Goal: Task Accomplishment & Management: Complete application form

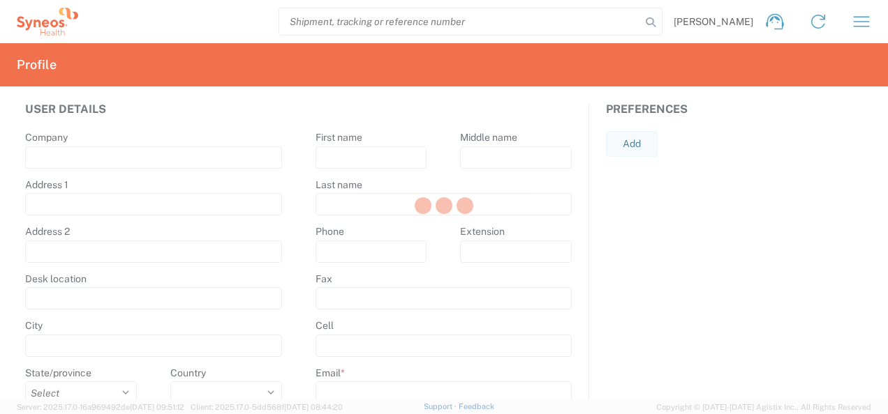
type input "Syneos Health"
type input "[STREET_ADDRESS]"
type input "5th floor, [GEOGRAPHIC_DATA]"
type input "Kyiv"
select select
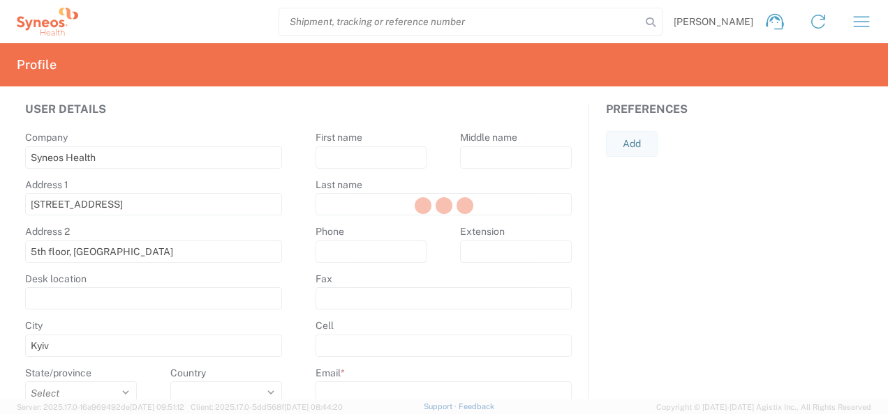
select select
type input "01032"
select select
type input "[PERSON_NAME]"
type input "Shumik"
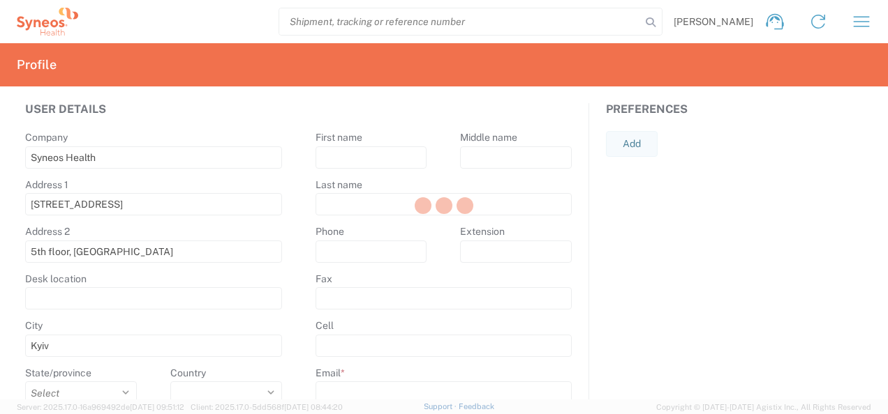
type input "[PHONE_NUMBER]"
type input "[PERSON_NAME][EMAIL_ADDRESS][DOMAIN_NAME]"
select select
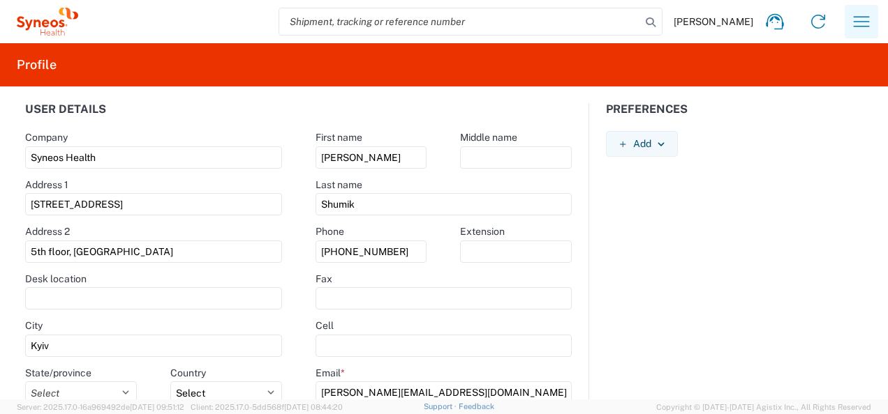
click at [864, 18] on icon "button" at bounding box center [861, 21] width 22 height 22
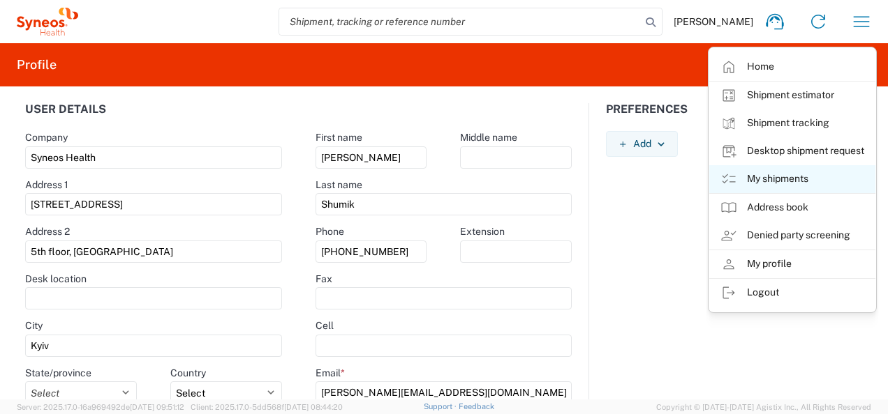
click at [772, 177] on link "My shipments" at bounding box center [792, 179] width 166 height 28
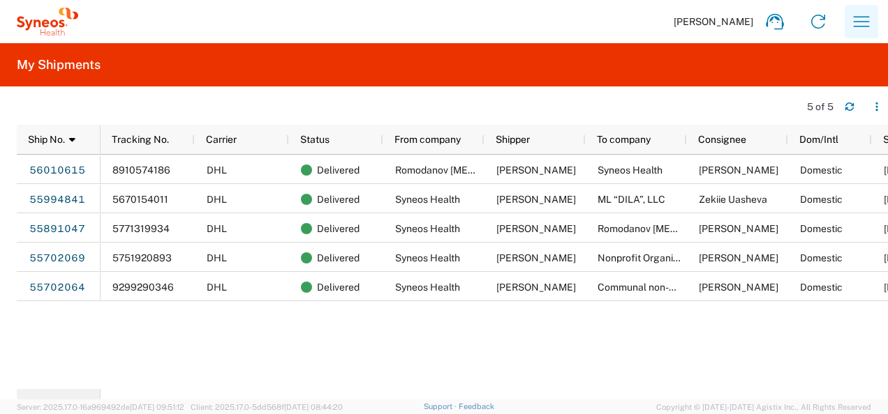
click at [857, 20] on icon "button" at bounding box center [861, 21] width 22 height 22
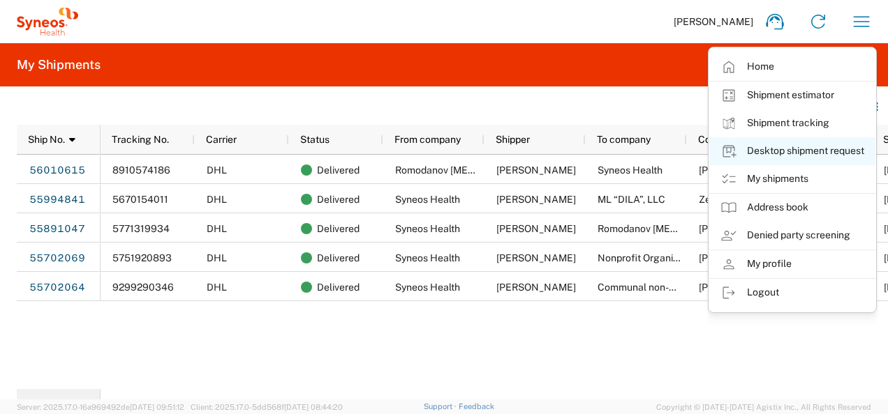
click at [815, 150] on link "Desktop shipment request" at bounding box center [792, 151] width 166 height 28
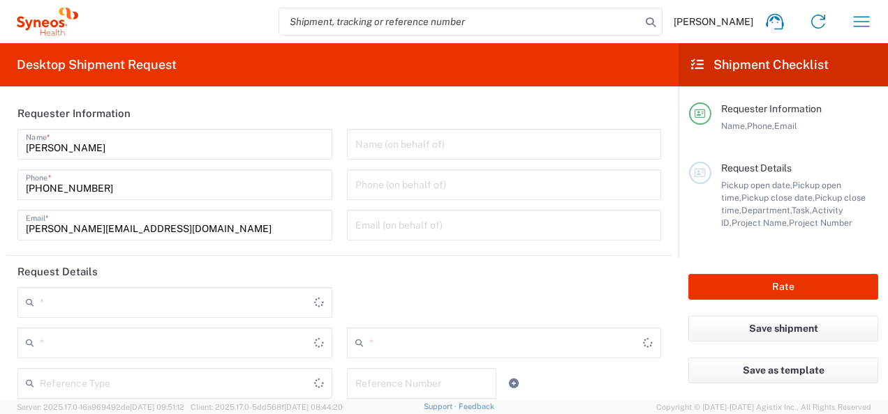
type input "Syneos Health Ukraine, LLC"
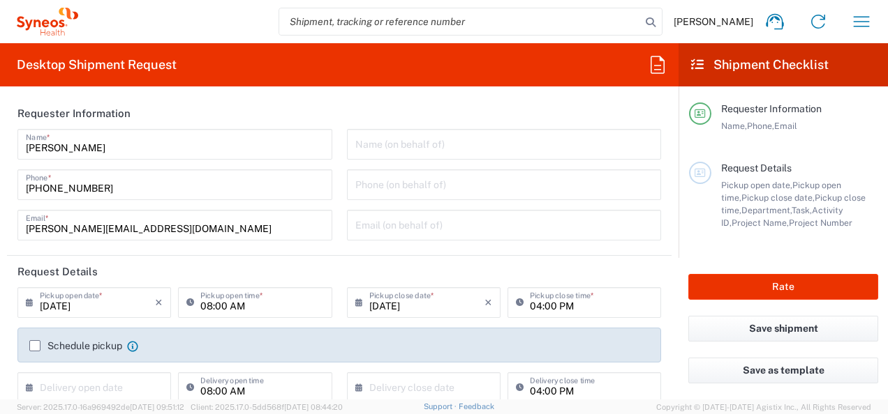
type input "3235"
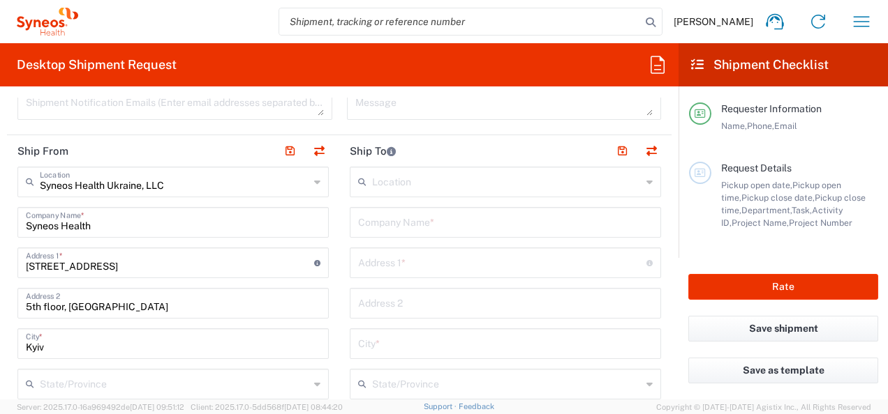
scroll to position [488, 0]
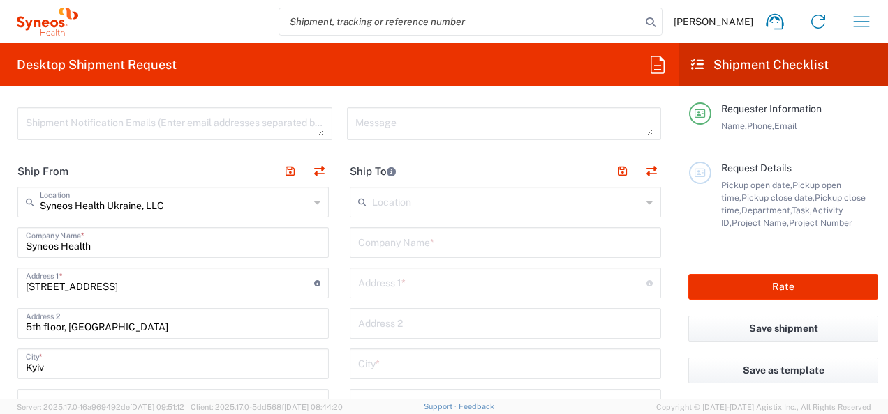
click at [387, 246] on input "text" at bounding box center [505, 242] width 294 height 24
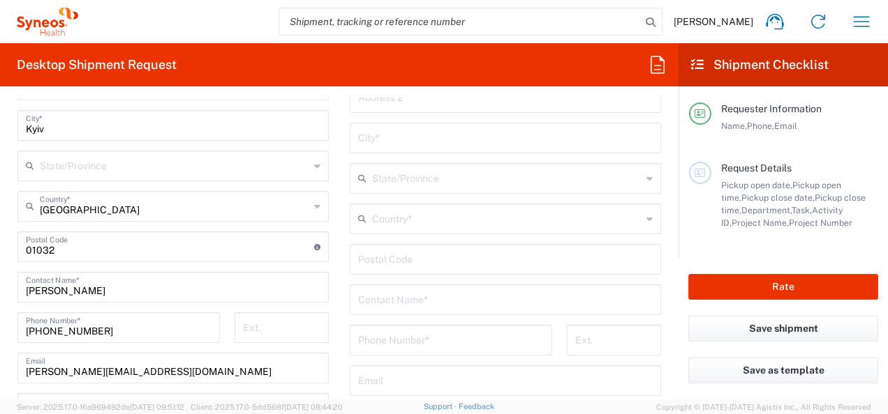
scroll to position [768, 0]
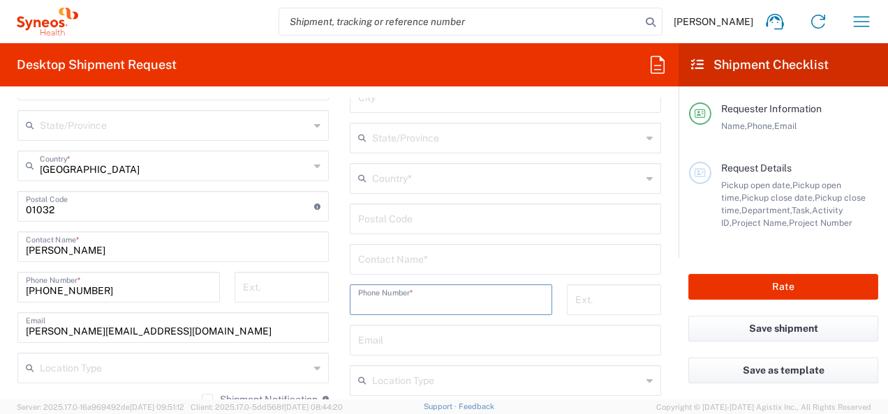
click at [363, 301] on input "tel" at bounding box center [451, 299] width 186 height 24
paste input "0982748603"
click at [363, 301] on input "0982748603" at bounding box center [451, 299] width 186 height 24
type input "0982748603"
type input "Nonprofit Organization "National [MEDICAL_DATA] Institute""
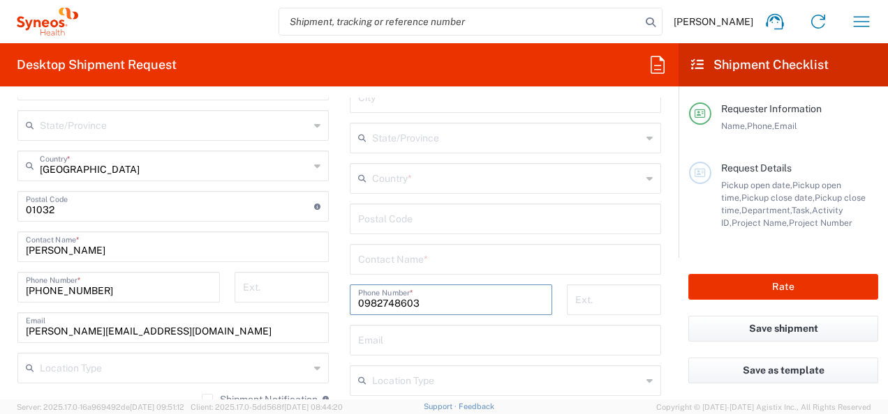
type input "Yulii [STREET_ADDRESS]"
type input "Kyiv"
type input "[GEOGRAPHIC_DATA]"
type input "03022"
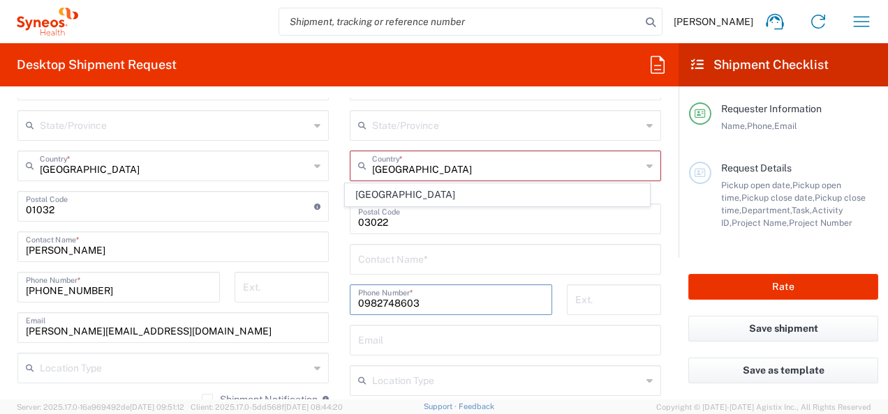
click at [666, 331] on form "Requester Information [PERSON_NAME] Name * [PHONE_NUMBER] Phone * [PERSON_NAME]…" at bounding box center [339, 249] width 678 height 302
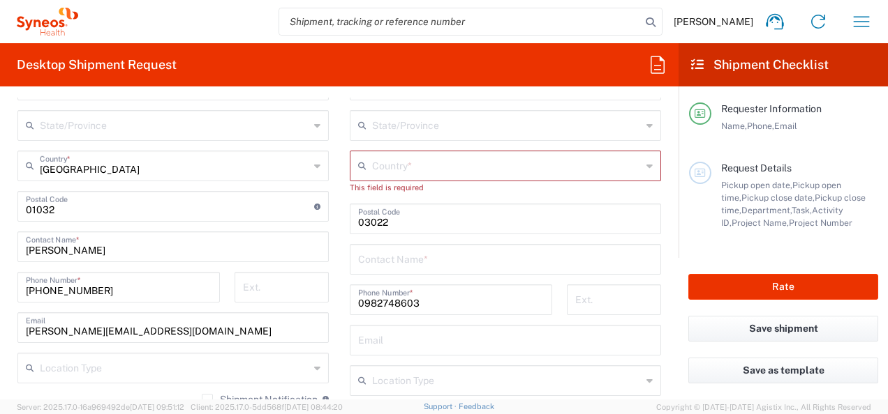
click at [388, 164] on input "text" at bounding box center [506, 165] width 269 height 24
type input "Г"
type input "U"
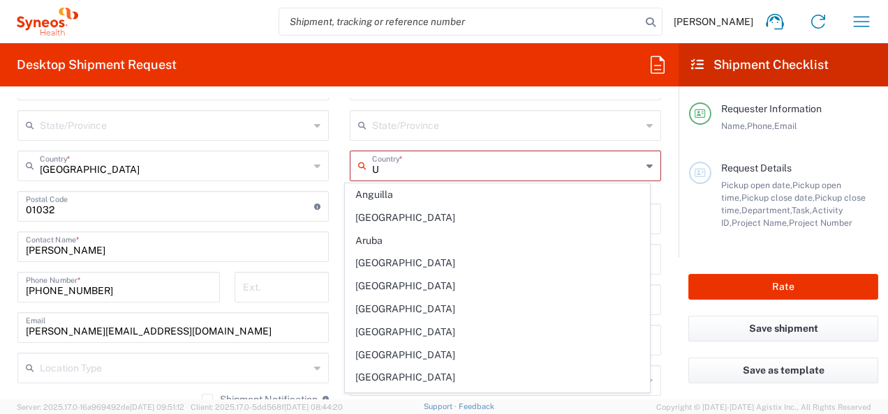
click at [381, 165] on input "U" at bounding box center [506, 165] width 269 height 24
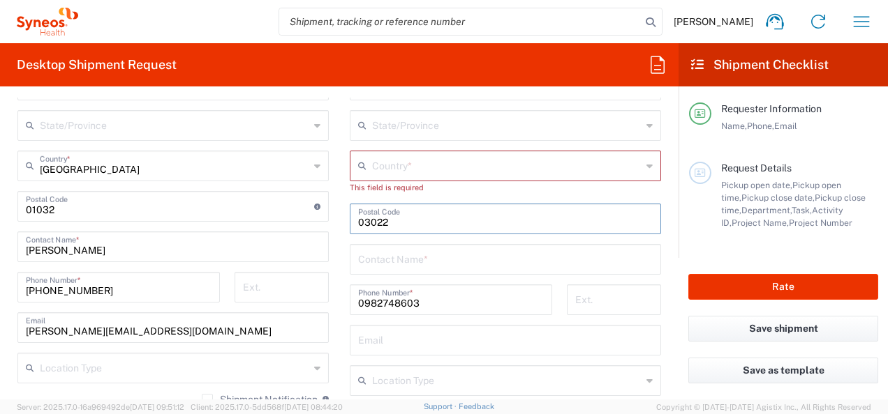
click at [425, 167] on input "text" at bounding box center [506, 165] width 269 height 24
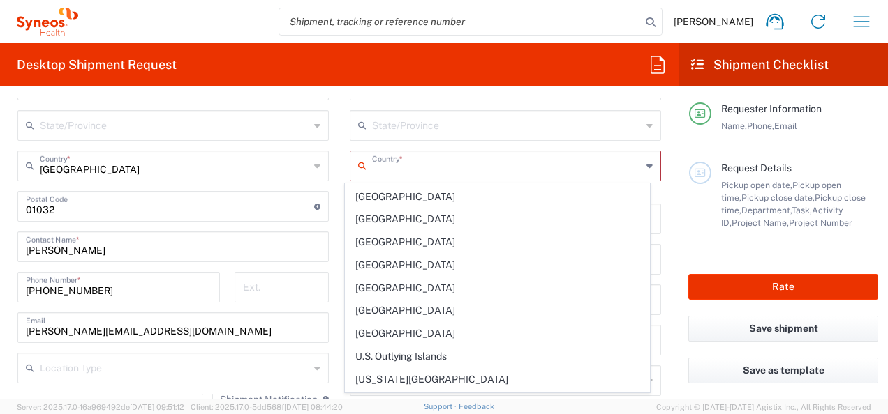
scroll to position [5164, 0]
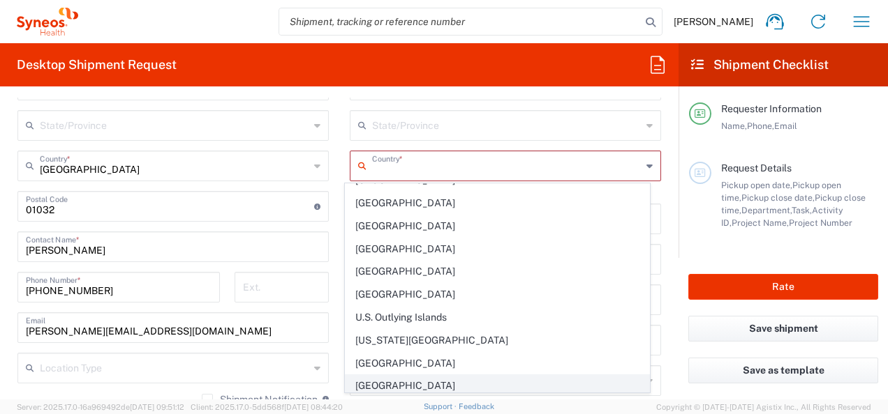
click at [371, 375] on span "[GEOGRAPHIC_DATA]" at bounding box center [496, 386] width 303 height 22
type input "[GEOGRAPHIC_DATA]"
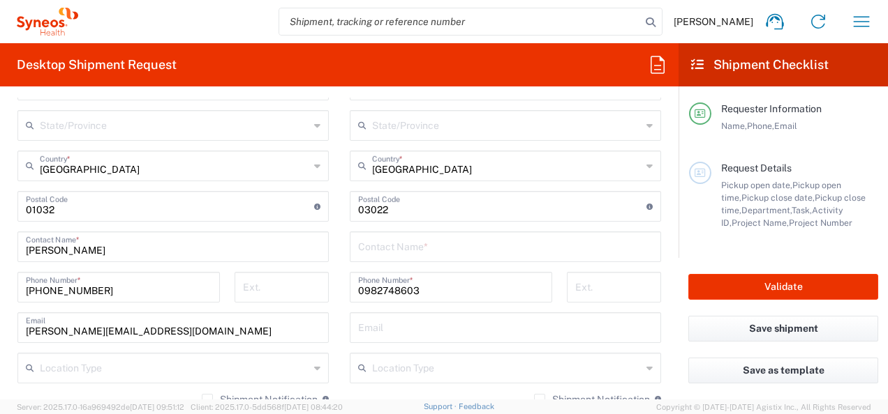
click at [666, 310] on form "Requester Information [PERSON_NAME] Name * [PHONE_NUMBER] Phone * [PERSON_NAME]…" at bounding box center [339, 249] width 678 height 302
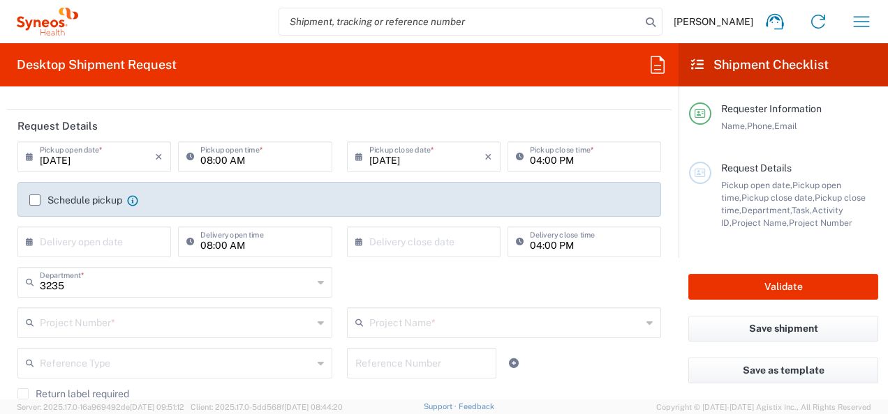
scroll to position [70, 0]
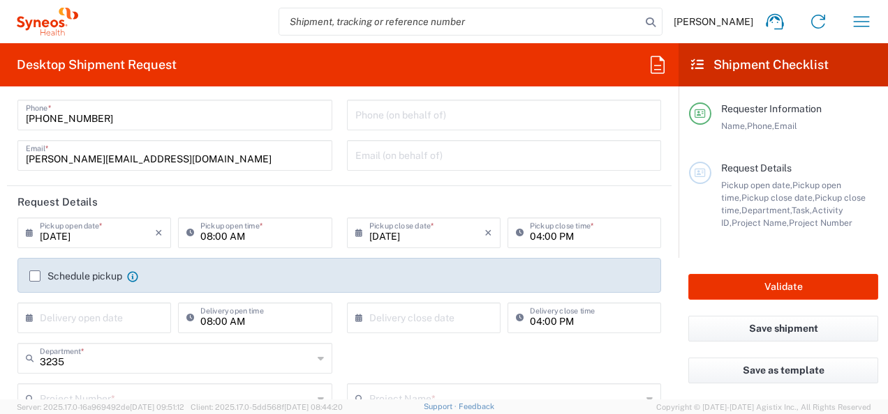
click at [106, 240] on input "[DATE]" at bounding box center [97, 232] width 115 height 24
click at [26, 235] on icon at bounding box center [33, 233] width 14 height 22
click at [29, 232] on icon at bounding box center [33, 233] width 14 height 22
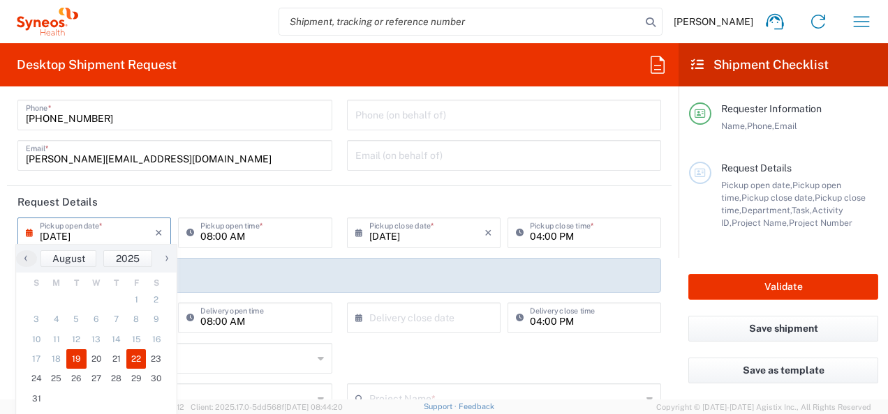
click at [135, 359] on span "22" at bounding box center [136, 360] width 20 height 20
type input "[DATE]"
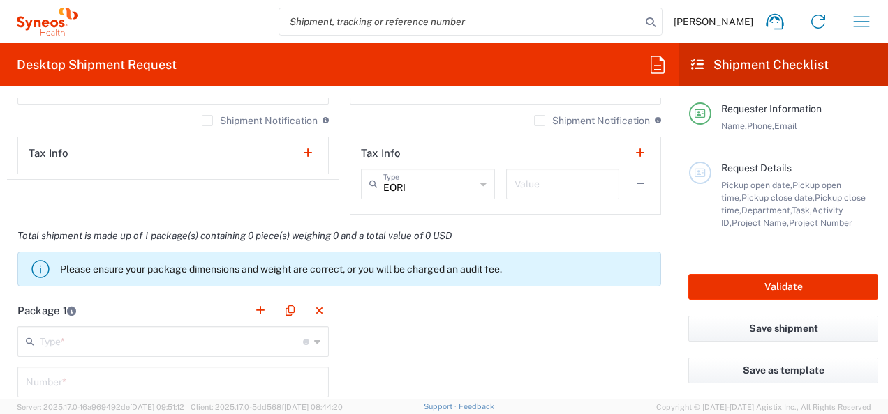
scroll to position [1116, 0]
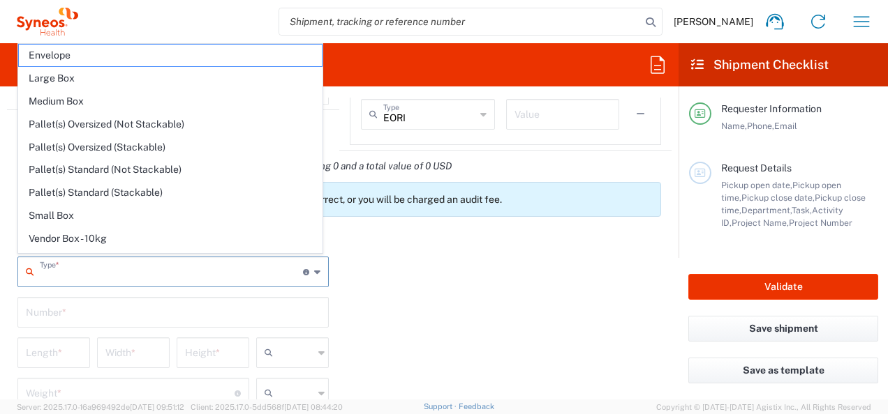
click at [213, 276] on input "text" at bounding box center [171, 271] width 263 height 24
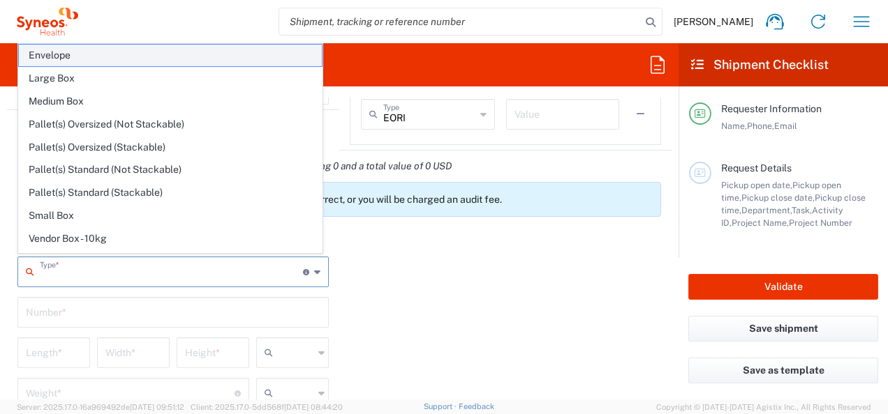
click at [65, 60] on span "Envelope" at bounding box center [170, 56] width 303 height 22
type input "Envelope"
type input "1"
type input "9.5"
type input "12.5"
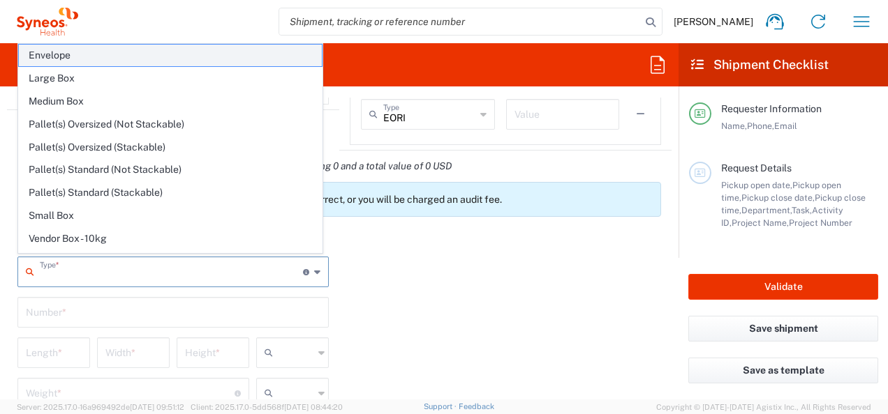
type input "0.25"
type input "in"
type input "0.45"
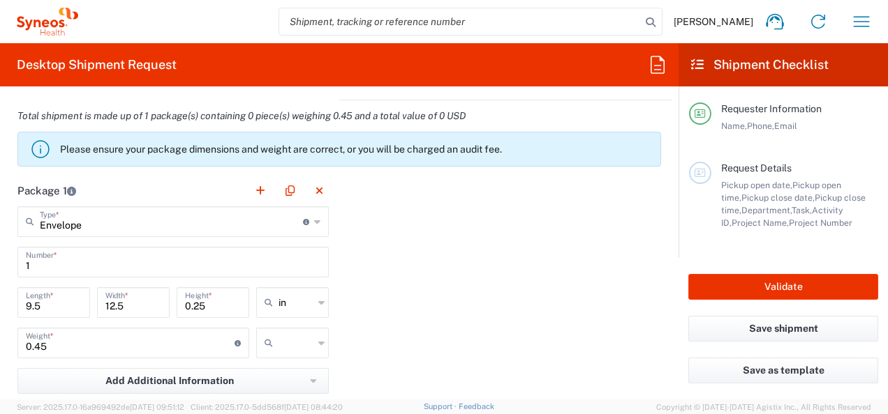
scroll to position [1256, 0]
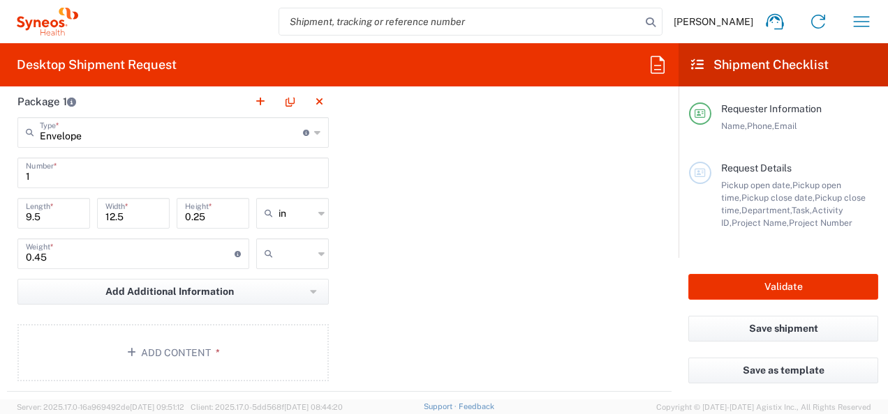
click at [319, 209] on icon at bounding box center [321, 213] width 6 height 22
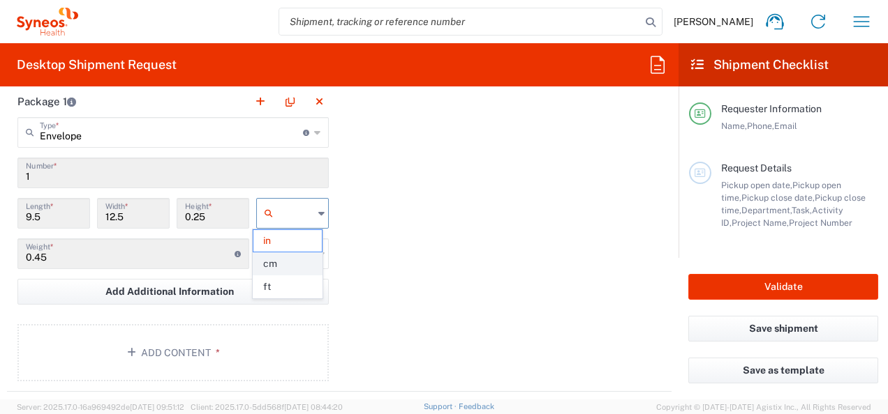
click at [267, 265] on span "cm" at bounding box center [287, 264] width 68 height 22
type input "24.13"
type input "31.75"
type input "0.64"
type input "cm"
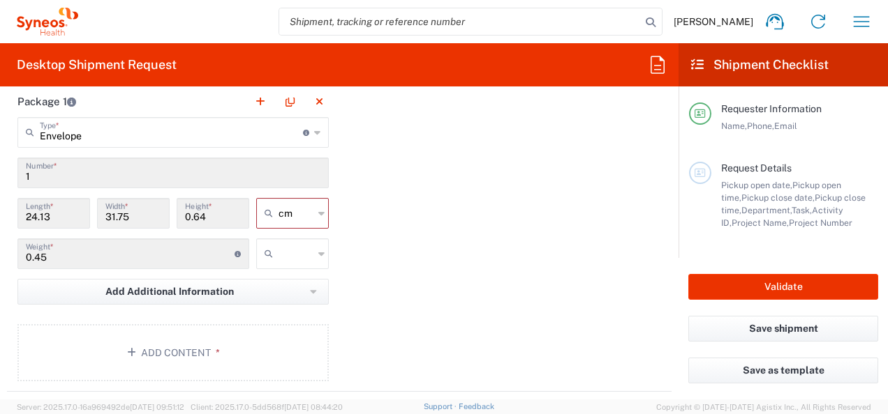
click at [318, 254] on icon at bounding box center [321, 254] width 6 height 22
click at [281, 285] on span "kgs" at bounding box center [287, 282] width 68 height 22
type input "kgs"
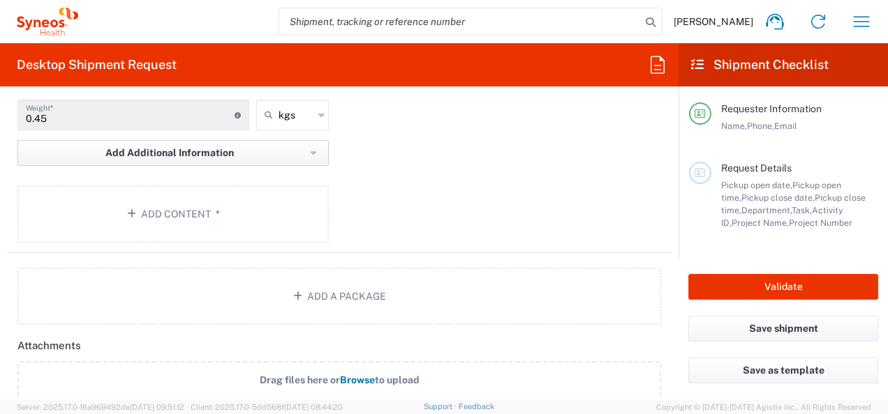
scroll to position [1396, 0]
click at [123, 207] on button "Add Content *" at bounding box center [172, 213] width 311 height 57
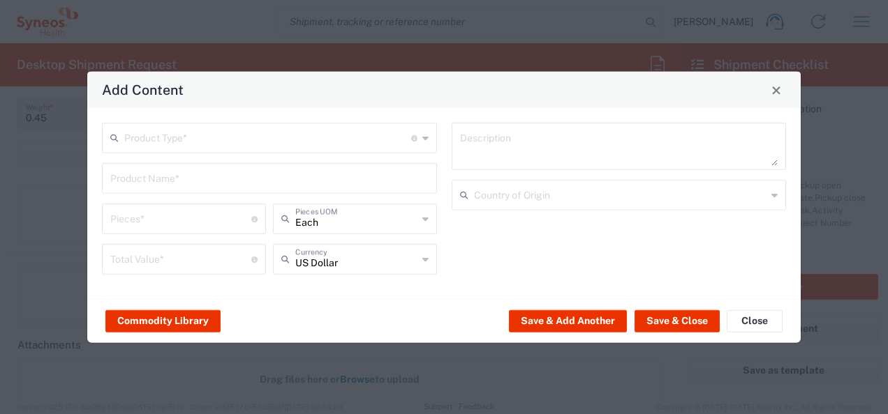
click at [345, 138] on input "text" at bounding box center [267, 137] width 287 height 24
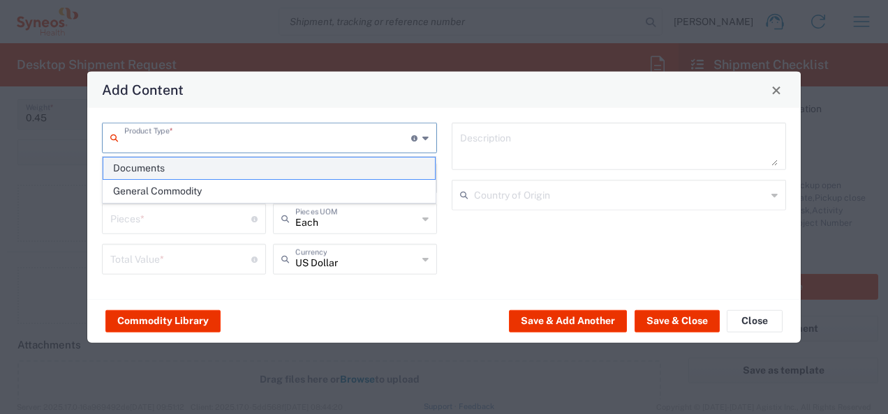
click at [154, 171] on span "Documents" at bounding box center [269, 169] width 332 height 22
type input "Documents"
type input "1"
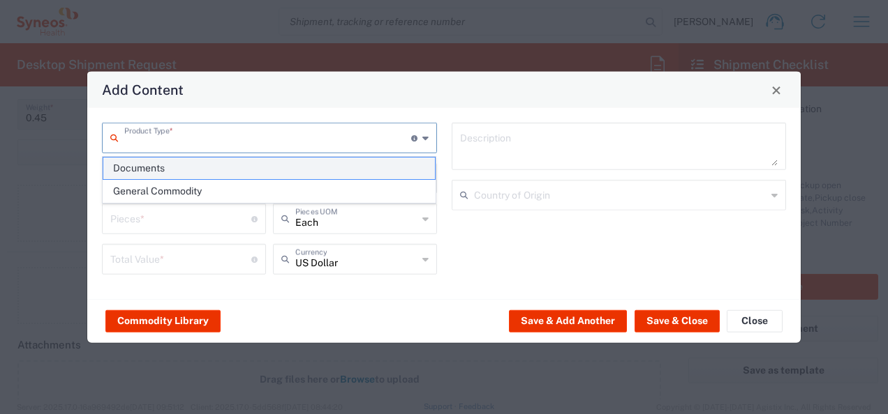
type textarea "Documents"
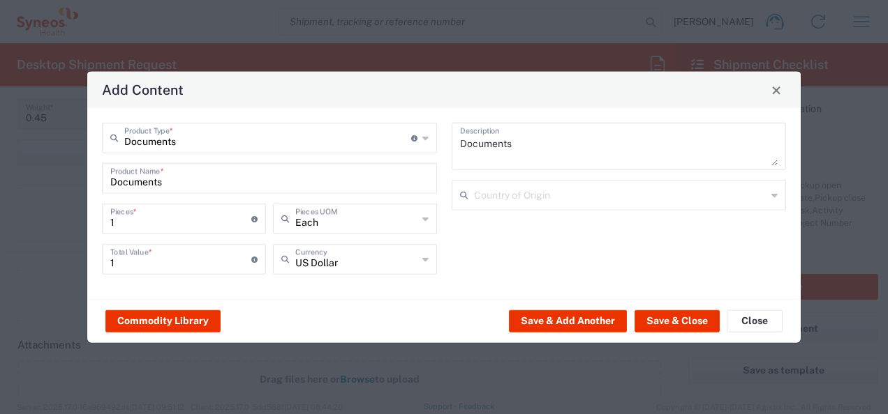
click at [532, 195] on input "text" at bounding box center [620, 194] width 293 height 24
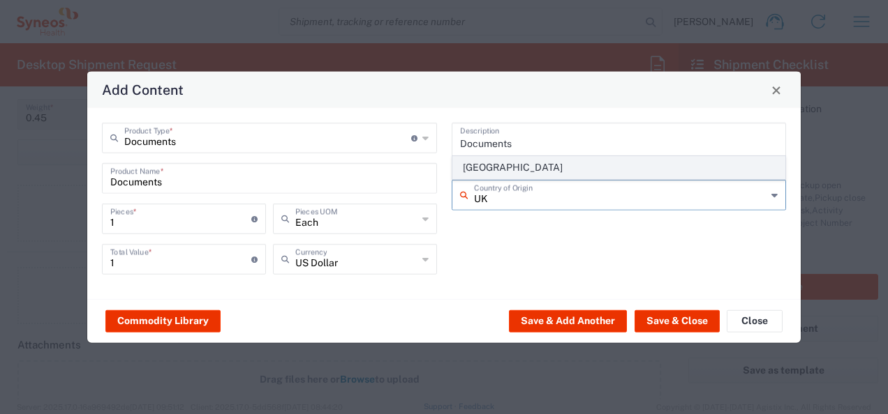
click at [491, 168] on span "[GEOGRAPHIC_DATA]" at bounding box center [619, 168] width 332 height 22
type input "[GEOGRAPHIC_DATA]"
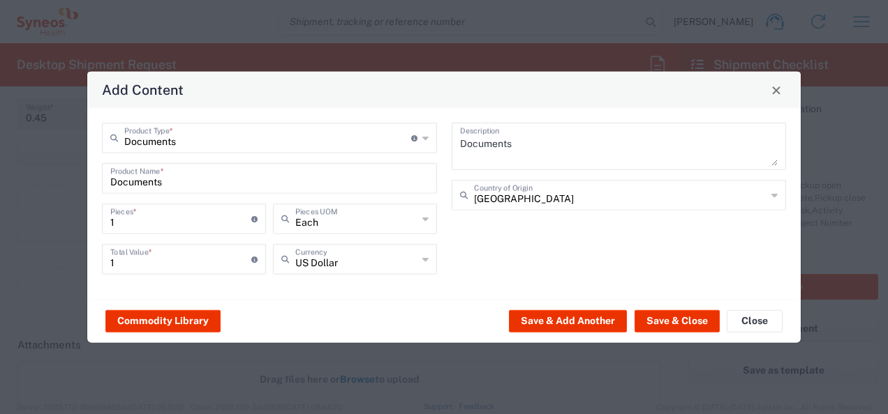
click at [421, 262] on div "US Dollar Currency" at bounding box center [355, 259] width 164 height 31
click at [352, 231] on span "Ukrainian Hryvnia" at bounding box center [354, 232] width 161 height 22
type input "Ukrainian Hryvnia"
click at [663, 318] on button "Save & Close" at bounding box center [676, 321] width 85 height 22
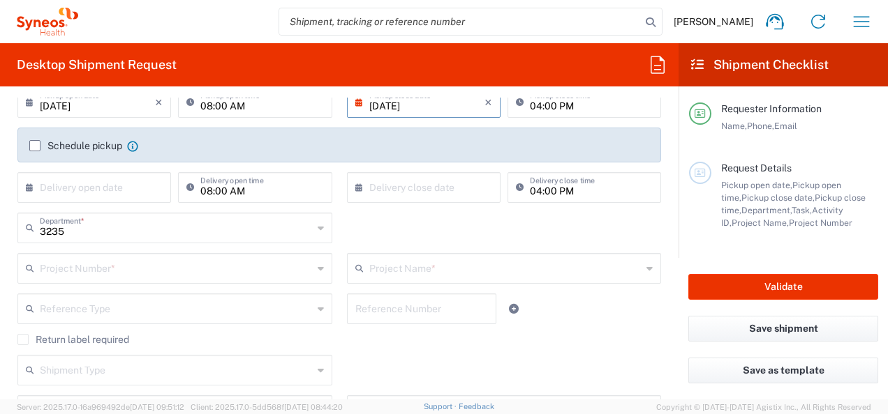
scroll to position [279, 0]
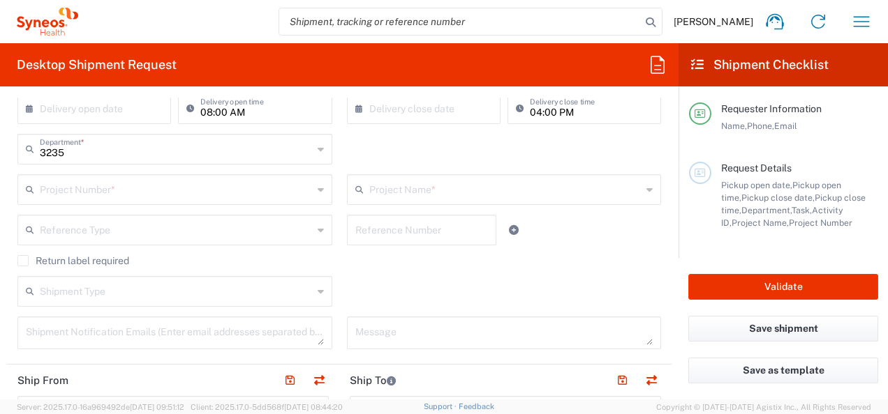
click at [309, 187] on div "Project Number *" at bounding box center [174, 189] width 315 height 31
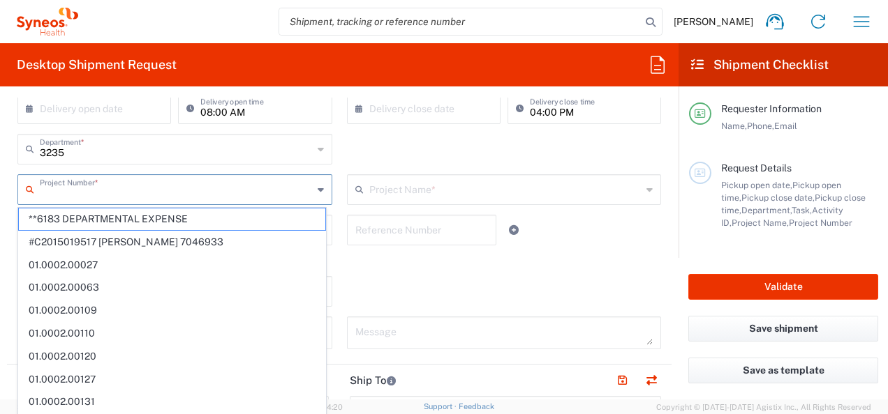
click at [133, 197] on input "text" at bounding box center [176, 189] width 273 height 24
paste input "7046408"
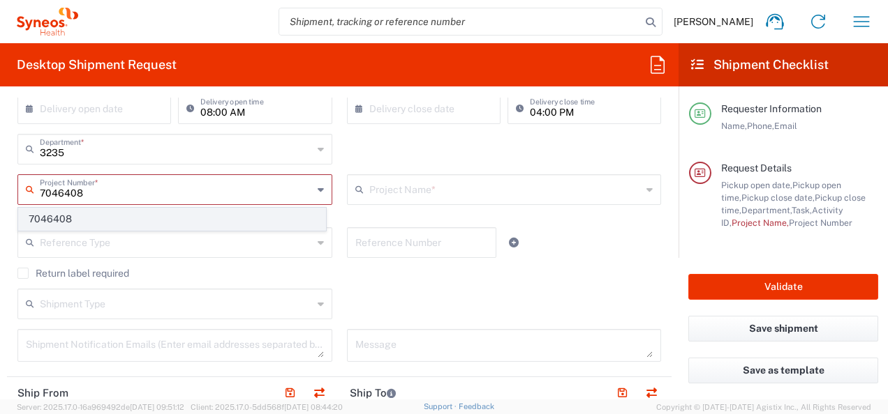
type input "7046408"
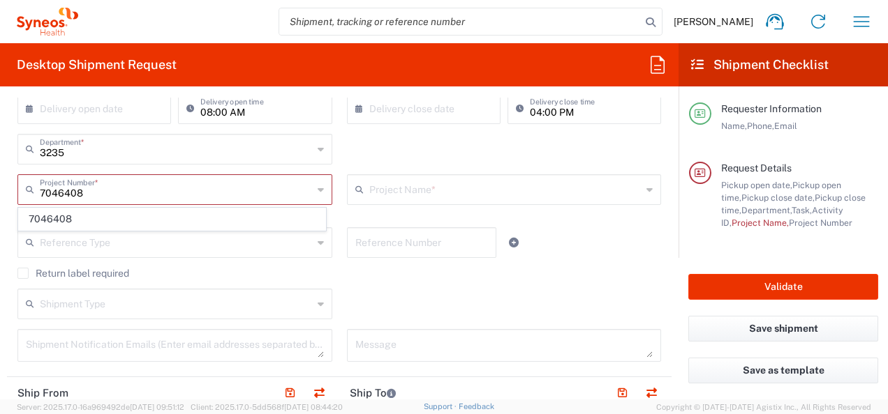
click at [37, 216] on span "7046408" at bounding box center [172, 220] width 306 height 22
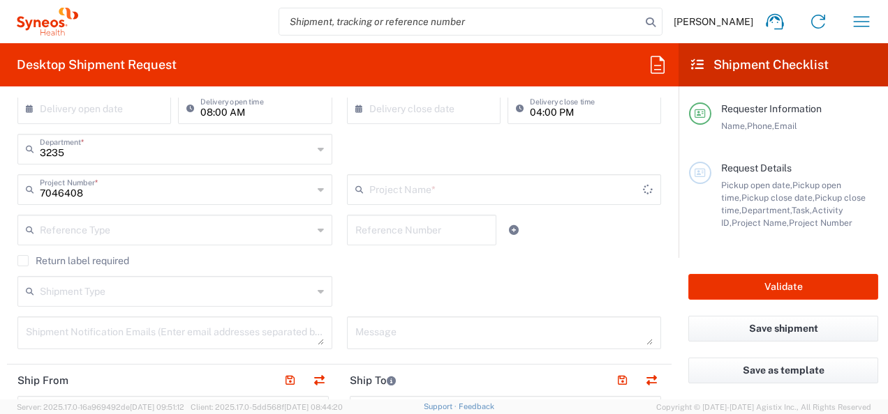
type input "CT-P51_3.1."
drag, startPoint x: 127, startPoint y: 229, endPoint x: 119, endPoint y: 202, distance: 27.6
click at [127, 229] on input "text" at bounding box center [176, 229] width 273 height 24
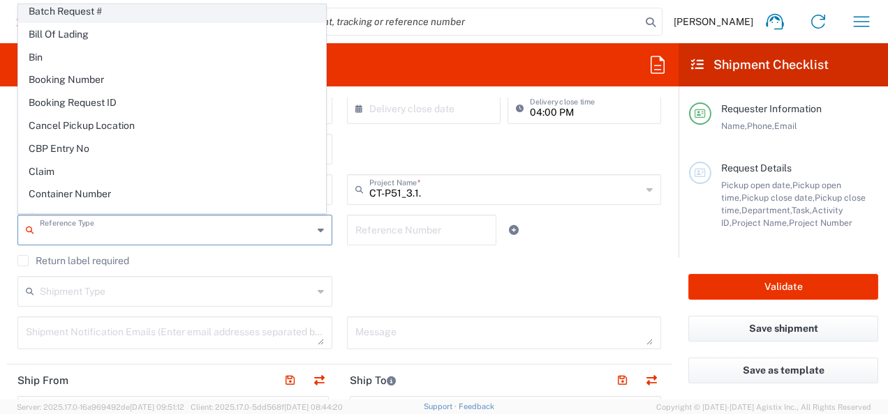
scroll to position [140, 0]
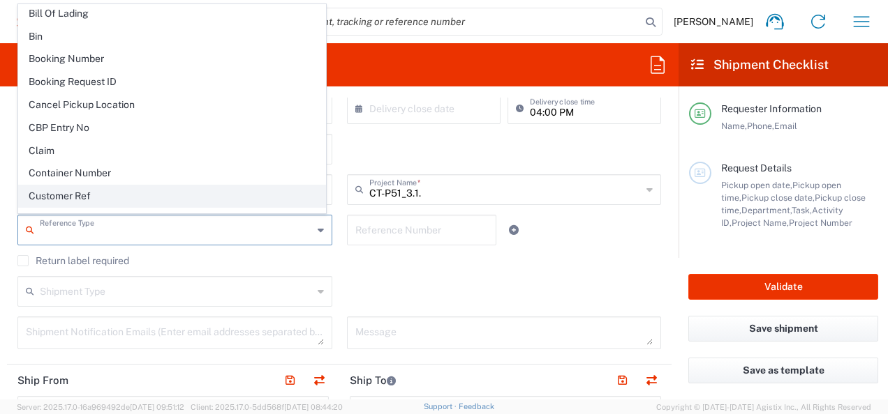
click at [82, 186] on span "Customer Ref" at bounding box center [172, 197] width 306 height 22
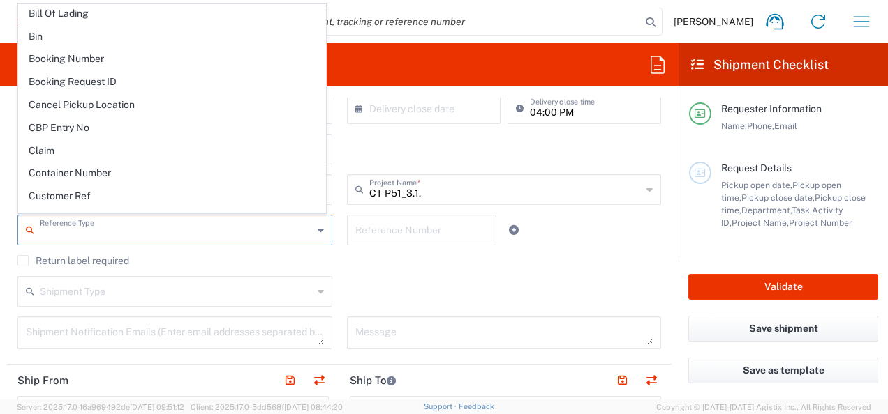
type input "Customer Ref"
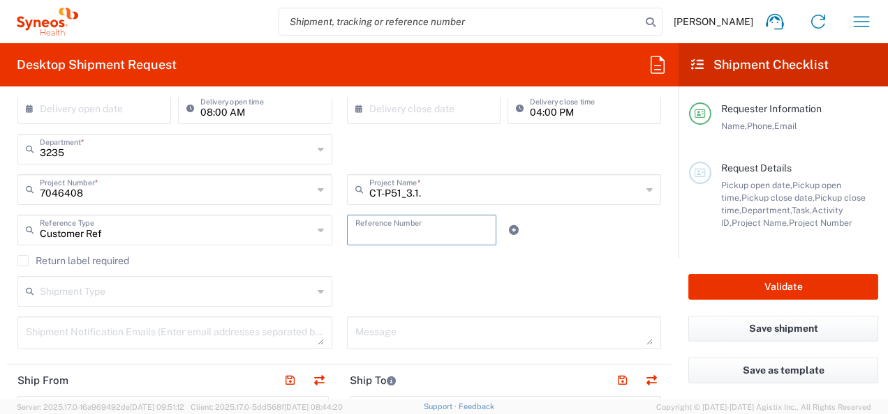
click at [368, 232] on input "text" at bounding box center [421, 229] width 133 height 24
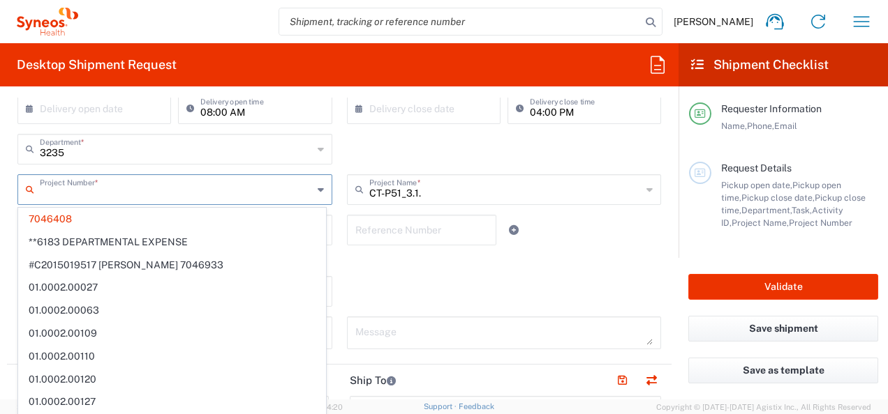
click at [88, 191] on input "text" at bounding box center [176, 189] width 273 height 24
click at [400, 232] on input "text" at bounding box center [421, 229] width 133 height 24
click at [63, 222] on input "Customer Ref" at bounding box center [176, 229] width 273 height 24
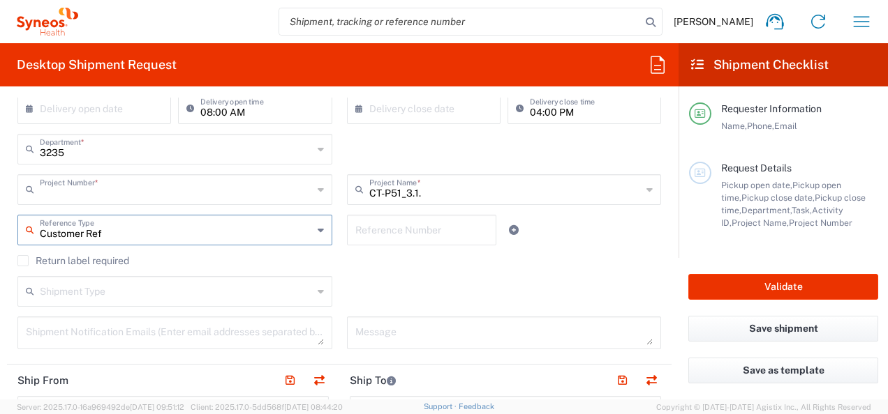
click at [53, 217] on input "Customer Ref" at bounding box center [176, 229] width 273 height 24
drag, startPoint x: 53, startPoint y: 216, endPoint x: 190, endPoint y: 191, distance: 139.7
click at [53, 216] on div "Customer Ref Reference Type" at bounding box center [174, 230] width 315 height 31
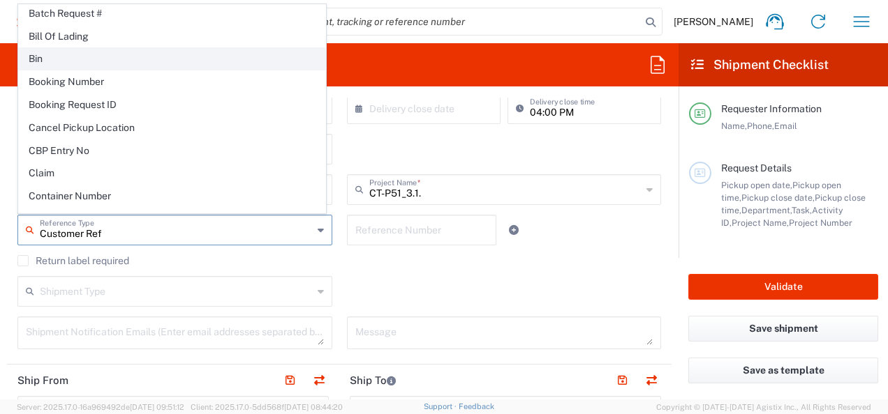
type input "7046408"
type input "Customer Ref"
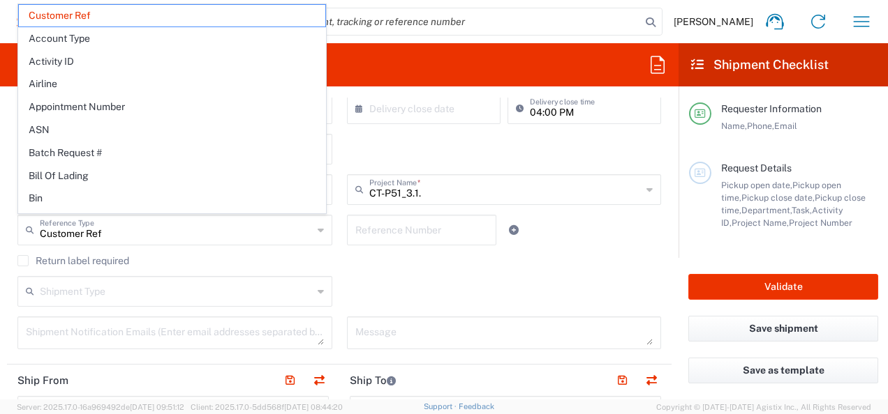
click at [375, 283] on div "Shipment Type Batch Regular" at bounding box center [339, 296] width 658 height 40
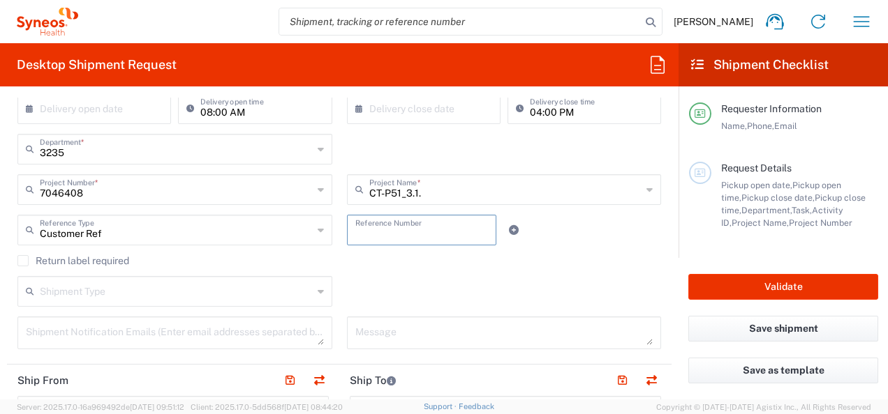
click at [370, 237] on input "text" at bounding box center [421, 229] width 133 height 24
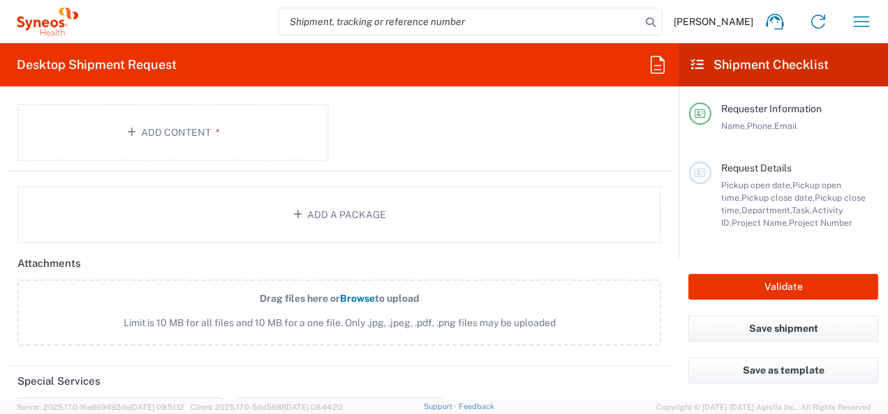
scroll to position [1457, 0]
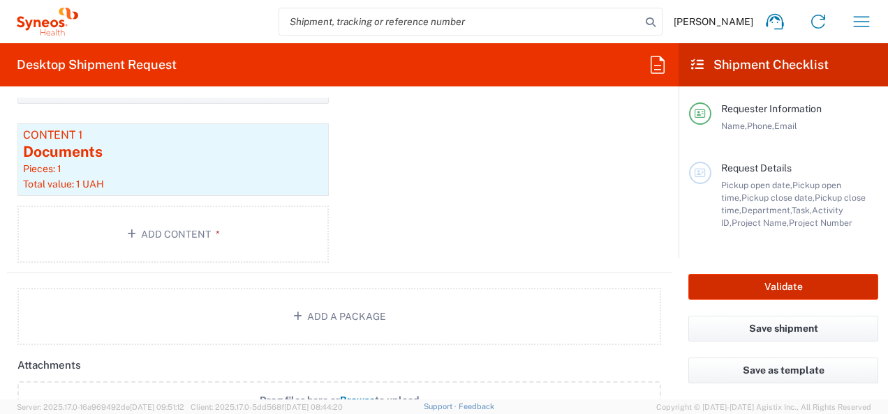
type input "7046408_3401"
click at [804, 288] on button "Validate" at bounding box center [783, 287] width 190 height 26
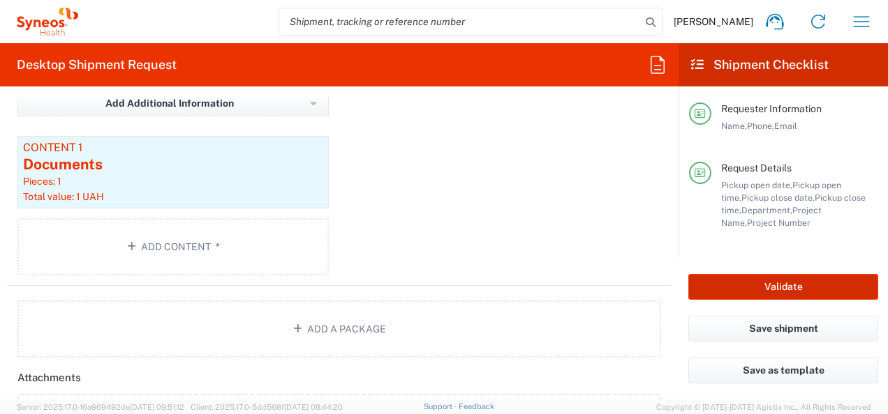
scroll to position [1470, 0]
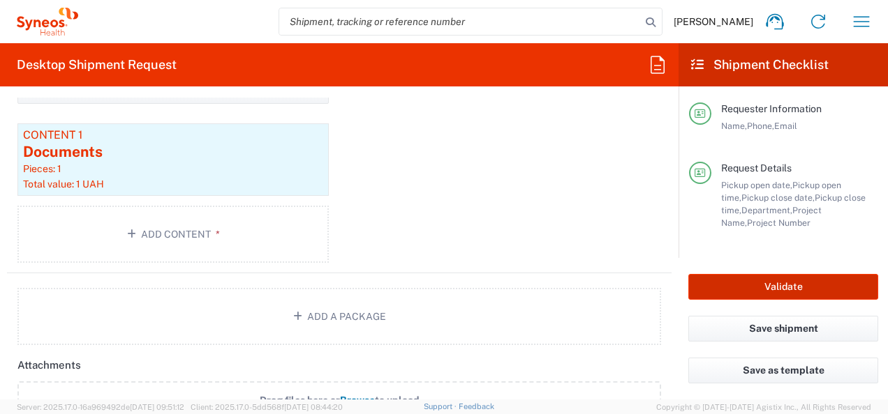
click at [789, 283] on button "Validate" at bounding box center [783, 287] width 190 height 26
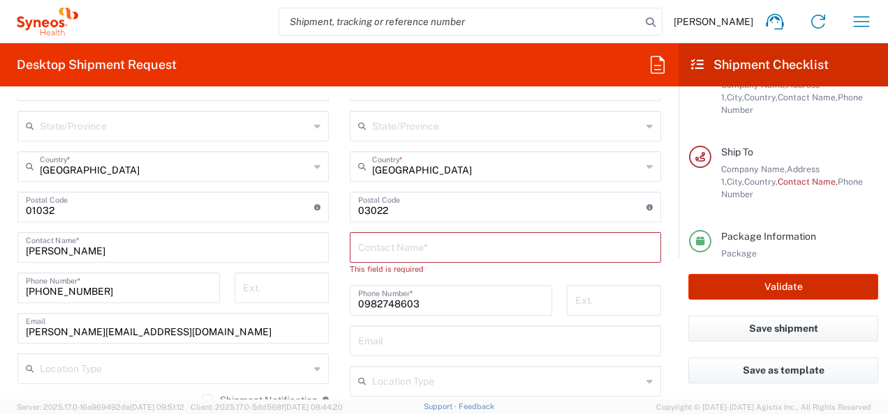
scroll to position [768, 0]
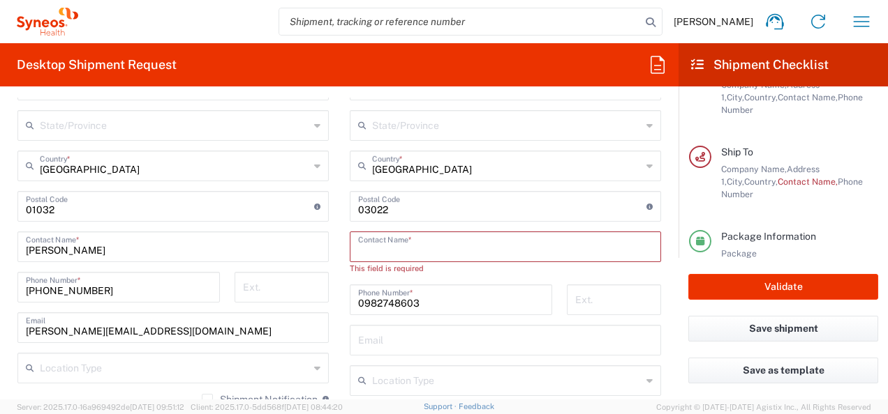
click at [370, 246] on input "text" at bounding box center [505, 246] width 294 height 24
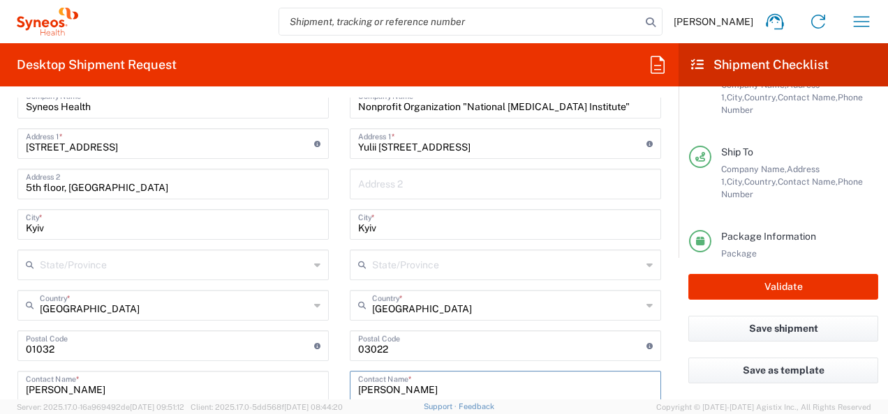
scroll to position [837, 0]
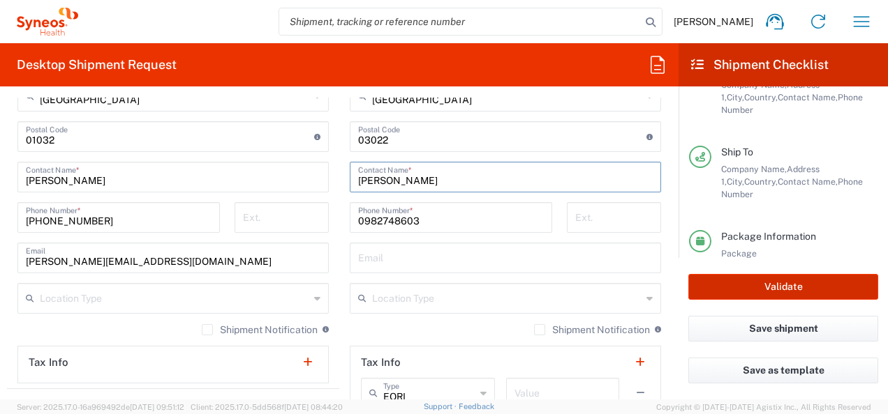
type input "[PERSON_NAME]"
click at [758, 296] on button "Validate" at bounding box center [783, 287] width 190 height 26
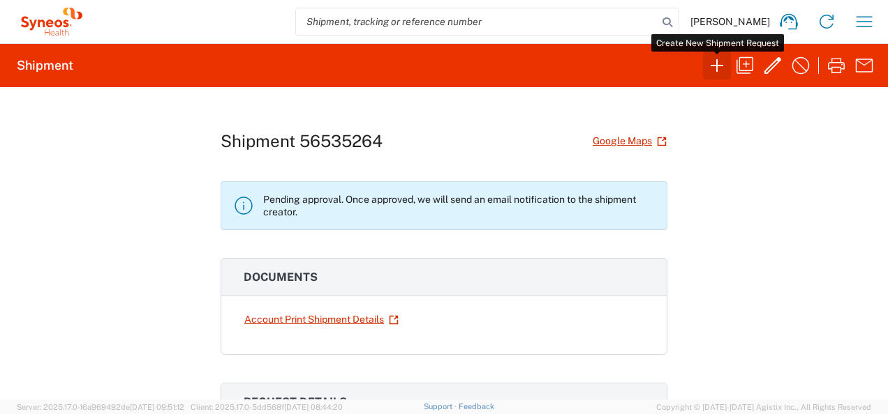
click at [713, 60] on icon "button" at bounding box center [716, 65] width 22 height 22
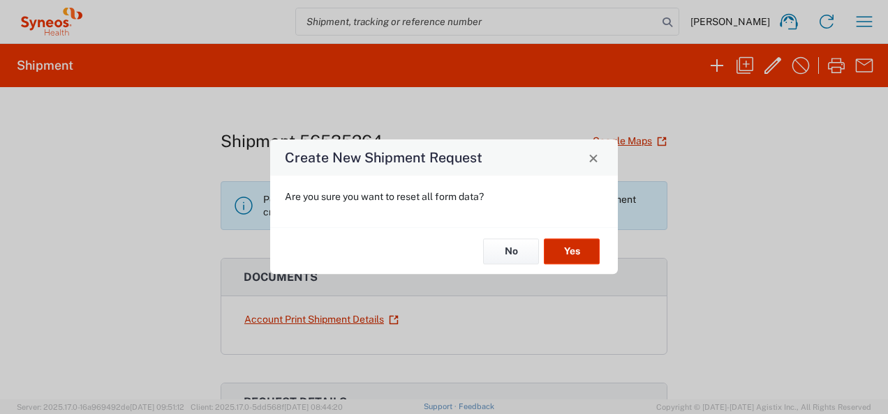
click at [578, 250] on button "Yes" at bounding box center [572, 252] width 56 height 26
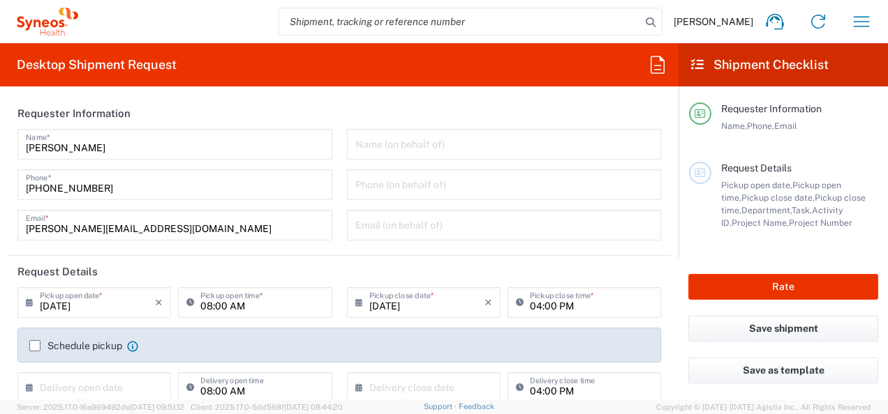
type input "3235"
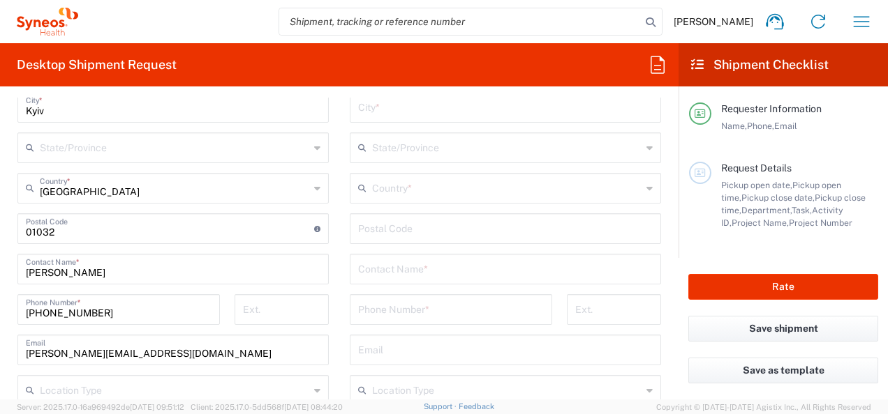
scroll to position [768, 0]
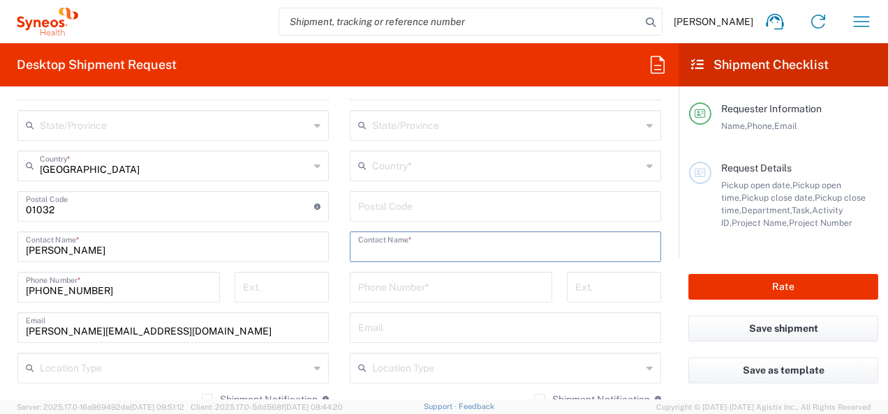
click at [396, 244] on input "text" at bounding box center [505, 246] width 294 height 24
paste input "[PERSON_NAME]"
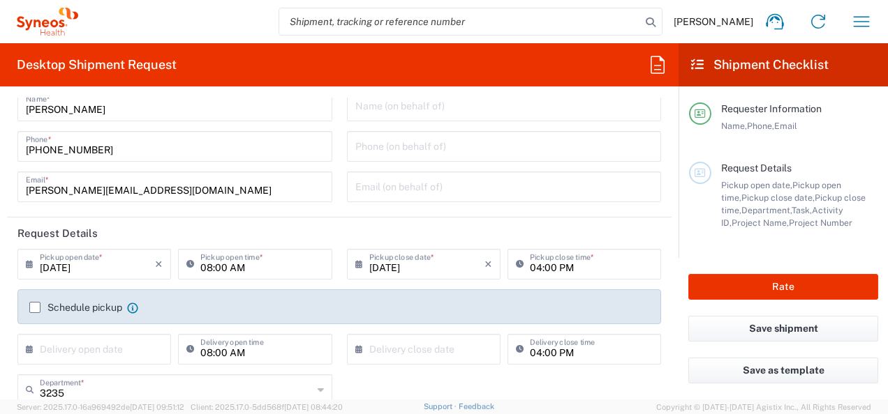
scroll to position [70, 0]
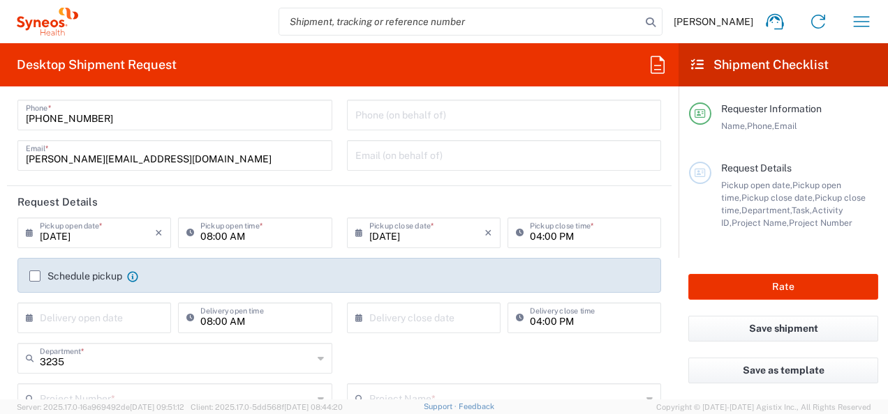
type input "[PERSON_NAME]"
click at [38, 272] on label "Schedule pickup" at bounding box center [75, 276] width 93 height 11
click at [35, 276] on input "Schedule pickup" at bounding box center [35, 276] width 0 height 0
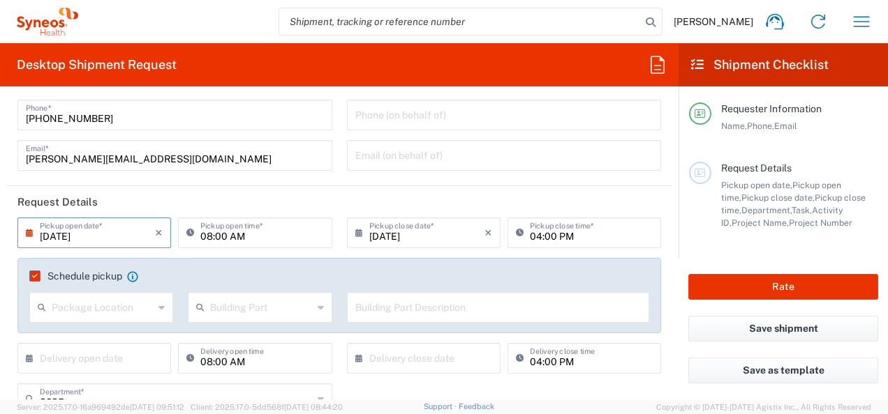
click at [88, 237] on input "[DATE]" at bounding box center [97, 232] width 115 height 24
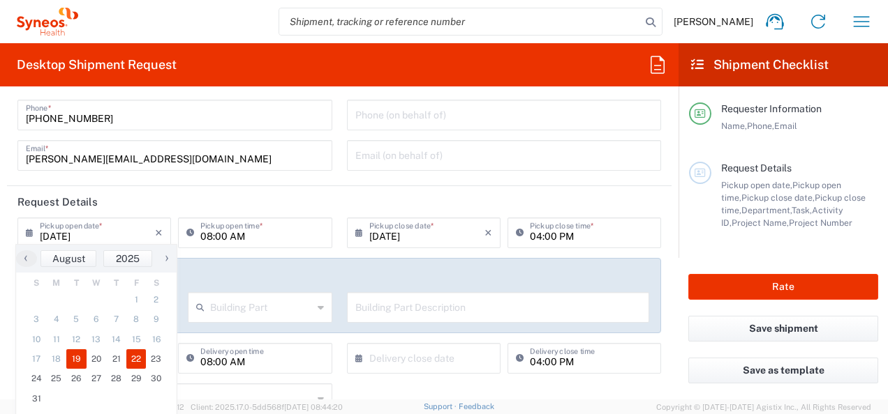
click at [131, 354] on span "22" at bounding box center [136, 360] width 20 height 20
type input "[DATE]"
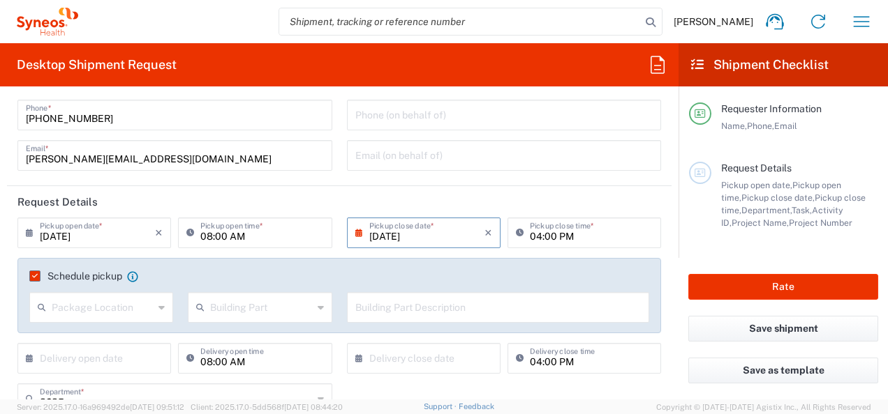
click at [158, 309] on icon at bounding box center [161, 308] width 6 height 22
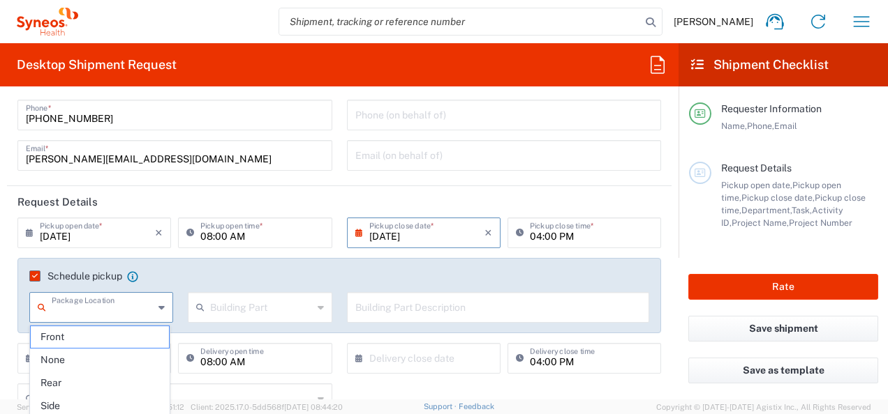
click at [104, 306] on input "text" at bounding box center [103, 306] width 102 height 24
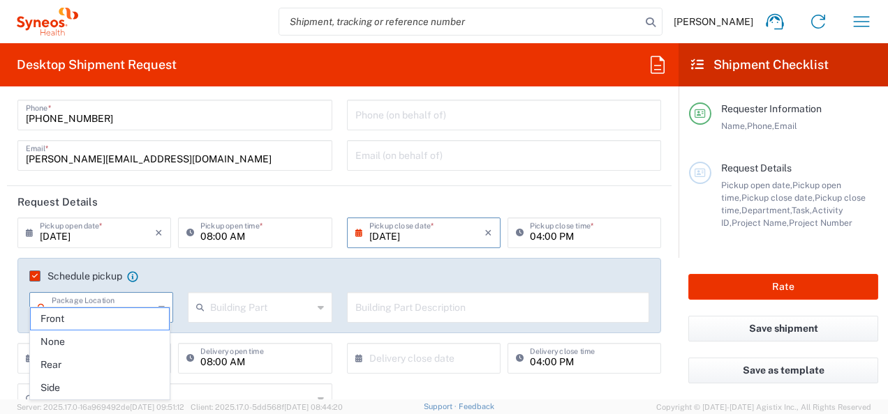
scroll to position [140, 0]
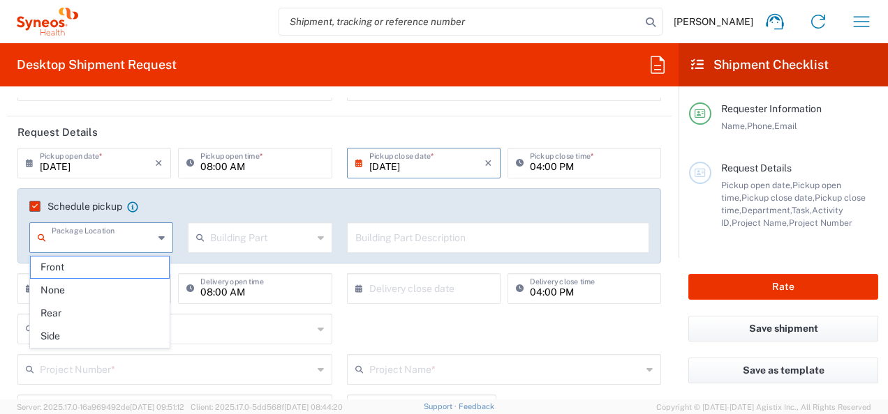
drag, startPoint x: 123, startPoint y: 238, endPoint x: 214, endPoint y: 207, distance: 95.8
click at [123, 237] on input "text" at bounding box center [103, 237] width 102 height 24
click at [214, 207] on agx-checkbox-control "Schedule pickup When scheduling a pickup please be sure to meet the following c…" at bounding box center [339, 206] width 620 height 13
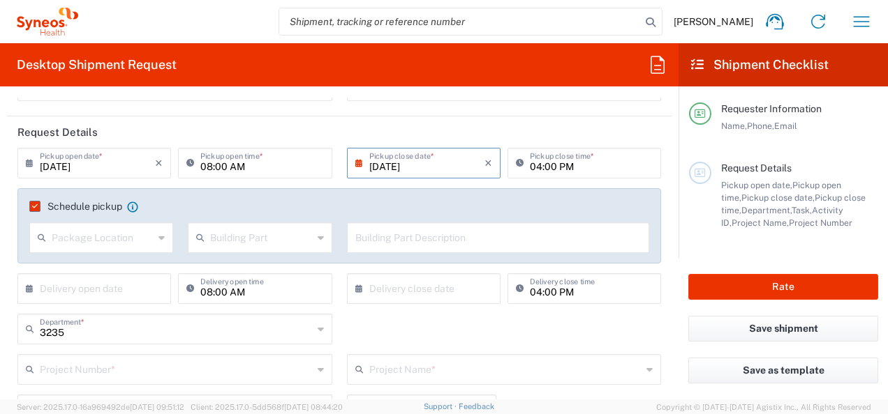
click at [343, 195] on div "Schedule pickup When scheduling a pickup please be sure to meet the following c…" at bounding box center [338, 225] width 643 height 75
click at [119, 368] on input "text" at bounding box center [176, 369] width 273 height 24
click at [114, 370] on input "text" at bounding box center [176, 369] width 273 height 24
click at [103, 371] on input "text" at bounding box center [176, 369] width 273 height 24
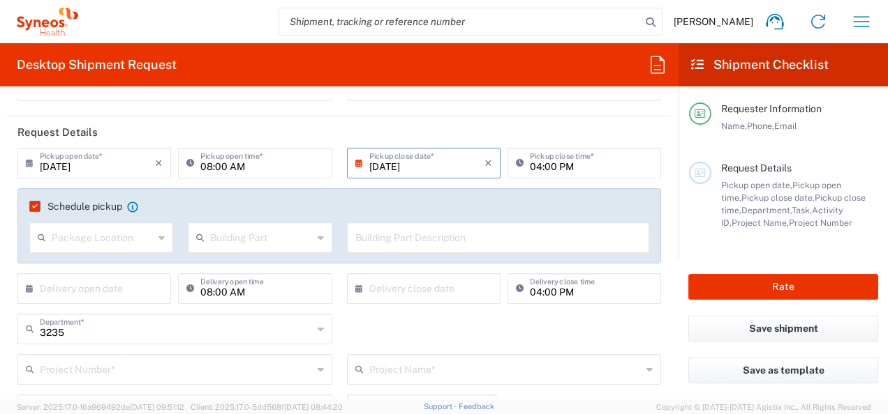
click at [103, 371] on input "text" at bounding box center [176, 369] width 273 height 24
paste input "7068659"
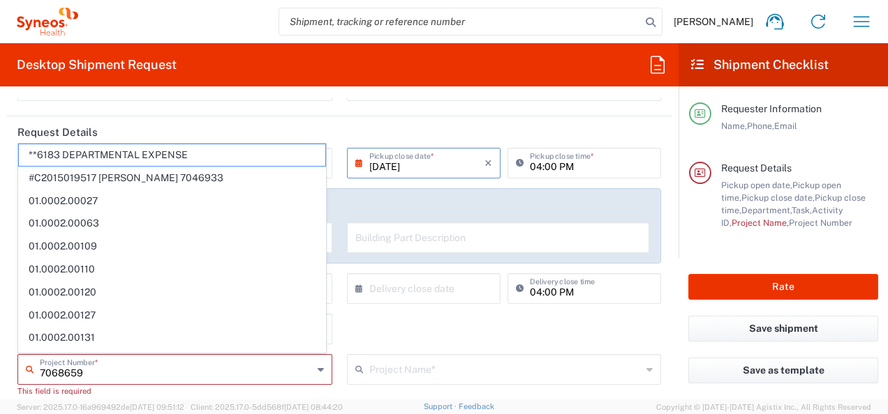
click at [99, 378] on input "7068659" at bounding box center [176, 369] width 273 height 24
paste input "7068659"
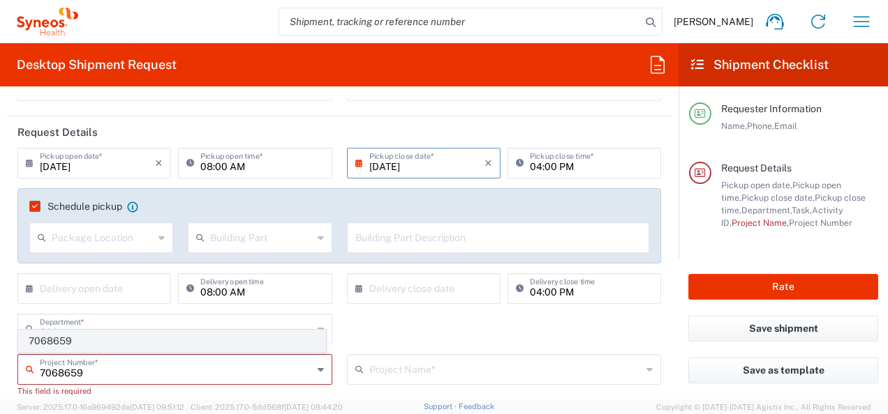
type input "7068659"
click at [48, 337] on span "7068659" at bounding box center [172, 342] width 306 height 22
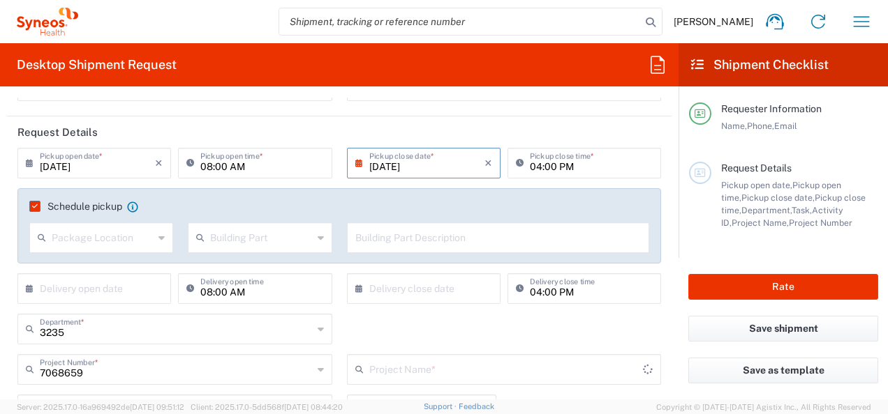
type input "Alvotech 7068659"
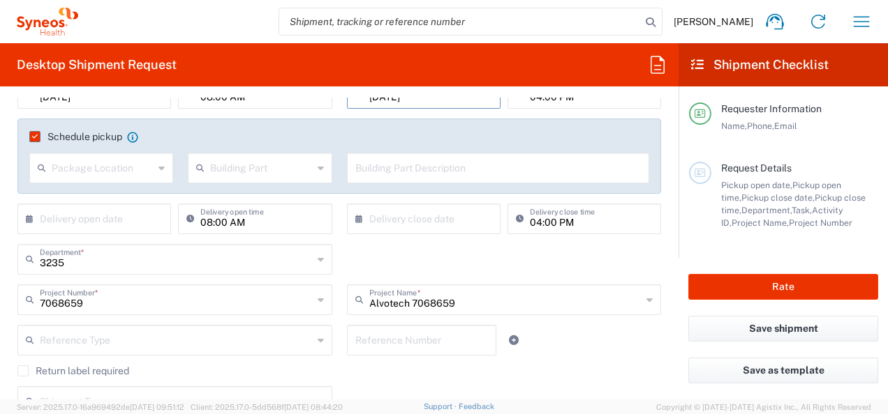
scroll to position [279, 0]
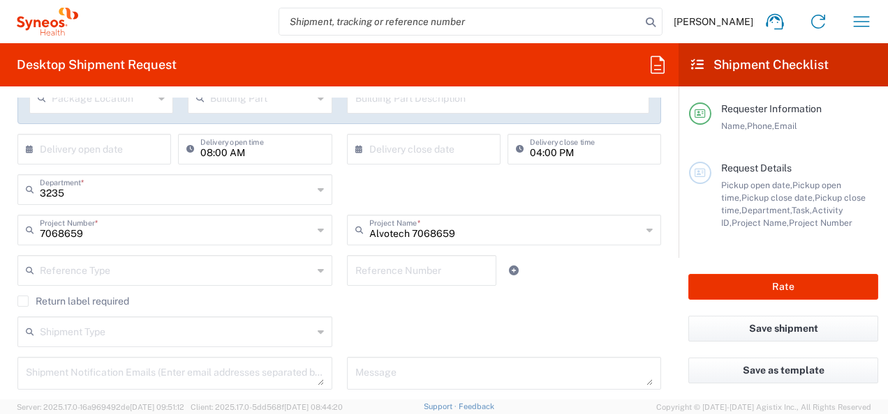
click at [317, 269] on icon at bounding box center [320, 271] width 6 height 22
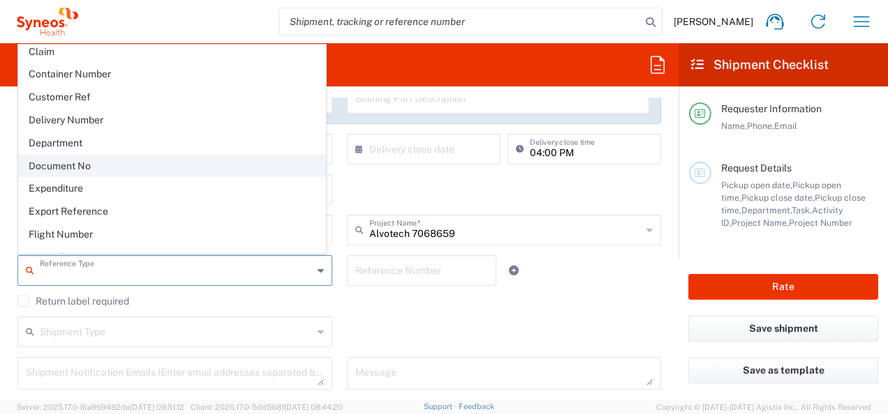
scroll to position [209, 0]
click at [70, 158] on span "Customer Ref" at bounding box center [172, 167] width 306 height 22
type input "Customer Ref"
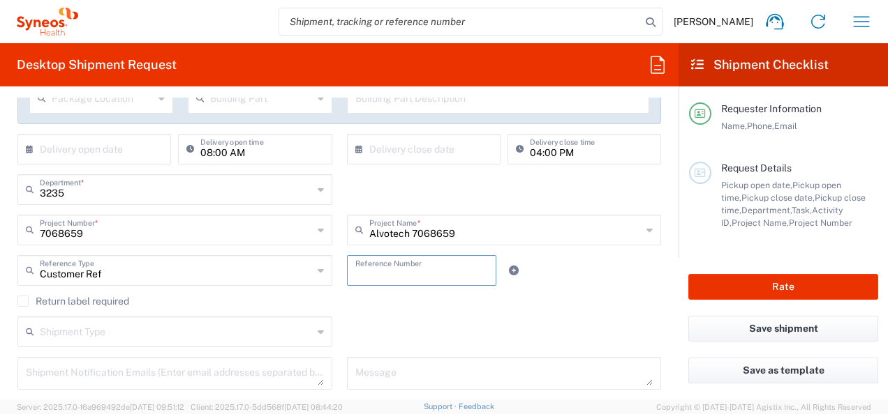
click at [363, 274] on input "text" at bounding box center [421, 269] width 133 height 24
paste input "7068659"
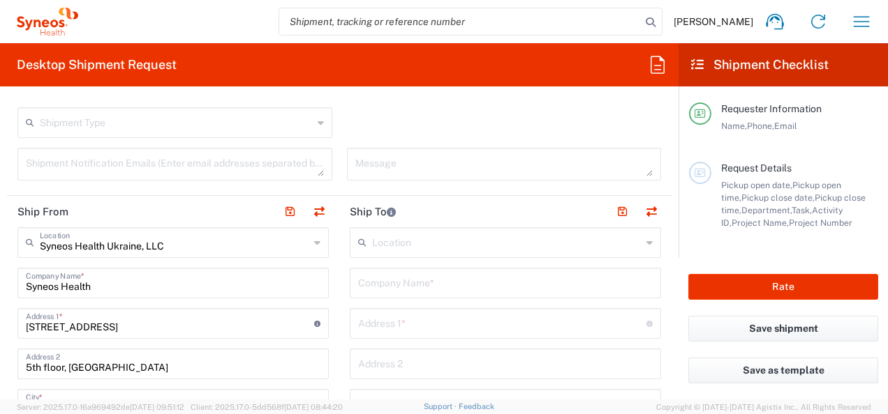
scroll to position [558, 0]
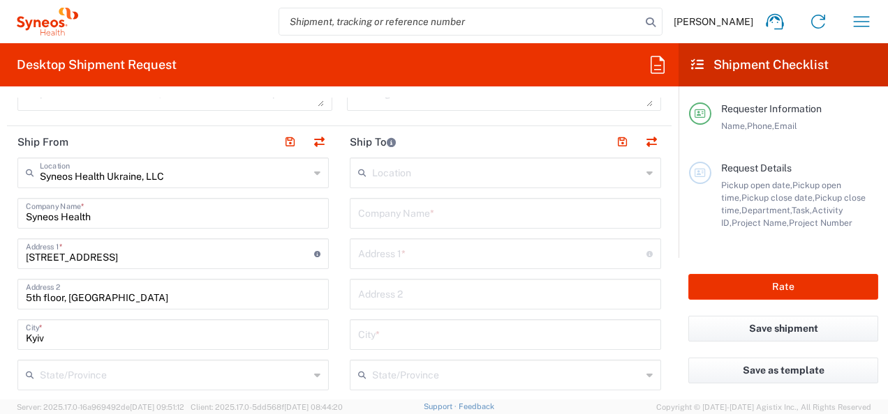
type input "7068659_8003"
click at [364, 211] on input "text" at bounding box center [505, 212] width 294 height 24
click at [361, 215] on input "text" at bounding box center [505, 212] width 294 height 24
paste input "Municipal Enterprise “[GEOGRAPHIC_DATA]” Volyn Regional Council"
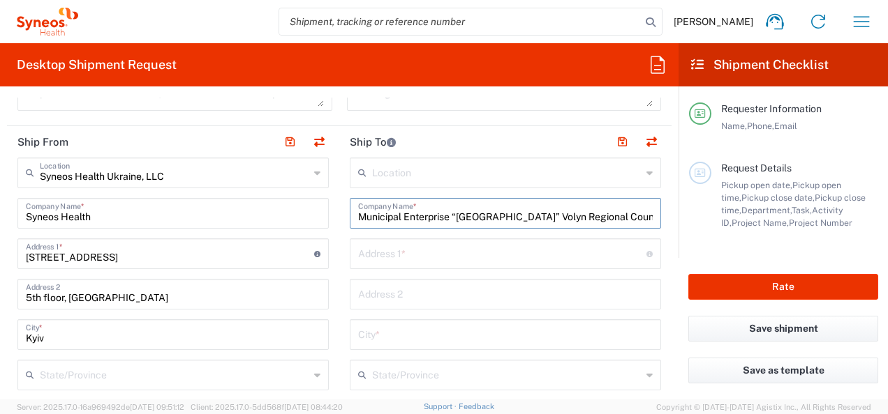
scroll to position [0, 64]
click at [381, 214] on input "Municipal Enterprise “[GEOGRAPHIC_DATA]” Volyn Regional Council" at bounding box center [505, 212] width 294 height 24
click at [382, 214] on input "Municipal Enterprise “[GEOGRAPHIC_DATA]” Volyn Regional Council" at bounding box center [505, 212] width 294 height 24
click at [380, 216] on input "Municipal Enterprise “[GEOGRAPHIC_DATA]” Volyn Regional Council" at bounding box center [505, 212] width 294 height 24
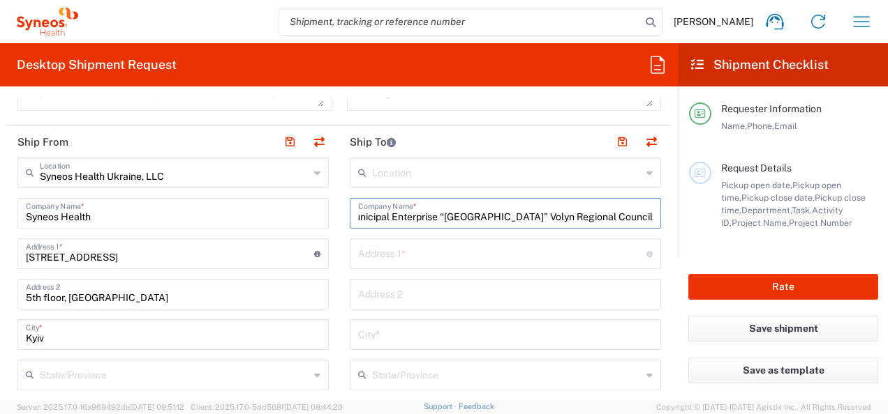
click at [375, 216] on input "Municipal Enterprise “[GEOGRAPHIC_DATA]” Volyn Regional Council" at bounding box center [505, 212] width 294 height 24
click at [384, 214] on input "Municipal Enterprise “[GEOGRAPHIC_DATA]” Volyn Regional Council" at bounding box center [505, 212] width 294 height 24
click at [377, 216] on input "Municipal Enterprise “[GEOGRAPHIC_DATA]” Volyn Regional Council" at bounding box center [505, 212] width 294 height 24
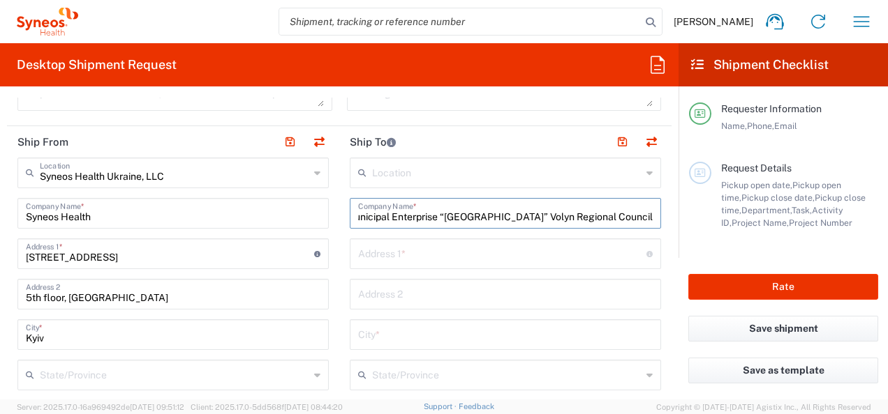
click at [377, 216] on input "Municipal Enterprise “[GEOGRAPHIC_DATA]” Volyn Regional Council" at bounding box center [505, 212] width 294 height 24
click at [381, 218] on input "Municipal Enterprise “[GEOGRAPHIC_DATA]” Volyn Regional Council" at bounding box center [505, 212] width 294 height 24
click at [367, 211] on input "Municipal Enterprise “[GEOGRAPHIC_DATA]” Volyn Regional Council" at bounding box center [505, 212] width 294 height 24
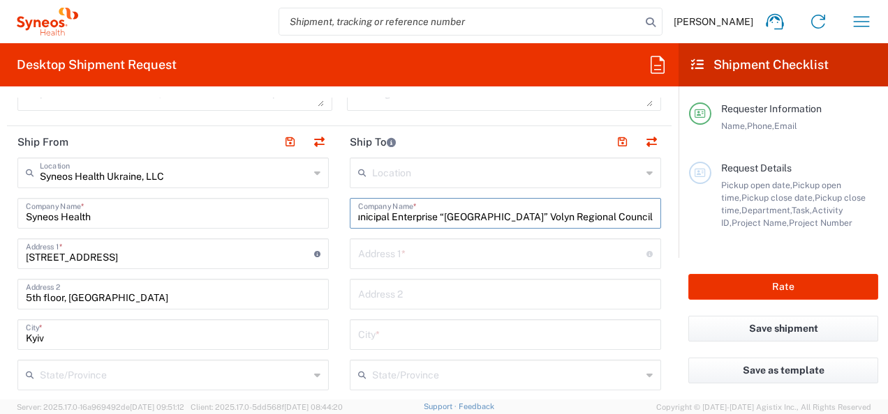
click at [643, 215] on div "Municipal Enterprise “[GEOGRAPHIC_DATA]” Volyn Regional Council Company Name *" at bounding box center [505, 213] width 311 height 31
click at [366, 215] on input "Municipal Enterprise “[GEOGRAPHIC_DATA]” Volyn Regional Council" at bounding box center [505, 212] width 294 height 24
click at [431, 213] on input "Municipal Enterprise “[GEOGRAPHIC_DATA]” Volyn Regional Council" at bounding box center [505, 212] width 294 height 24
click at [395, 215] on input "Municipal Enterprise “[GEOGRAPHIC_DATA]” Volyn Regional Council" at bounding box center [505, 212] width 294 height 24
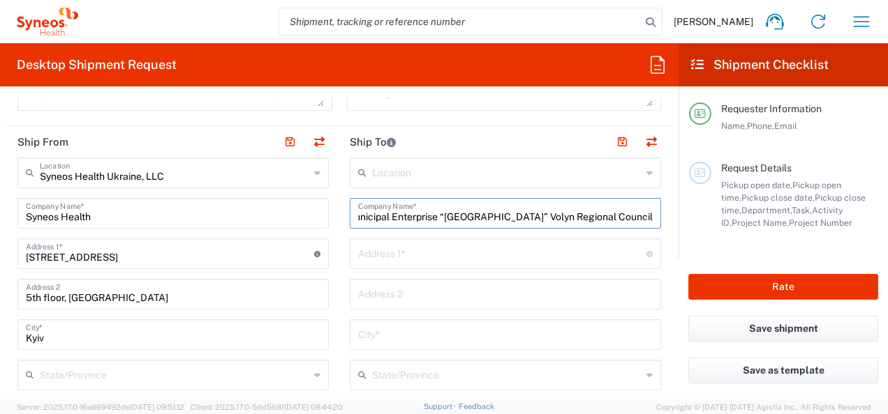
click at [361, 215] on input "Municipal Enterprise “[GEOGRAPHIC_DATA]” Volyn Regional Council" at bounding box center [505, 212] width 294 height 24
click at [362, 215] on input "Municipal Enterprise “[GEOGRAPHIC_DATA]” Volyn Regional Council" at bounding box center [505, 212] width 294 height 24
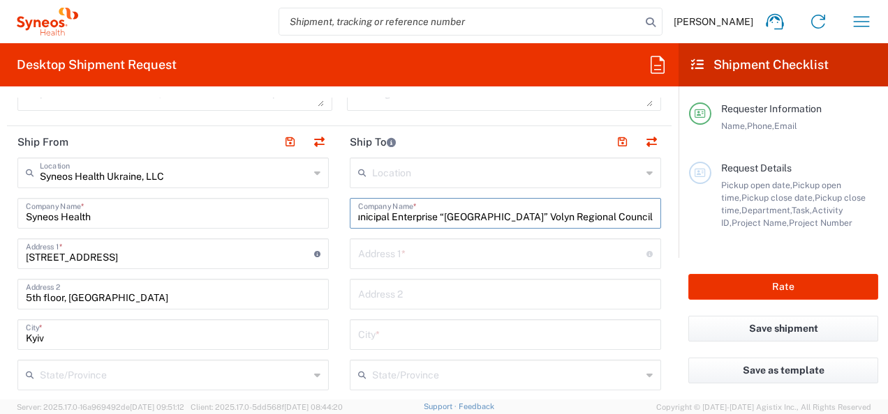
click at [362, 215] on input "Municipal Enterprise “[GEOGRAPHIC_DATA]” Volyn Regional Council" at bounding box center [505, 212] width 294 height 24
click at [361, 216] on input "Municipal Enterprise “[GEOGRAPHIC_DATA]” Volyn Regional Council" at bounding box center [505, 212] width 294 height 24
click at [360, 216] on input "Municipal Enterprise “[GEOGRAPHIC_DATA]” Volyn Regional Council" at bounding box center [505, 212] width 294 height 24
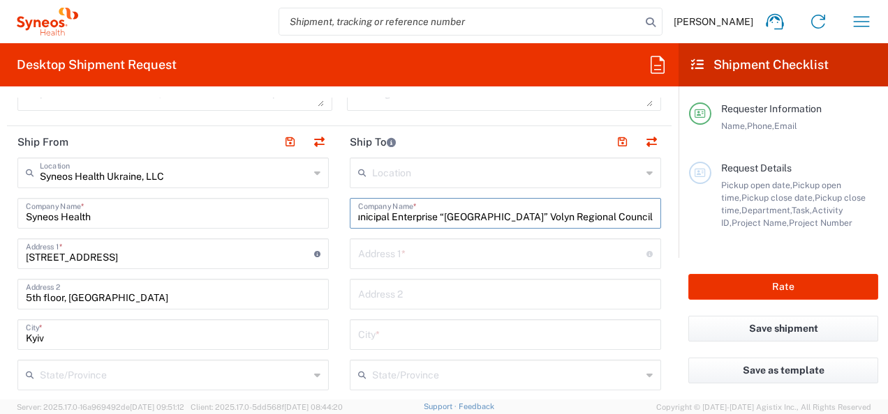
click at [363, 215] on input "Municipal Enterprise “[GEOGRAPHIC_DATA]” Volyn Regional Council" at bounding box center [505, 212] width 294 height 24
click at [371, 221] on input "Municipal Enterprise “[GEOGRAPHIC_DATA]” Volyn Regional Council" at bounding box center [505, 212] width 294 height 24
click at [372, 221] on input "Municipal Enterprise “[GEOGRAPHIC_DATA]” Volyn Regional Council" at bounding box center [505, 212] width 294 height 24
click at [372, 219] on input "Municipal Enterprise “[GEOGRAPHIC_DATA]” Volyn Regional Council" at bounding box center [505, 212] width 294 height 24
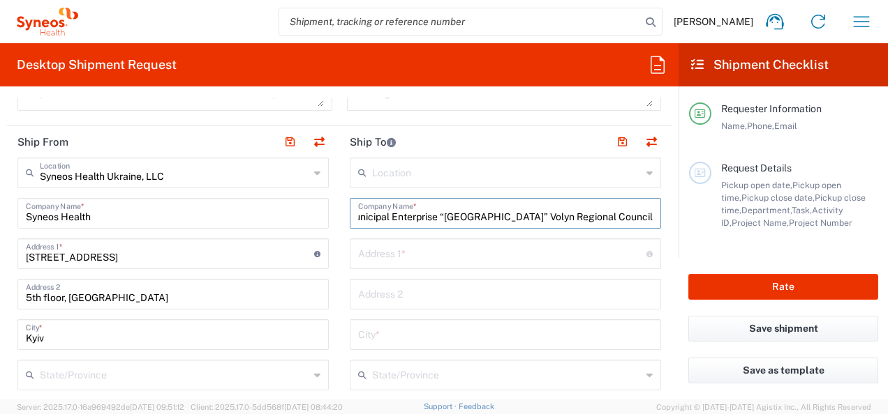
scroll to position [0, 0]
click at [373, 218] on input "Municipal Enterprise “[GEOGRAPHIC_DATA]” Volyn Regional Council" at bounding box center [505, 212] width 294 height 24
click at [382, 217] on input "Municipal Enterprise “[GEOGRAPHIC_DATA]” Volyn Regional Council" at bounding box center [505, 212] width 294 height 24
click at [391, 215] on input "Municipal Enterprise “[GEOGRAPHIC_DATA]” Volyn Regional Council" at bounding box center [505, 212] width 294 height 24
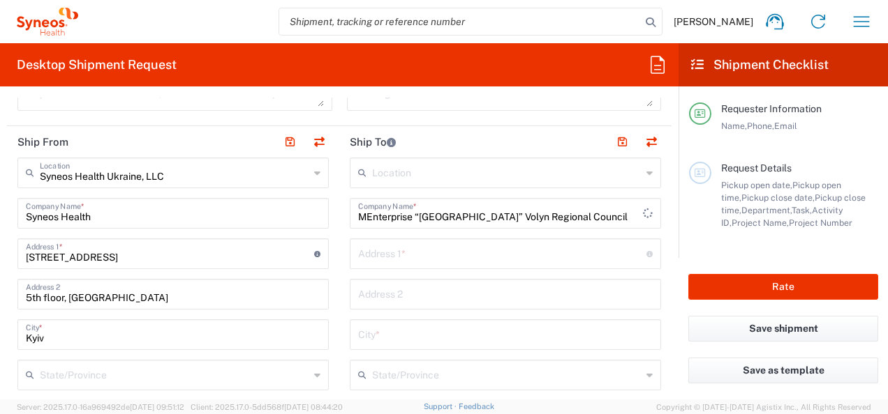
click at [352, 212] on div "MEnterprise “[GEOGRAPHIC_DATA]” Volyn Regional Council Company Name *" at bounding box center [505, 213] width 311 height 31
click at [406, 217] on input "MEnterprise “[GEOGRAPHIC_DATA]” Volyn Regional Council" at bounding box center [505, 212] width 294 height 24
click at [449, 214] on input "ME “[GEOGRAPHIC_DATA]” Volyn Regional Council" at bounding box center [505, 212] width 294 height 24
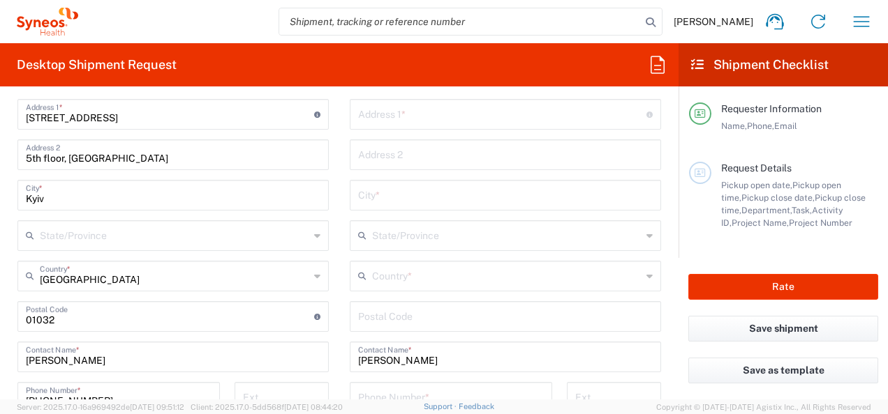
type input "ME “[GEOGRAPHIC_DATA]” Volyn Regional Council"
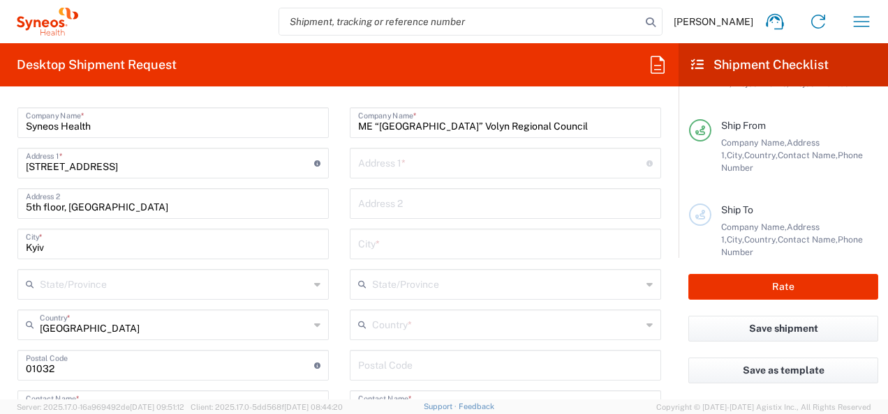
scroll to position [628, 0]
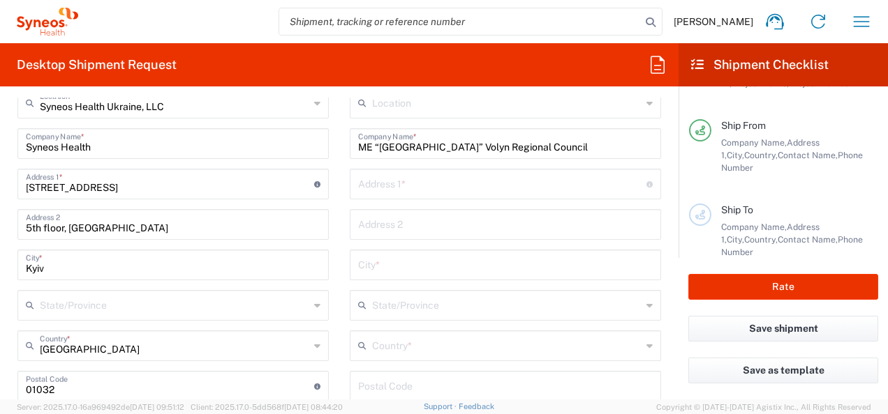
click at [366, 186] on input "text" at bounding box center [502, 183] width 288 height 24
paste input "21, President [PERSON_NAME] Ave."
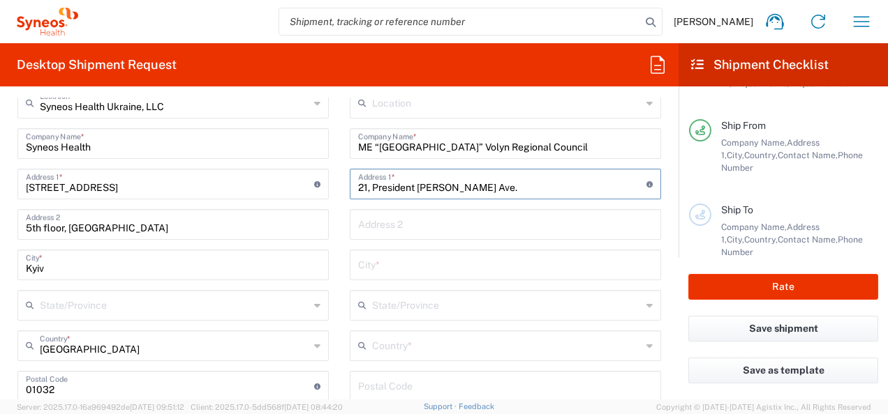
type input "21, President [PERSON_NAME] Ave."
click at [388, 264] on input "text" at bounding box center [505, 264] width 294 height 24
type input "Д"
type input "Lutsk"
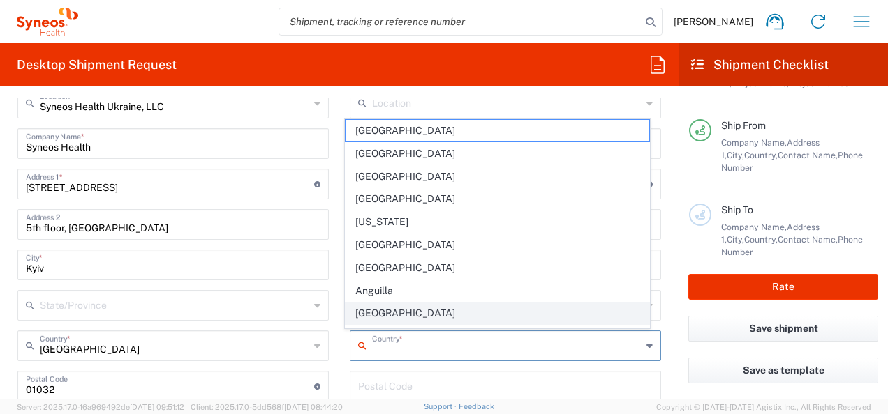
drag, startPoint x: 377, startPoint y: 347, endPoint x: 377, endPoint y: 306, distance: 41.2
click at [377, 347] on input "text" at bounding box center [506, 345] width 269 height 24
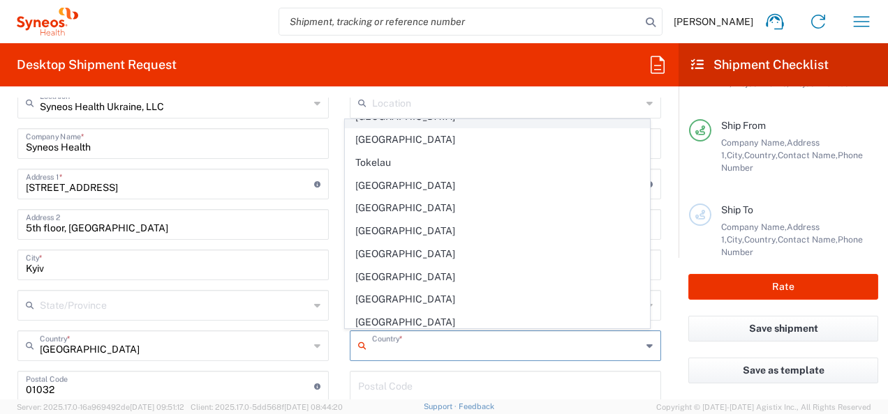
scroll to position [5094, 0]
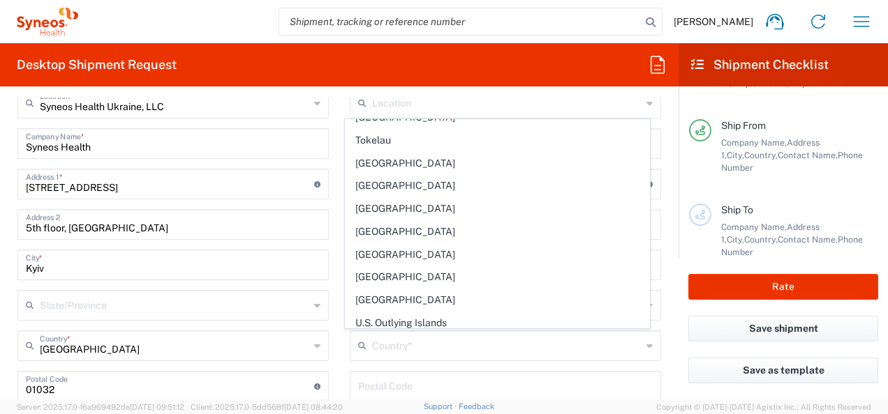
click at [388, 381] on span "[GEOGRAPHIC_DATA]" at bounding box center [496, 392] width 303 height 22
type input "[GEOGRAPHIC_DATA]"
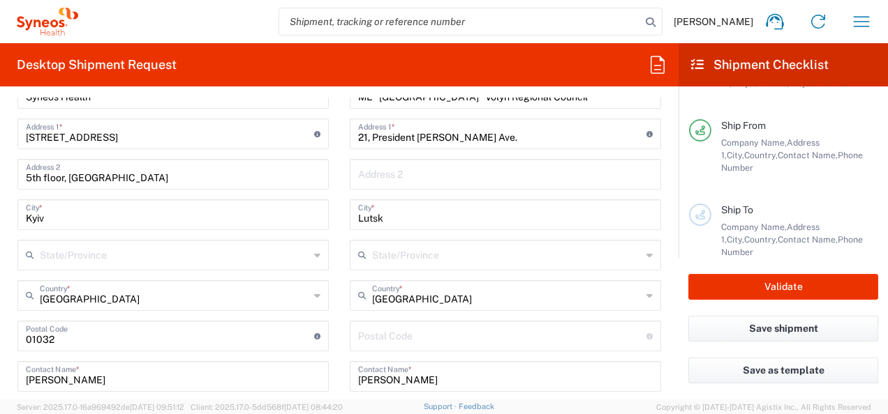
scroll to position [698, 0]
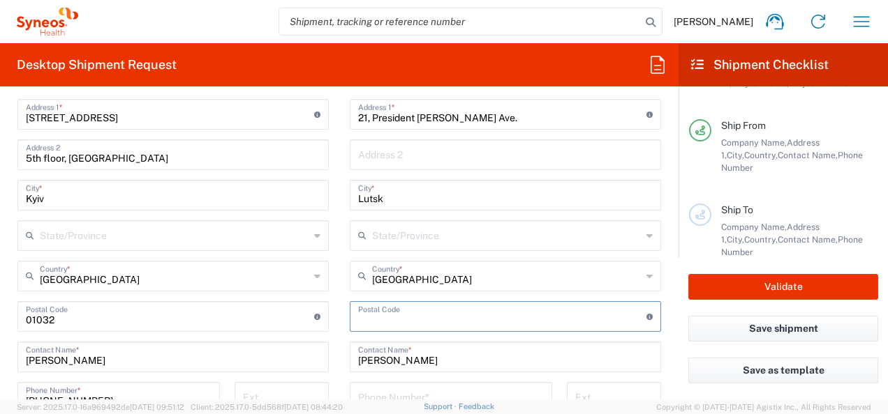
drag, startPoint x: 374, startPoint y: 312, endPoint x: 382, endPoint y: 313, distance: 7.7
click at [374, 312] on input "undefined" at bounding box center [502, 316] width 288 height 24
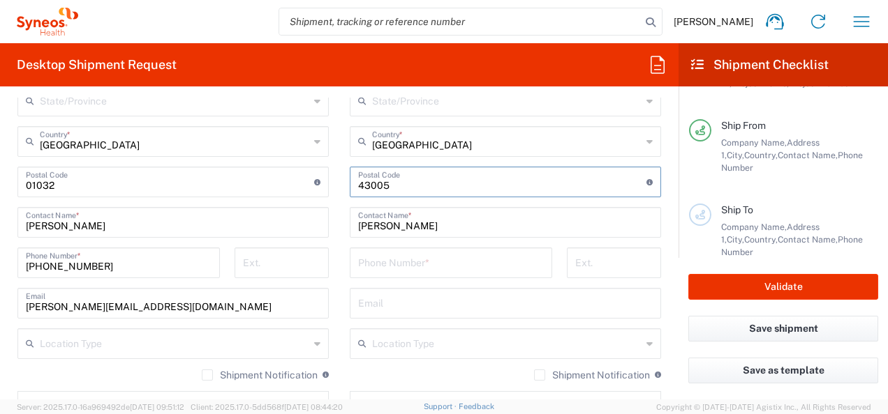
scroll to position [837, 0]
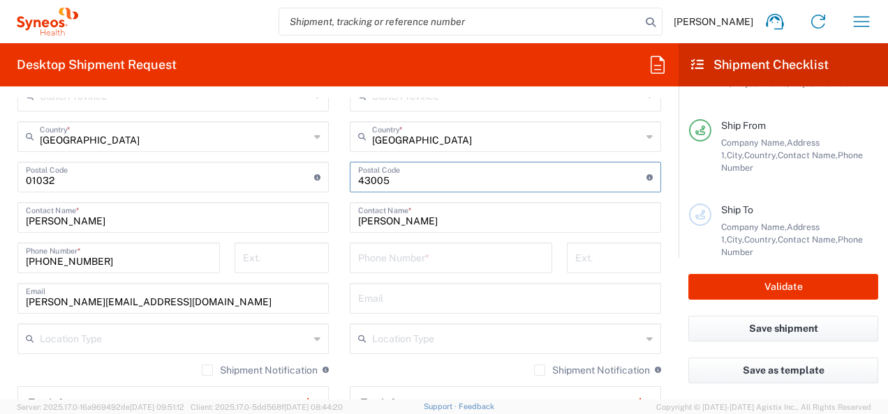
type input "43005"
drag, startPoint x: 378, startPoint y: 260, endPoint x: 366, endPoint y: 262, distance: 12.6
click at [378, 260] on input "tel" at bounding box center [451, 257] width 186 height 24
paste input "38095 343 13 17"
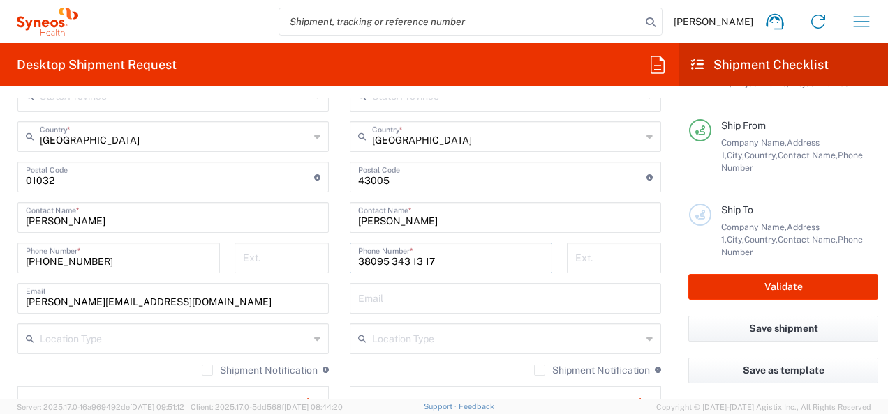
click at [366, 262] on input "38095 343 13 17" at bounding box center [451, 257] width 186 height 24
paste input "38095 343 13 17"
click at [358, 263] on input "095 343 13 17" at bounding box center [451, 257] width 186 height 24
click at [512, 262] on input "095 343 13 17" at bounding box center [451, 257] width 186 height 24
type input "0"
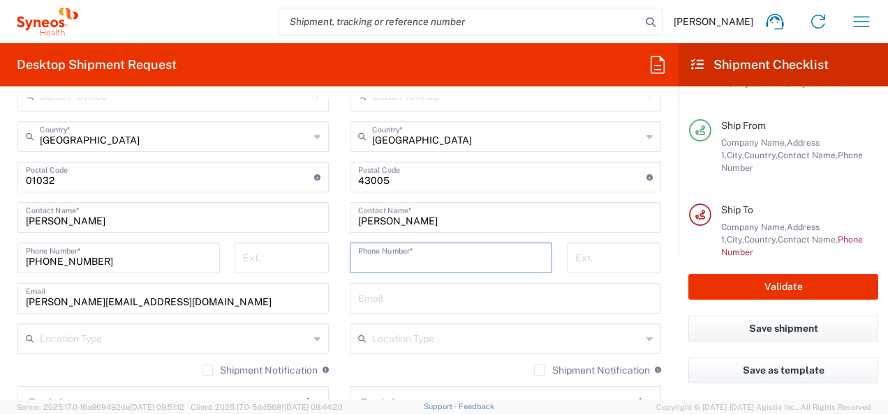
click at [473, 261] on input "tel" at bounding box center [451, 257] width 186 height 24
click at [427, 262] on input "tel" at bounding box center [451, 257] width 186 height 24
click at [395, 262] on input "tel" at bounding box center [451, 257] width 186 height 24
click at [417, 259] on input "tel" at bounding box center [451, 257] width 186 height 24
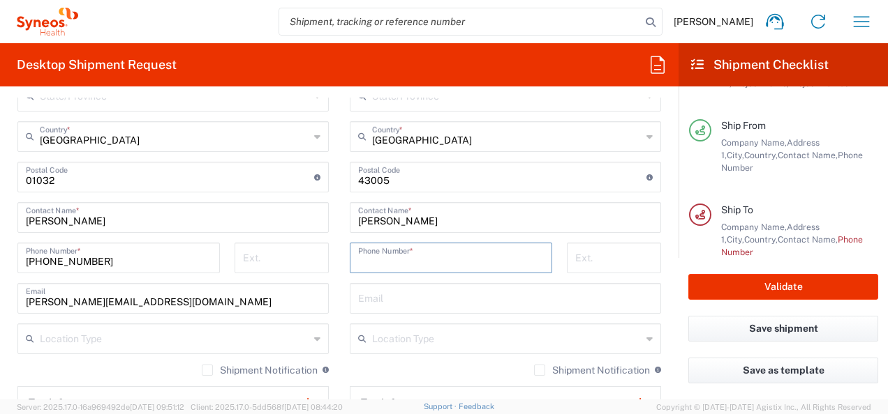
click at [420, 259] on input "tel" at bounding box center [451, 257] width 186 height 24
click at [409, 259] on input "tel" at bounding box center [451, 257] width 186 height 24
click at [421, 257] on input "tel" at bounding box center [451, 257] width 186 height 24
paste input "38095 343 13 17"
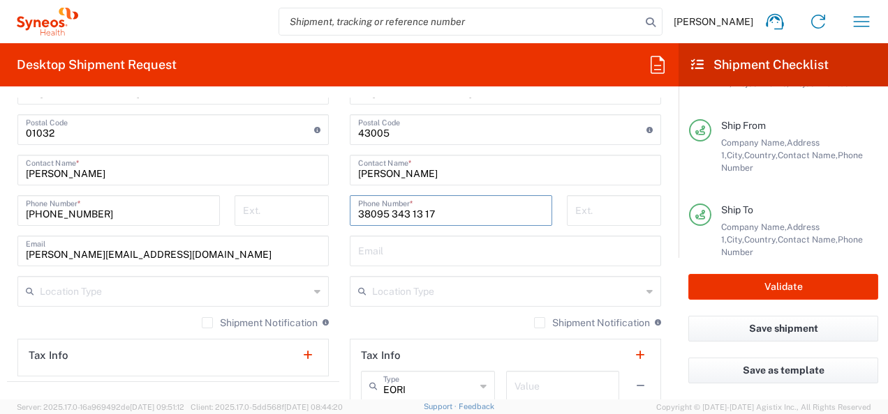
scroll to position [907, 0]
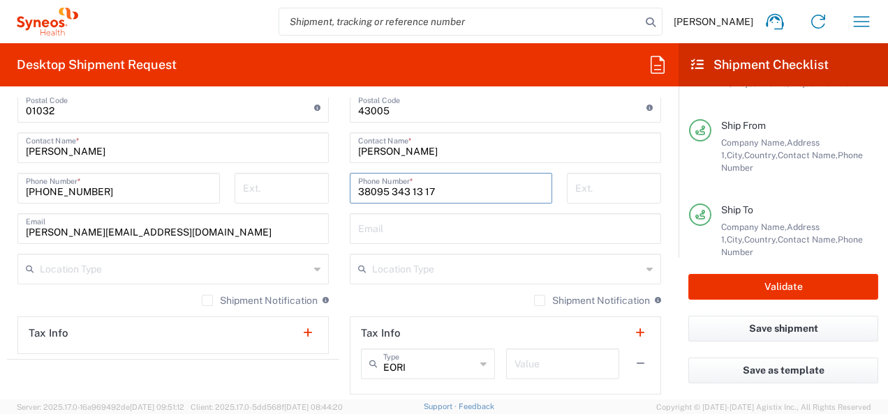
type input "38095 343 13 17"
drag, startPoint x: 389, startPoint y: 218, endPoint x: 734, endPoint y: 0, distance: 407.7
click at [389, 218] on input "text" at bounding box center [505, 228] width 294 height 24
click at [375, 231] on input "text" at bounding box center [505, 228] width 294 height 24
paste input "[EMAIL_ADDRESS][DOMAIN_NAME]"
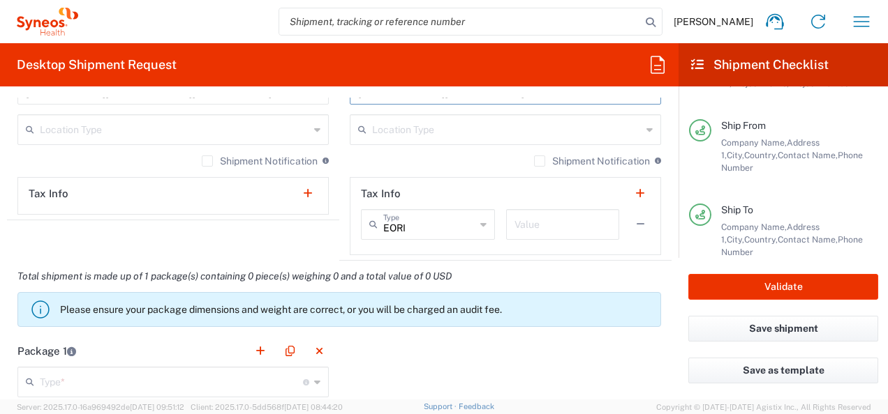
scroll to position [1186, 0]
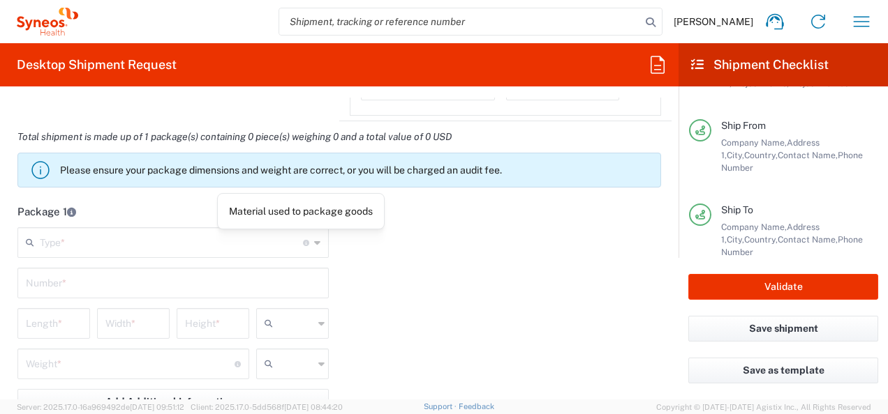
type input "[EMAIL_ADDRESS][DOMAIN_NAME]"
click at [314, 240] on icon at bounding box center [317, 243] width 6 height 22
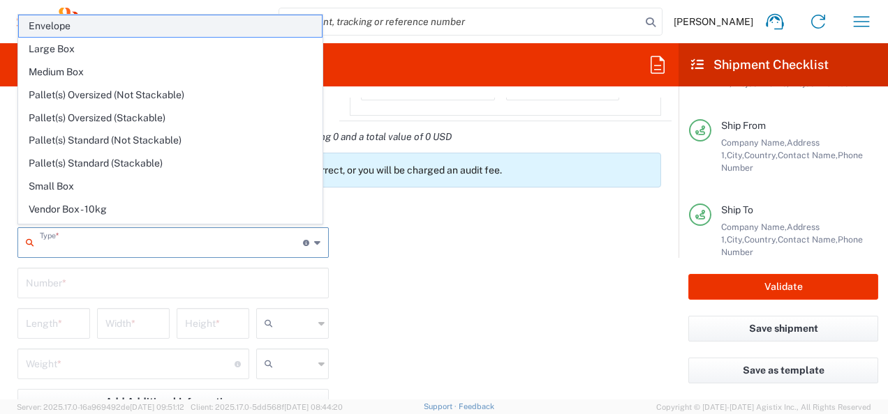
click at [74, 26] on span "Envelope" at bounding box center [170, 26] width 303 height 22
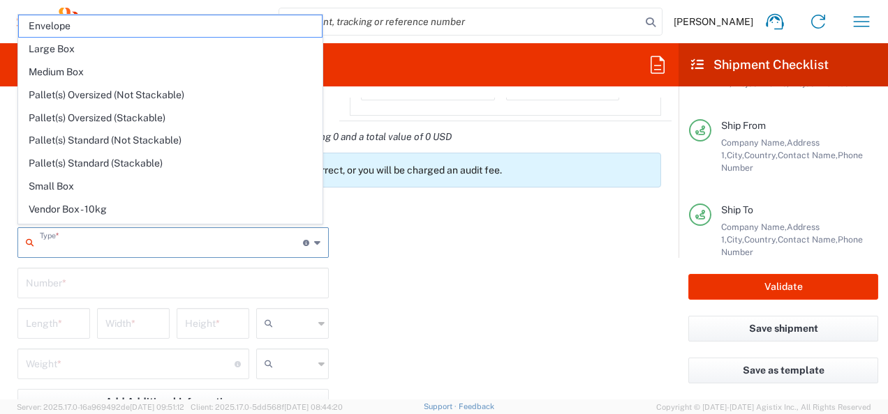
type input "Envelope"
type input "1"
type input "9.5"
type input "12.5"
type input "0.25"
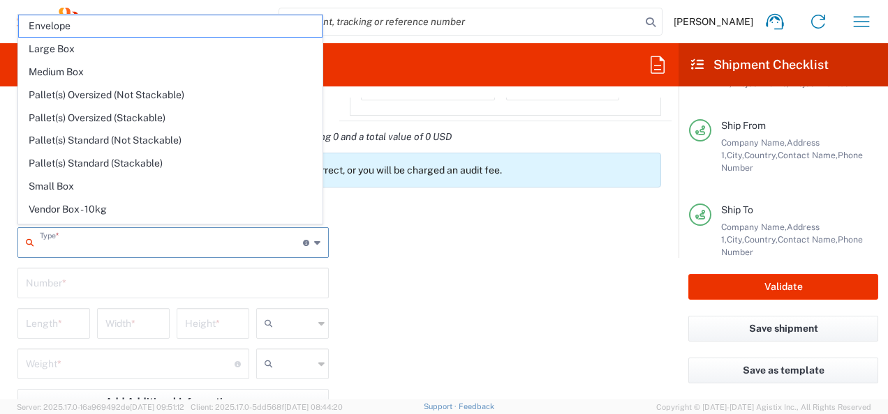
type input "in"
type input "0.45"
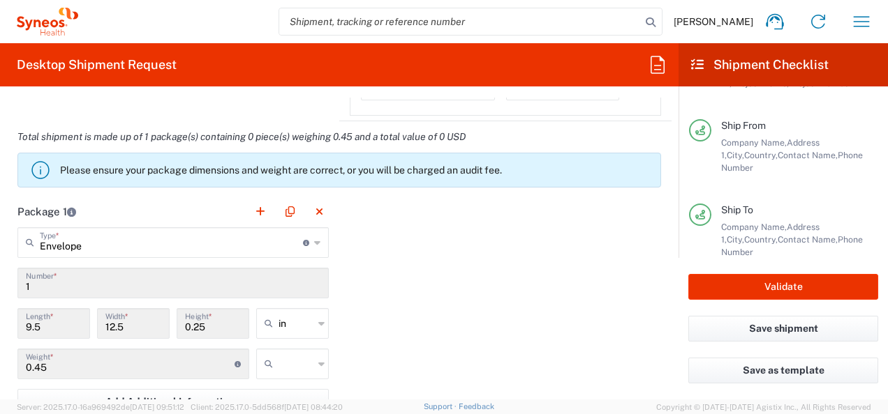
click at [318, 321] on icon at bounding box center [321, 324] width 6 height 22
click at [282, 373] on span "cm" at bounding box center [287, 375] width 68 height 22
type input "24.13"
type input "31.75"
type input "0.64"
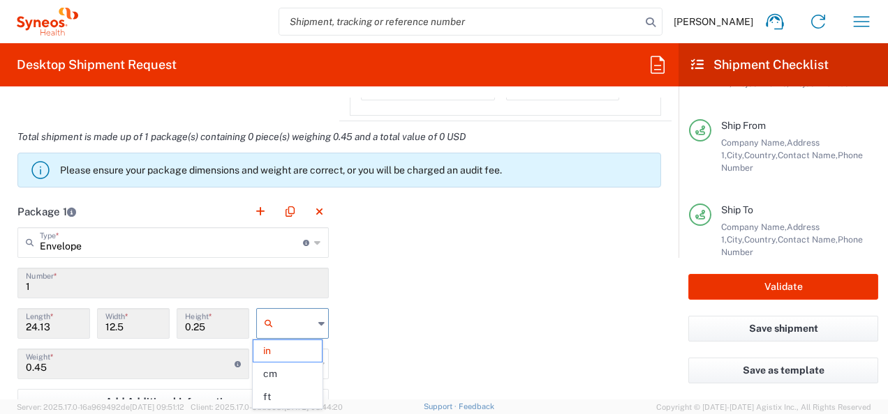
type input "cm"
click at [318, 360] on icon at bounding box center [321, 364] width 6 height 22
click at [271, 306] on span "kgs" at bounding box center [287, 312] width 68 height 22
type input "kgs"
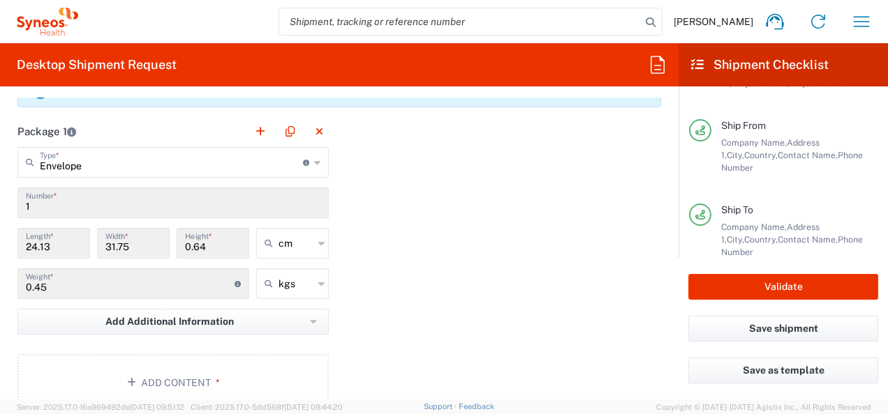
scroll to position [1326, 0]
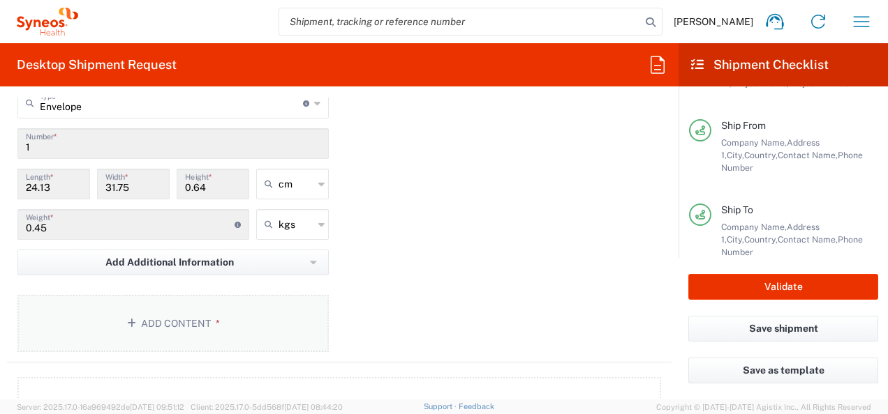
click at [190, 322] on button "Add Content *" at bounding box center [172, 323] width 311 height 57
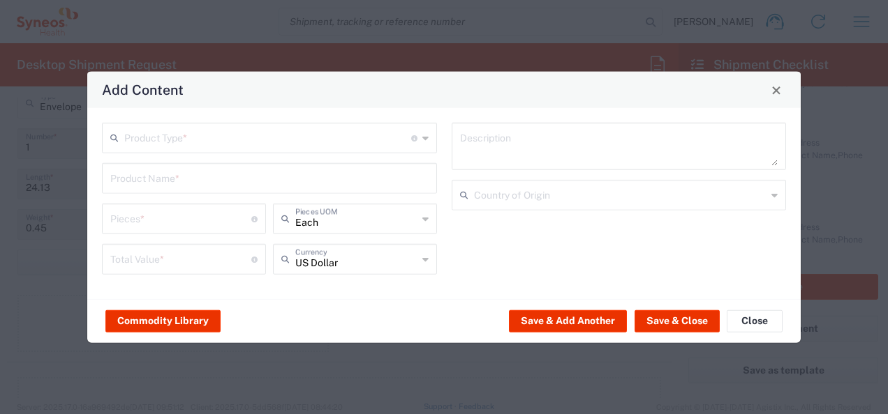
click at [232, 142] on input "text" at bounding box center [267, 137] width 287 height 24
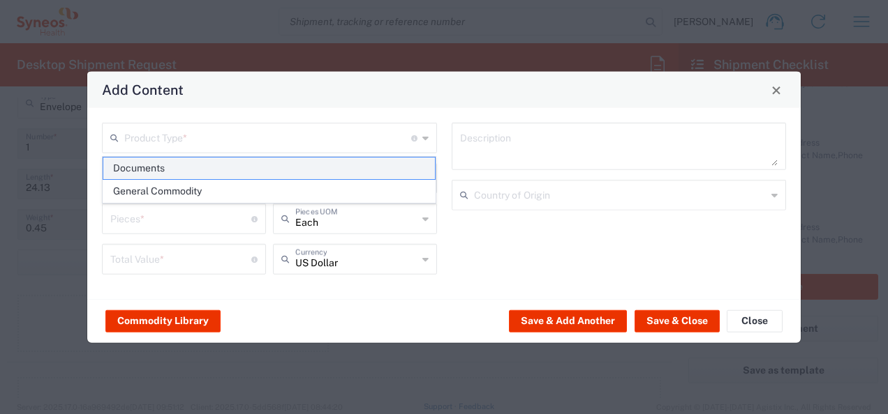
click at [167, 170] on span "Documents" at bounding box center [269, 169] width 332 height 22
type input "Documents"
type input "1"
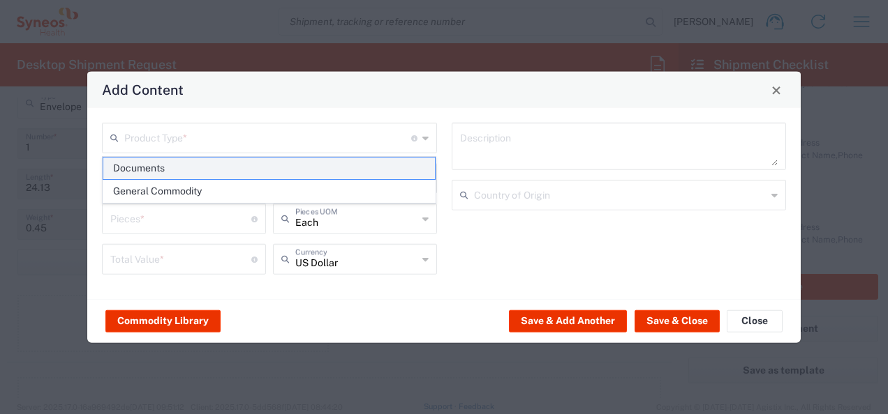
type textarea "Documents"
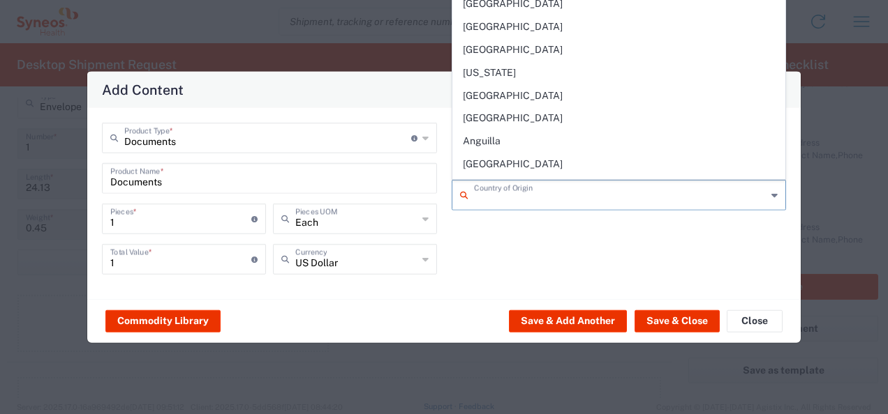
click at [487, 194] on input "text" at bounding box center [620, 194] width 293 height 24
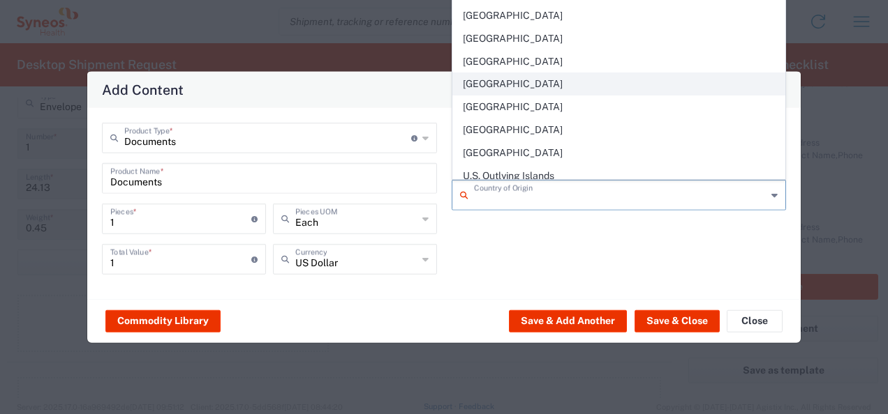
scroll to position [5094, 0]
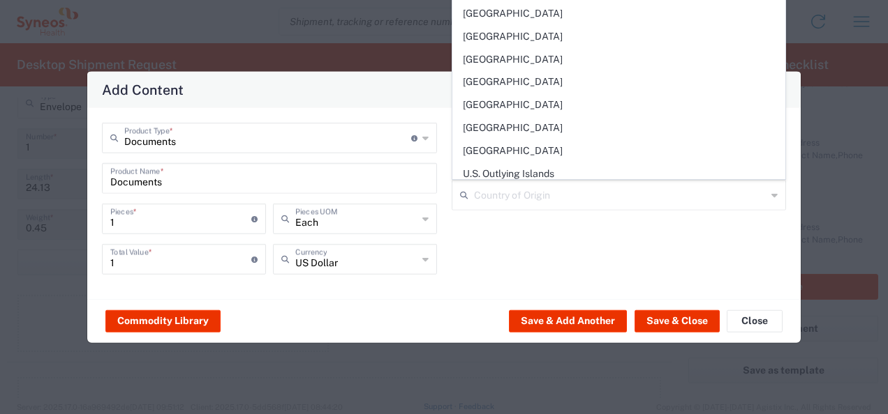
click at [473, 232] on span "[GEOGRAPHIC_DATA]" at bounding box center [619, 243] width 332 height 22
type input "[GEOGRAPHIC_DATA]"
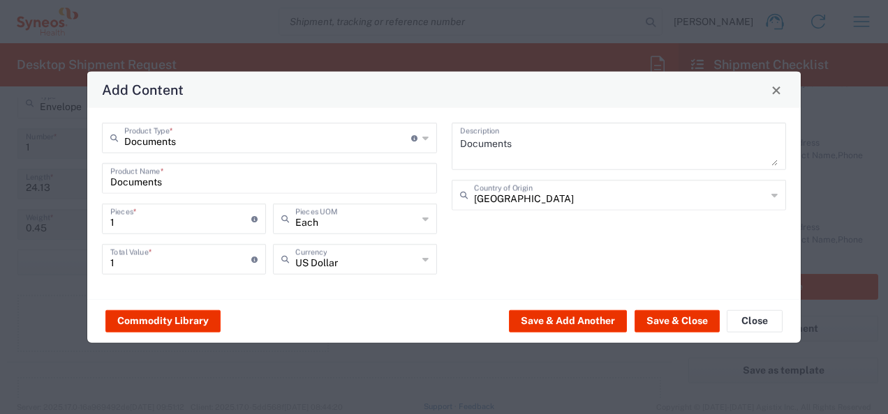
click at [425, 261] on icon at bounding box center [425, 259] width 6 height 22
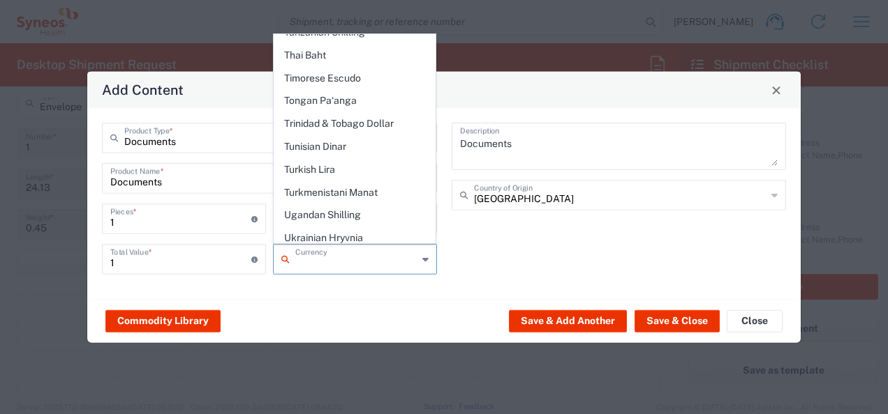
scroll to position [3527, 0]
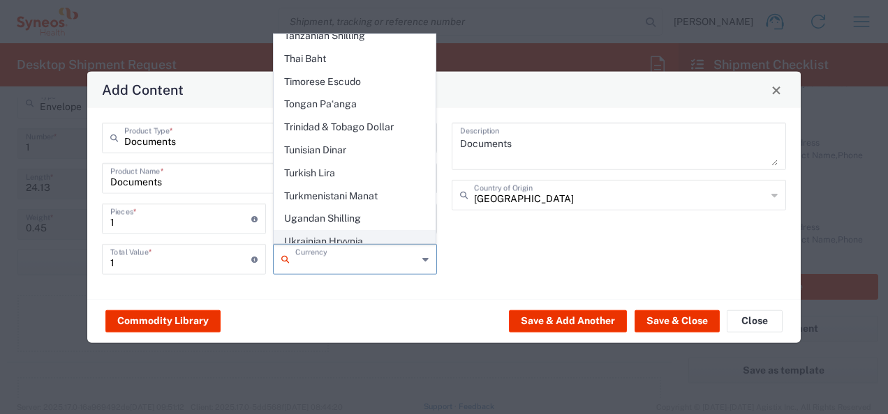
click at [320, 231] on span "Ukrainian Hryvnia" at bounding box center [354, 242] width 161 height 22
type input "Ukrainian Hryvnia"
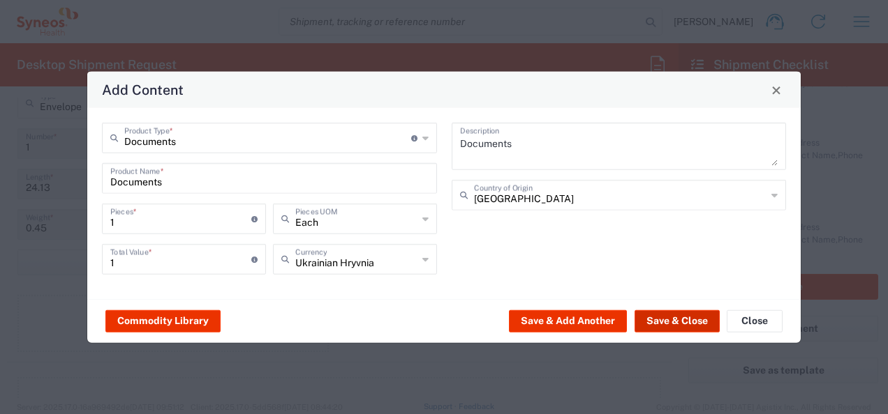
click at [679, 320] on button "Save & Close" at bounding box center [676, 321] width 85 height 22
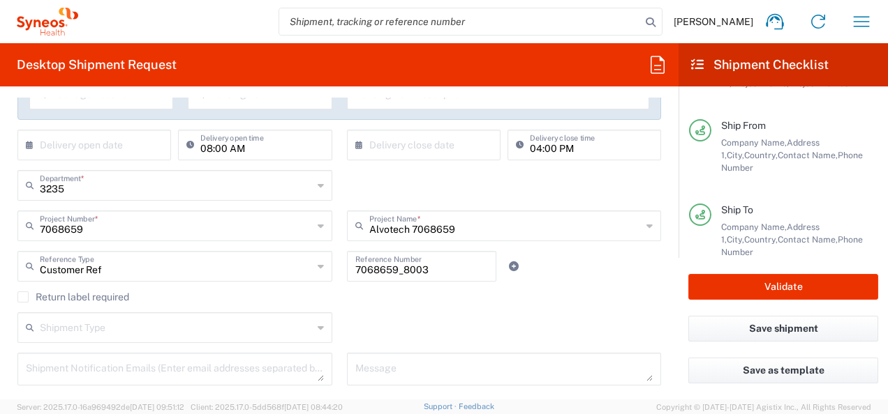
scroll to position [140, 0]
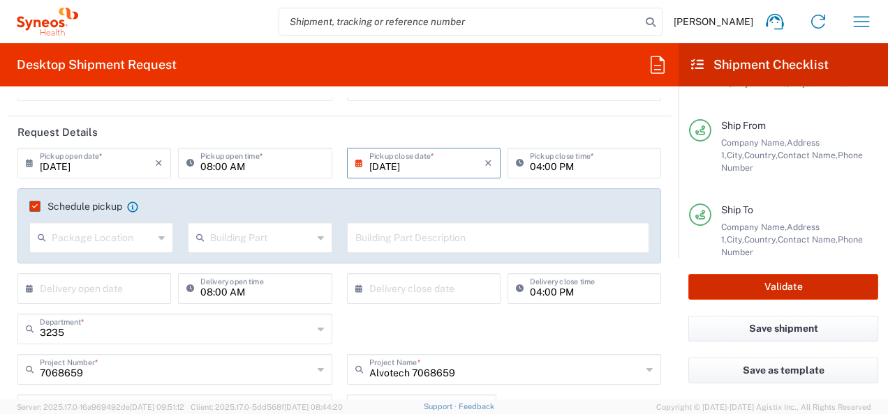
click at [752, 288] on button "Validate" at bounding box center [783, 287] width 190 height 26
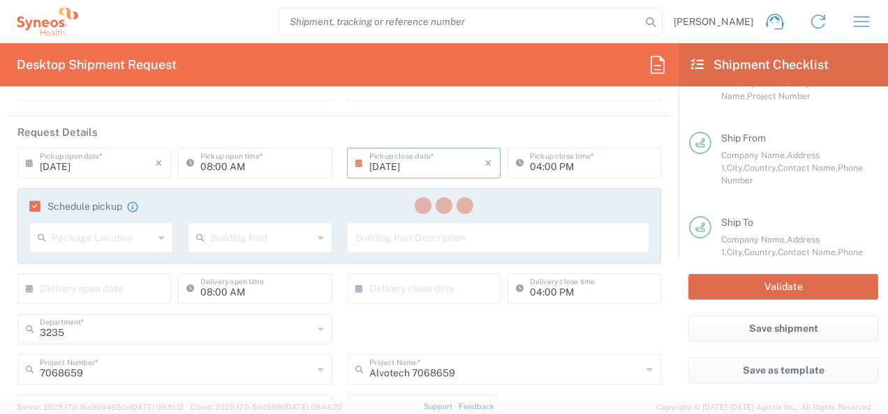
type input "7068659"
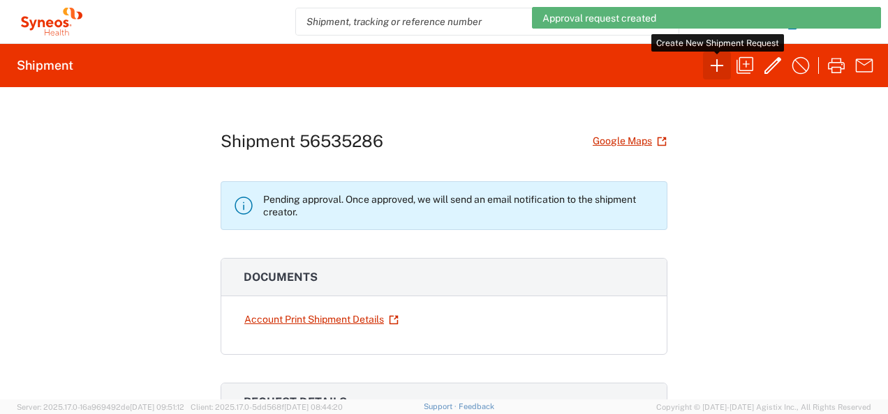
click at [715, 60] on icon "button" at bounding box center [716, 65] width 22 height 22
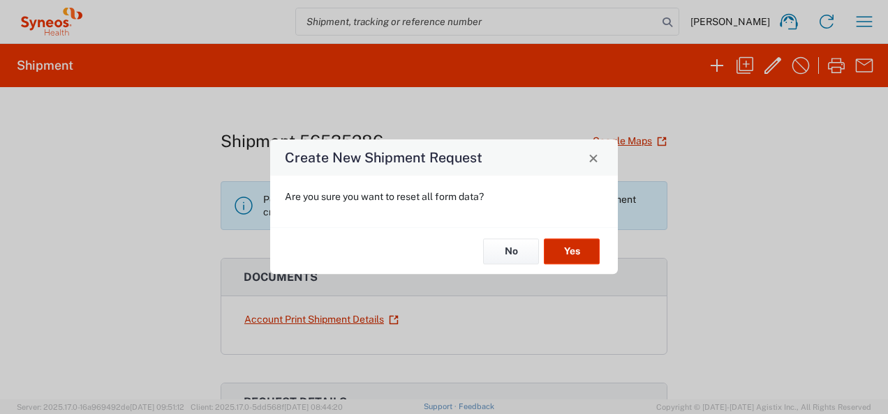
click at [564, 249] on button "Yes" at bounding box center [572, 252] width 56 height 26
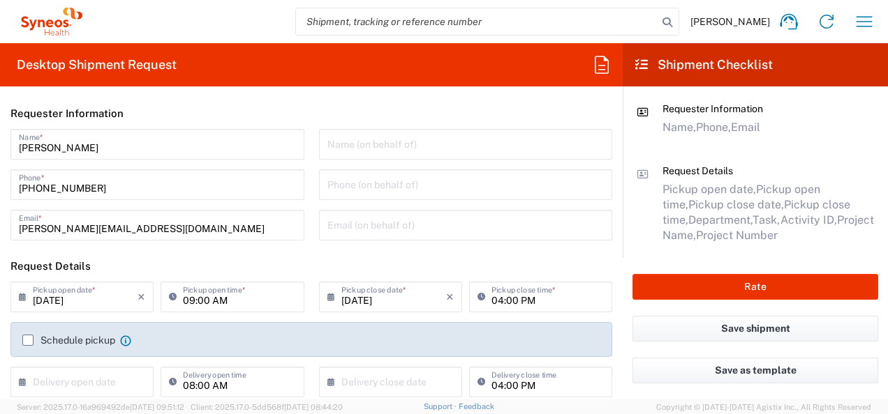
type input "3235"
click at [140, 299] on icon "×" at bounding box center [141, 297] width 8 height 22
click at [94, 303] on input "text" at bounding box center [85, 296] width 105 height 24
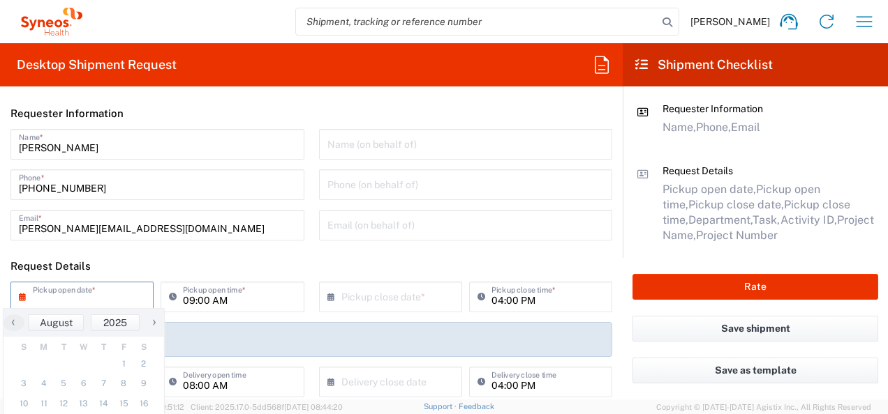
click at [81, 301] on input "text" at bounding box center [85, 296] width 105 height 24
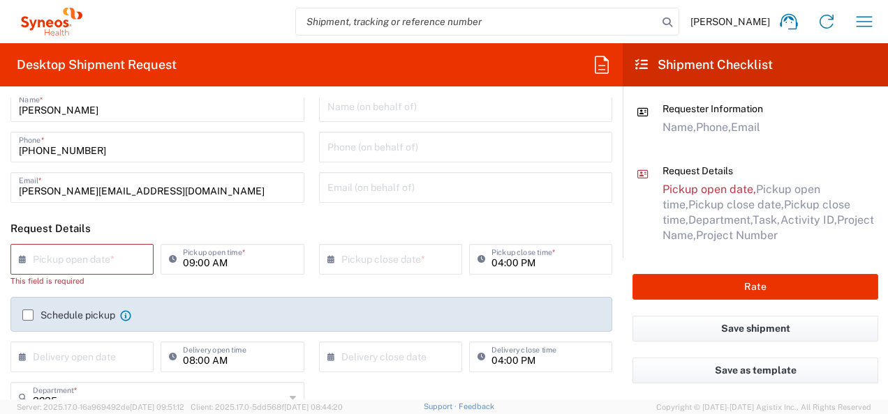
scroll to position [70, 0]
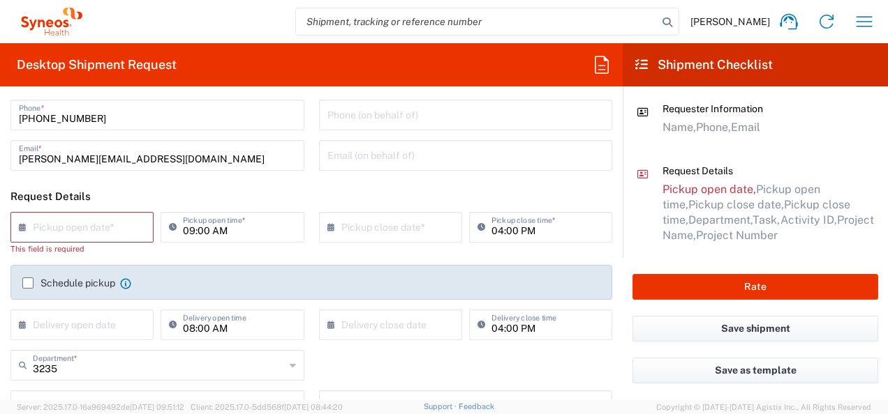
click at [54, 230] on input "text" at bounding box center [85, 226] width 105 height 24
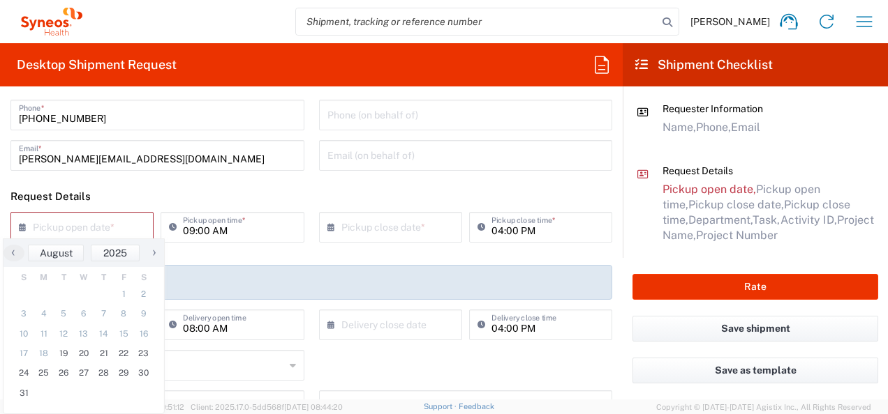
click at [54, 227] on input "text" at bounding box center [85, 226] width 105 height 24
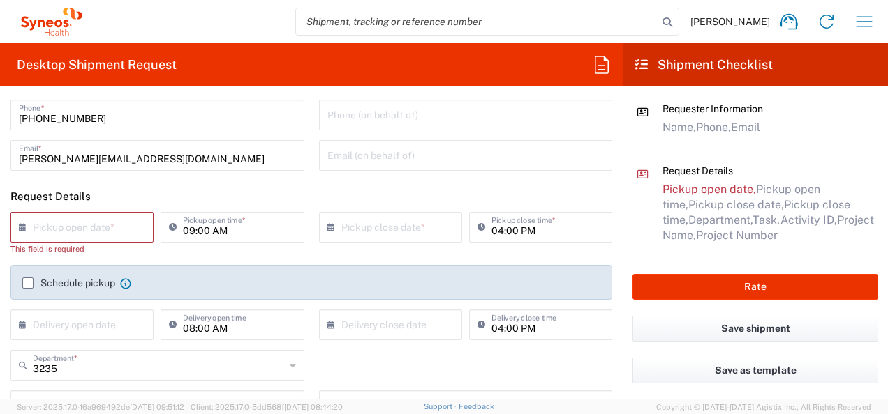
click at [82, 227] on input "text" at bounding box center [85, 226] width 105 height 24
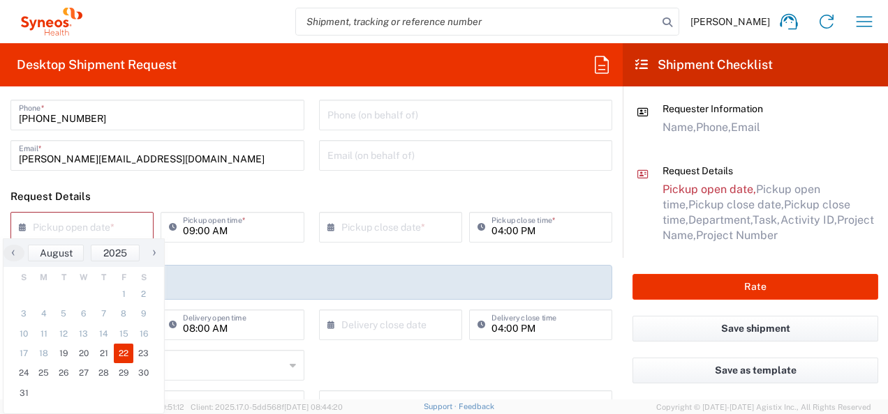
click at [124, 349] on span "22" at bounding box center [124, 354] width 20 height 20
type input "[DATE]"
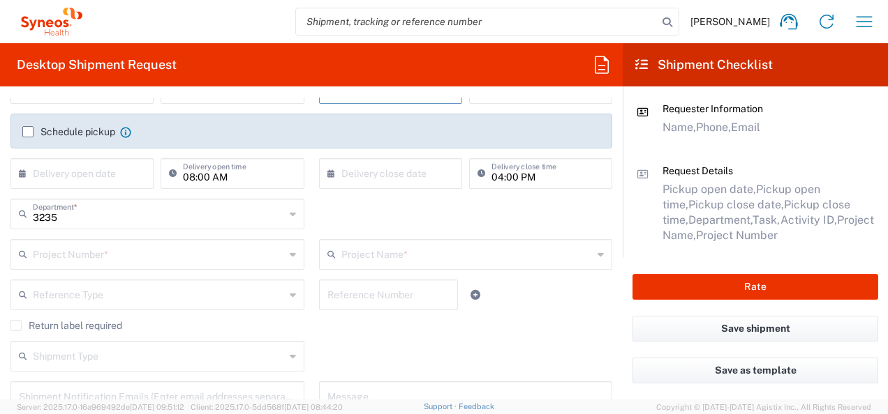
scroll to position [209, 0]
click at [89, 254] on input "text" at bounding box center [159, 253] width 252 height 24
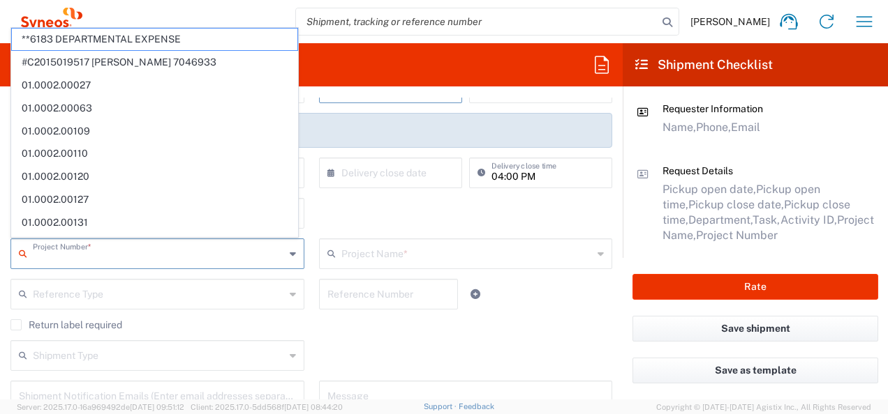
paste input "[EMAIL_ADDRESS][DOMAIN_NAME]"
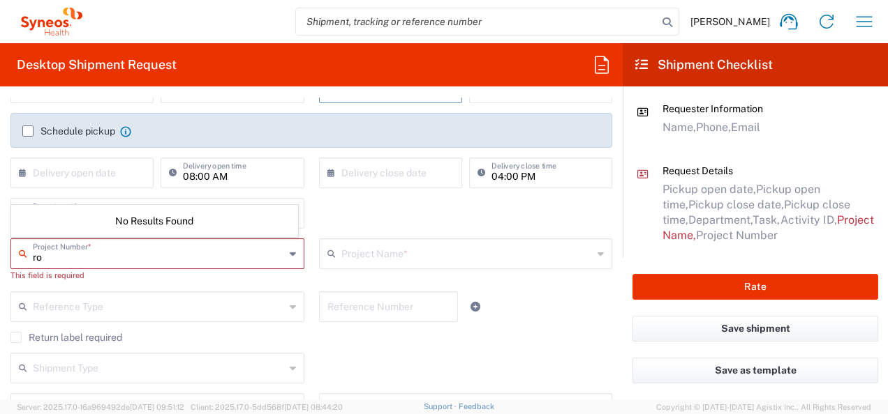
type input "r"
click at [75, 257] on input "7068659" at bounding box center [159, 253] width 252 height 24
click at [77, 258] on input "7068659" at bounding box center [159, 253] width 252 height 24
type input "7068659"
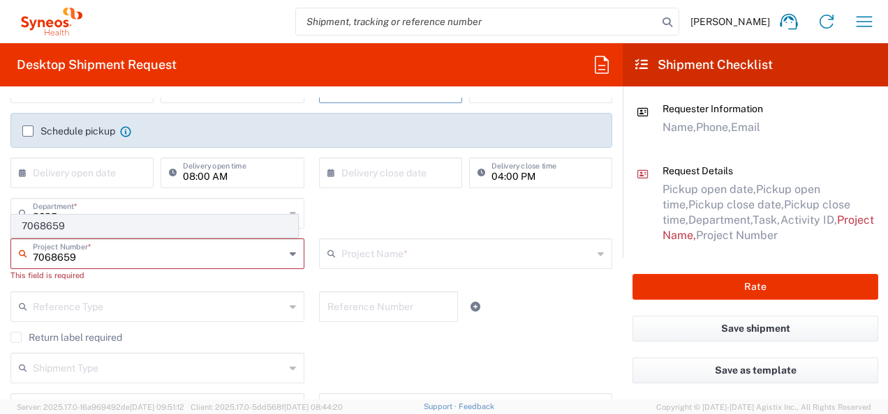
click at [53, 225] on span "7068659" at bounding box center [154, 227] width 285 height 22
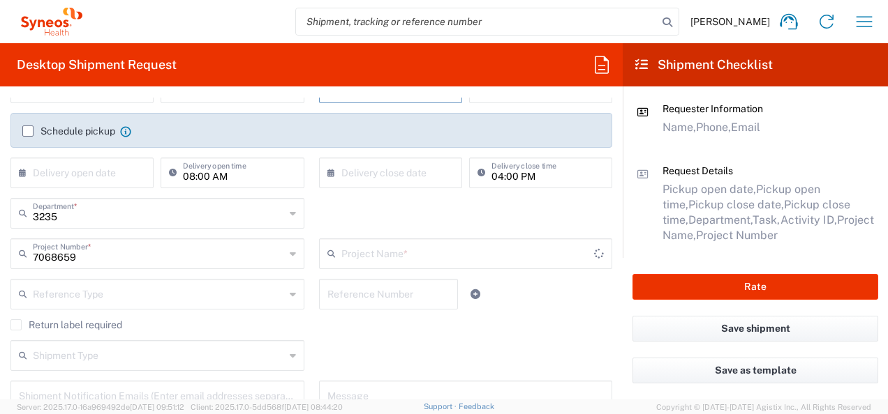
type input "Alvotech 7068659"
click at [290, 295] on icon at bounding box center [293, 294] width 6 height 22
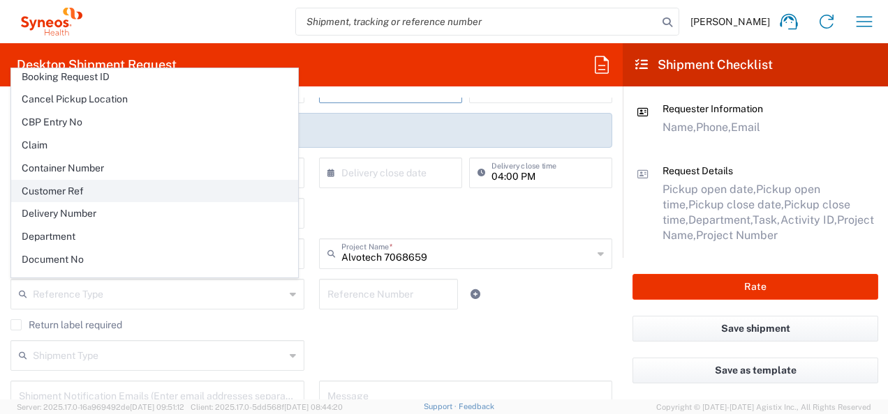
click at [84, 188] on span "Customer Ref" at bounding box center [154, 192] width 285 height 22
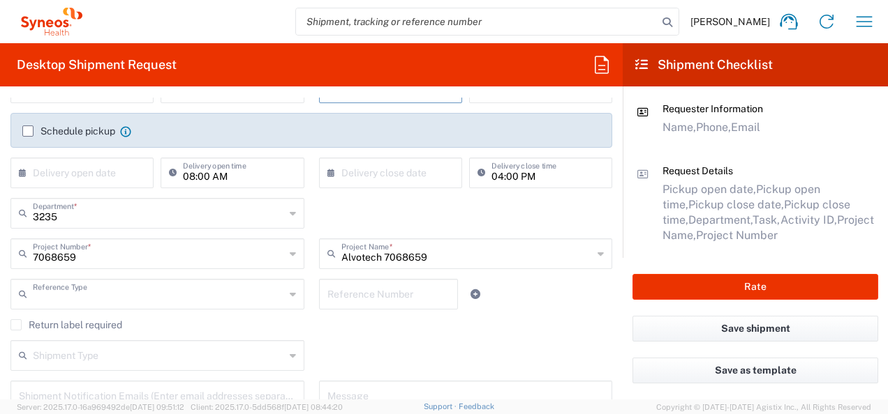
type input "Customer Ref"
click at [346, 294] on input "text" at bounding box center [388, 293] width 123 height 24
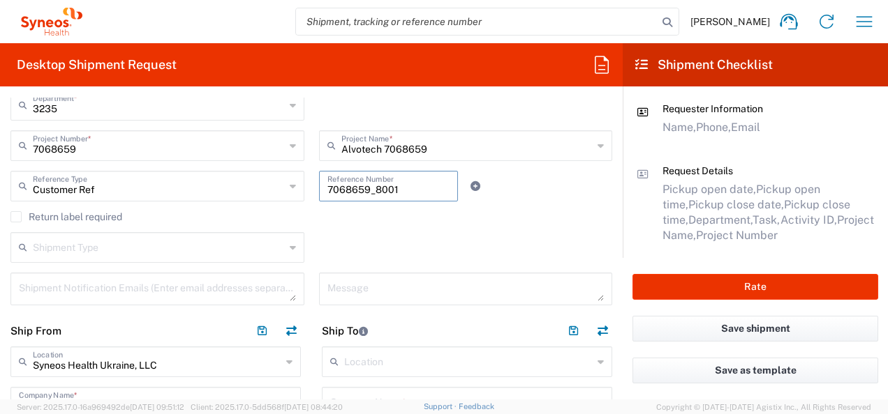
scroll to position [349, 0]
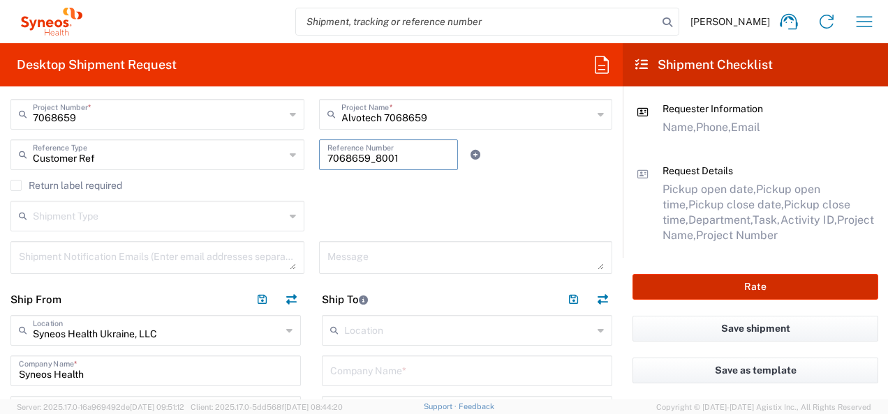
type input "7068659_8001"
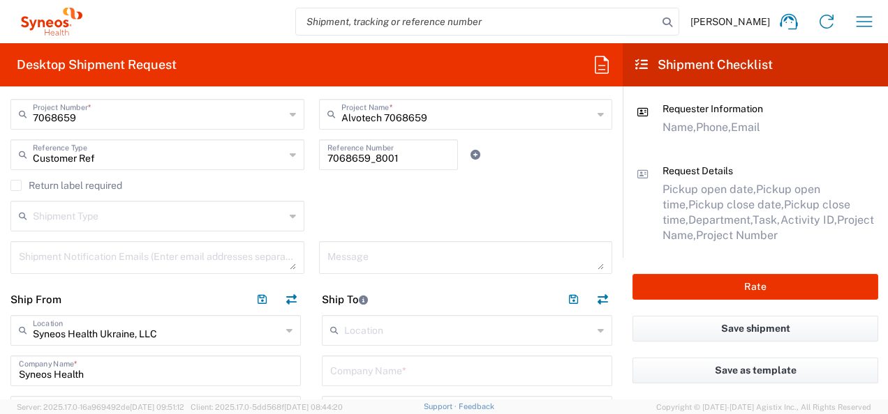
click at [330, 366] on input "text" at bounding box center [467, 370] width 274 height 24
paste input "Municipal non-commercial enterprise “[GEOGRAPHIC_DATA] #3”"
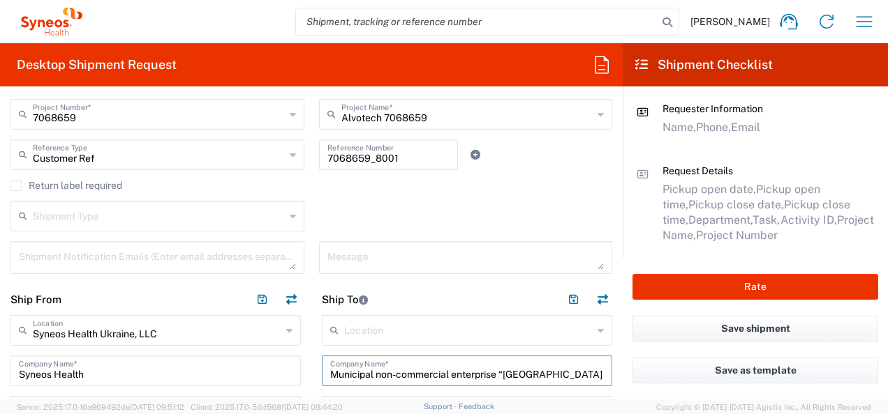
scroll to position [0, 59]
click at [433, 374] on input "Municipal non-commercial enterprise “[GEOGRAPHIC_DATA] #3”" at bounding box center [467, 370] width 274 height 24
click at [433, 375] on input "Municipal non-commercial E “[GEOGRAPHIC_DATA] #3”" at bounding box center [467, 370] width 274 height 24
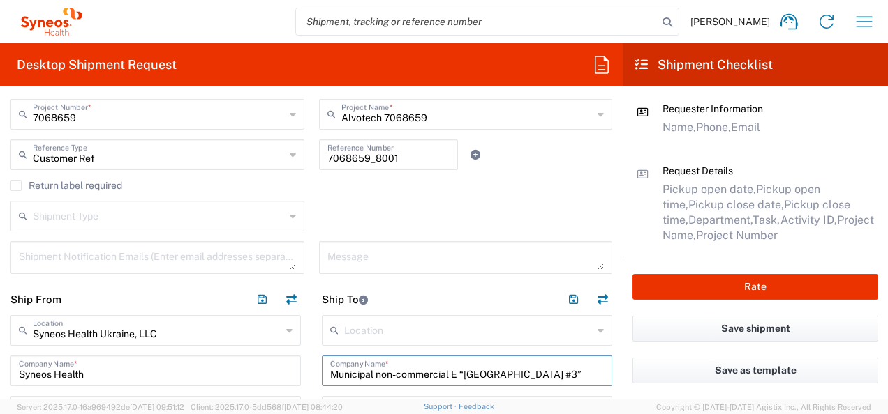
click at [446, 373] on input "Municipal non-commercial E “[GEOGRAPHIC_DATA] #3”" at bounding box center [467, 370] width 274 height 24
click at [388, 374] on input "Municipal non-СE “[GEOGRAPHIC_DATA] #3”" at bounding box center [467, 370] width 274 height 24
click at [382, 380] on input "Municipal non-СE “[GEOGRAPHIC_DATA] #3”" at bounding box center [467, 370] width 274 height 24
click at [369, 375] on input "Municipal n-СE “[GEOGRAPHIC_DATA] #3”" at bounding box center [467, 370] width 274 height 24
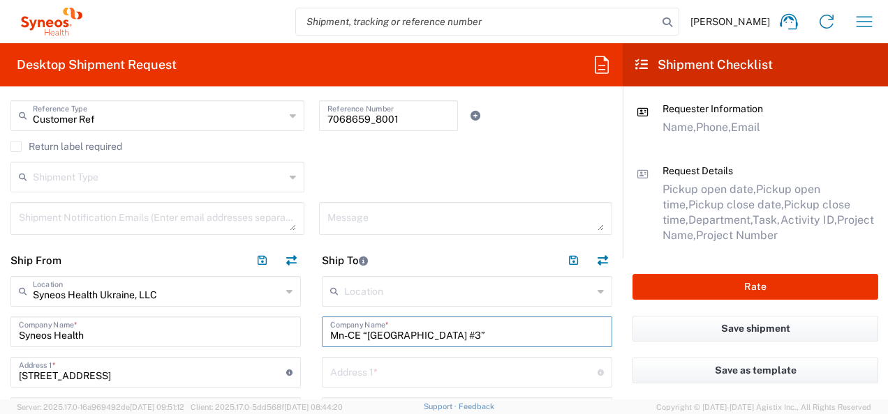
scroll to position [419, 0]
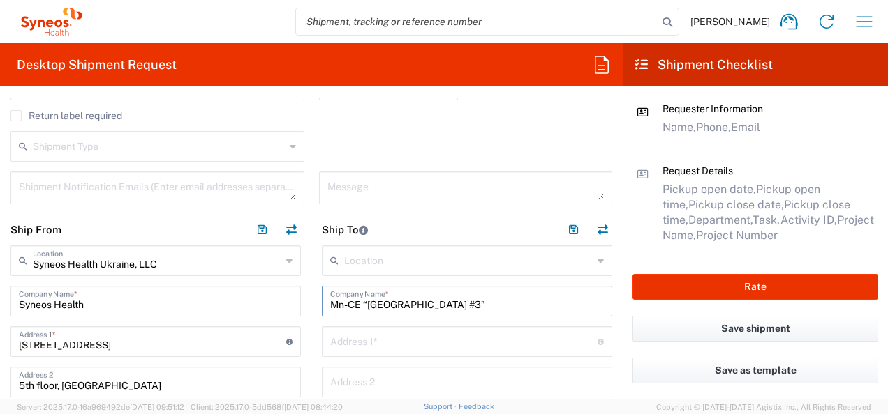
type input "Mn-СE “[GEOGRAPHIC_DATA] #3”"
click at [345, 345] on input "text" at bounding box center [463, 341] width 267 height 24
paste input "142, Synovodska, [GEOGRAPHIC_DATA]"
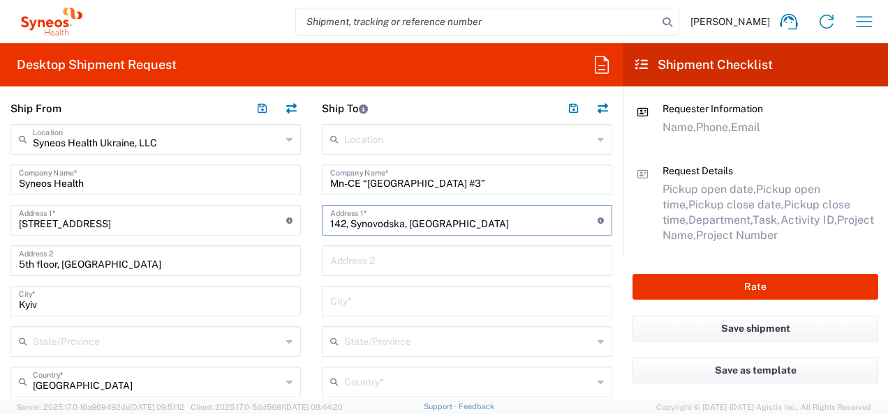
scroll to position [558, 0]
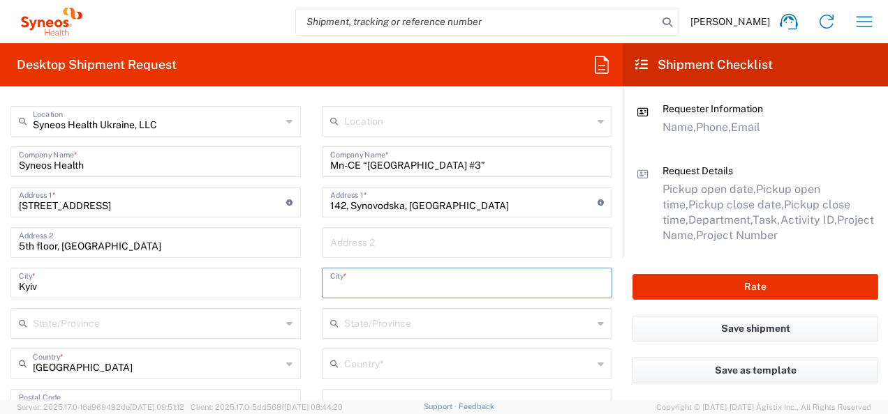
click at [353, 281] on input "text" at bounding box center [467, 282] width 274 height 24
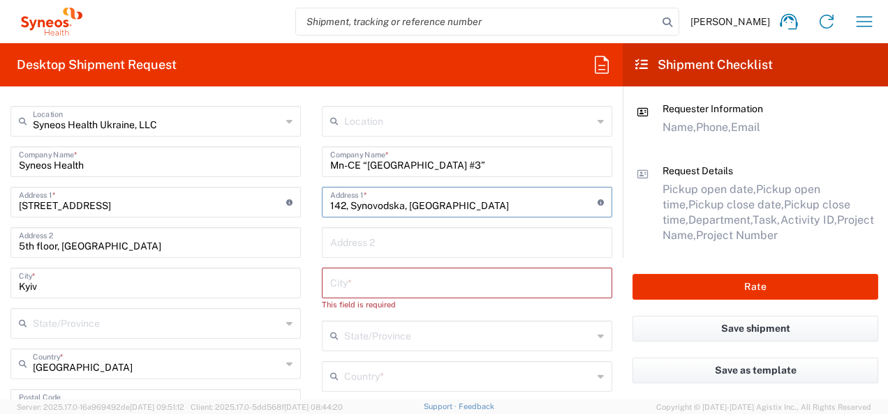
drag, startPoint x: 466, startPoint y: 201, endPoint x: 405, endPoint y: 205, distance: 60.9
click at [405, 205] on input "142, Synovodska, [GEOGRAPHIC_DATA]" at bounding box center [463, 201] width 267 height 24
type input "142, Synovodska,"
click at [355, 282] on input "text" at bounding box center [467, 282] width 274 height 24
paste input "Vinnytsia"
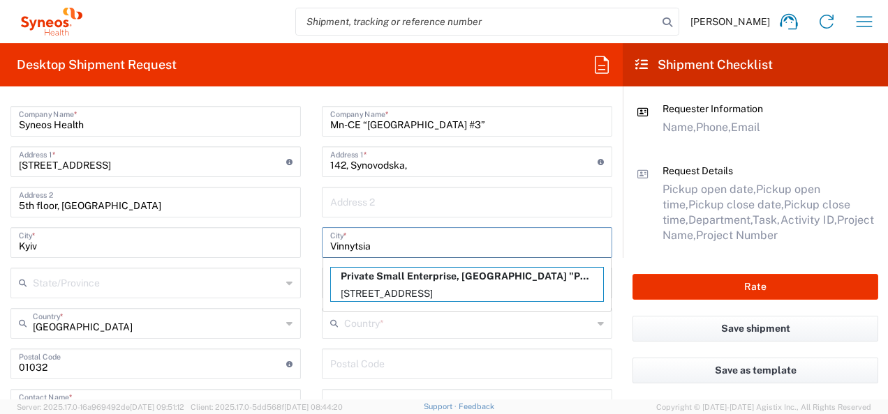
scroll to position [628, 0]
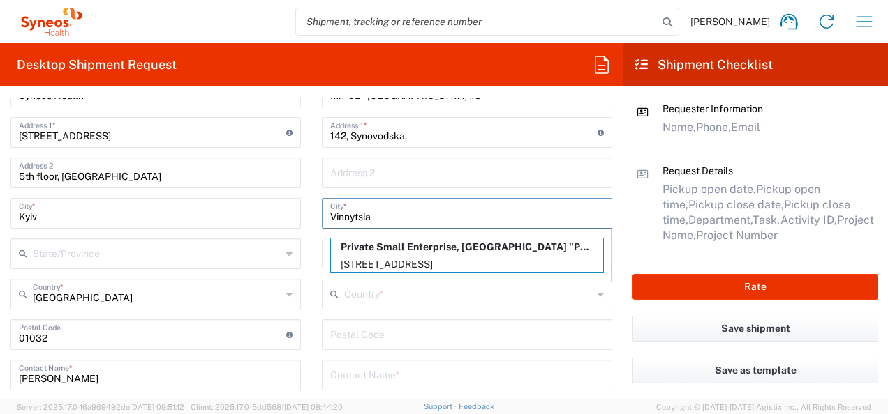
type input "Vinnytsia"
click at [354, 298] on input "text" at bounding box center [468, 293] width 248 height 24
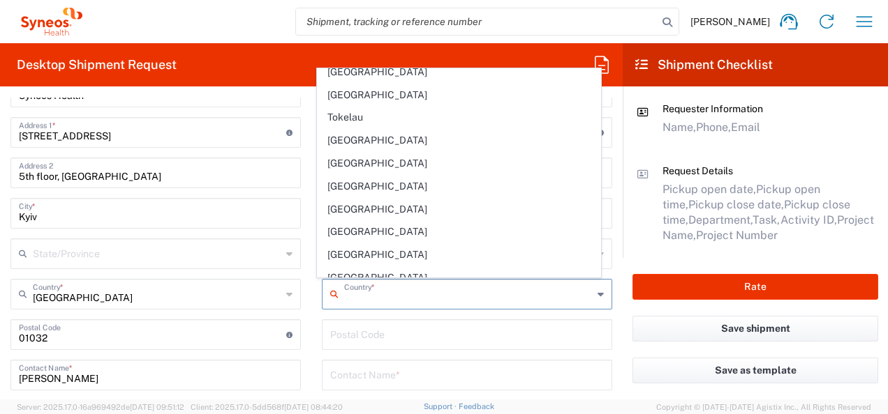
scroll to position [5094, 0]
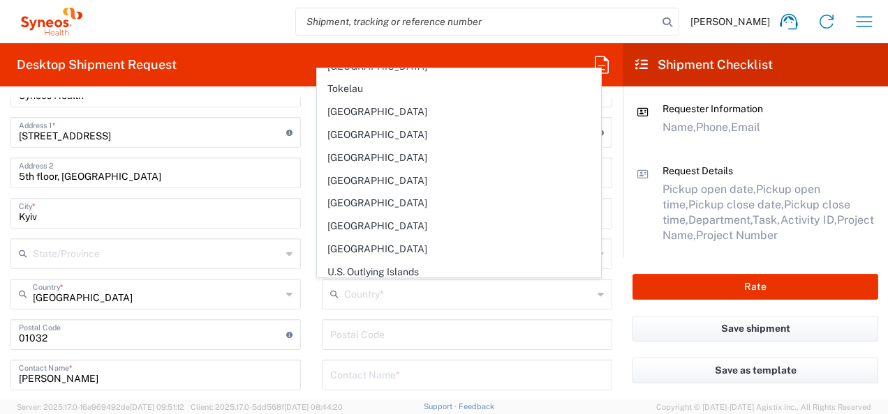
click at [342, 330] on span "[GEOGRAPHIC_DATA]" at bounding box center [458, 341] width 282 height 22
type input "[GEOGRAPHIC_DATA]"
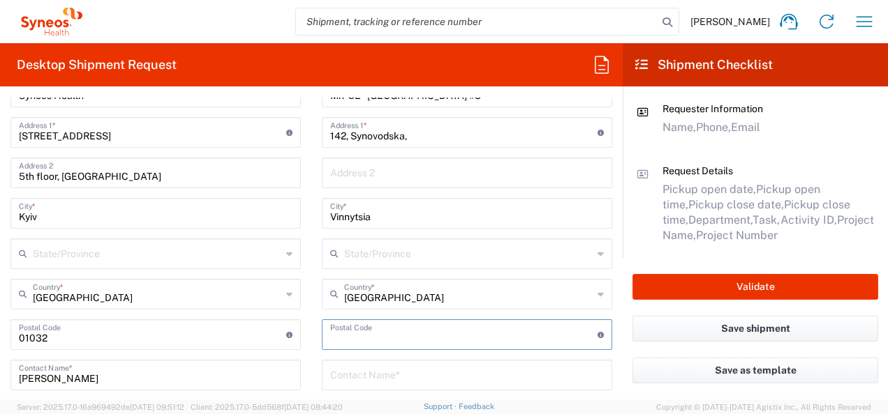
drag, startPoint x: 339, startPoint y: 336, endPoint x: 352, endPoint y: 339, distance: 13.5
click at [339, 336] on input "undefined" at bounding box center [463, 334] width 267 height 24
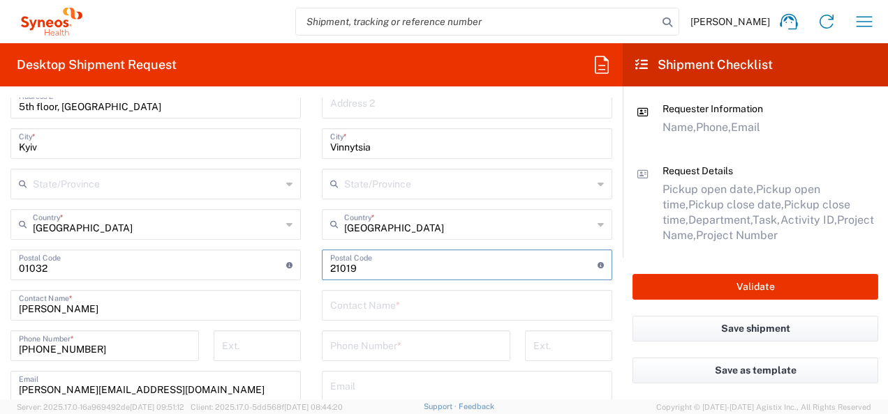
type input "21019"
click at [342, 310] on input "text" at bounding box center [467, 304] width 274 height 24
paste input "[PERSON_NAME]"
type input "[PERSON_NAME]"
click at [377, 344] on input "tel" at bounding box center [416, 345] width 172 height 24
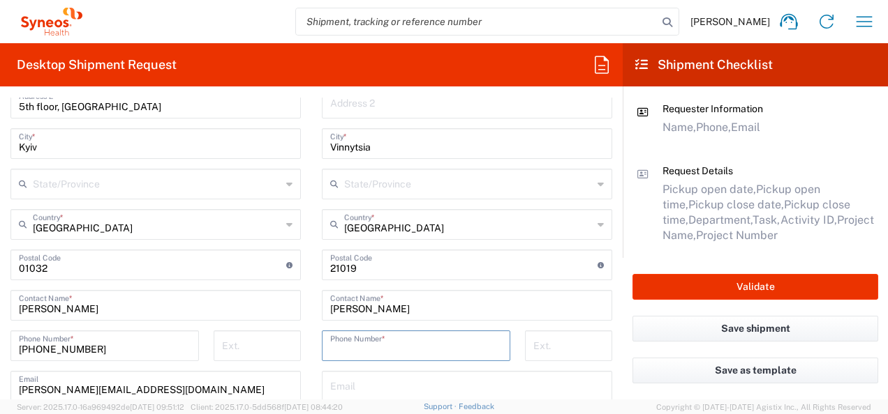
paste input "[PHONE_NUMBER] 52 01"
click at [350, 351] on input "[PHONE_NUMBER] 52 01" at bounding box center [416, 345] width 172 height 24
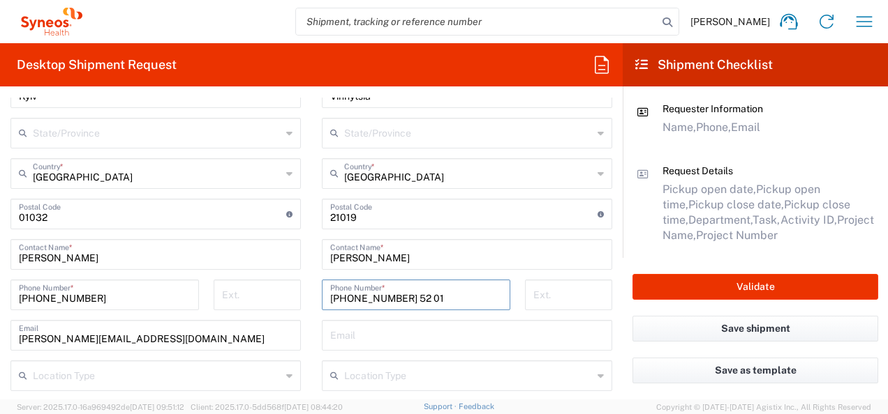
scroll to position [768, 0]
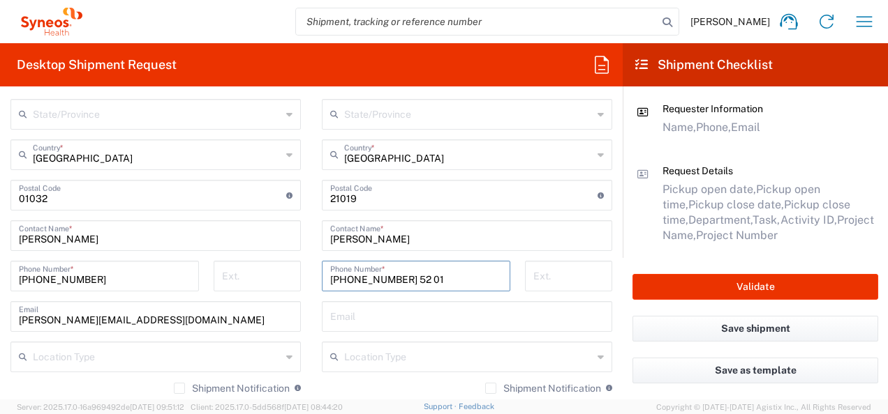
type input "[PHONE_NUMBER] 52 01"
click at [344, 321] on input "text" at bounding box center [467, 316] width 274 height 24
paste input "[EMAIL_ADDRESS][DOMAIN_NAME]"
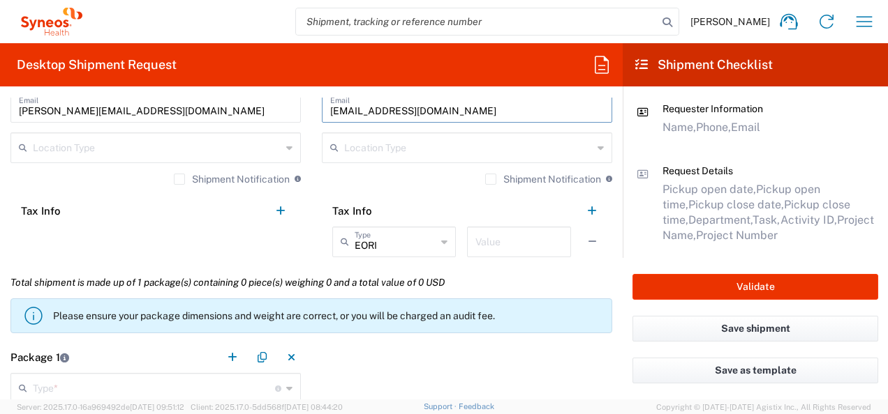
scroll to position [1116, 0]
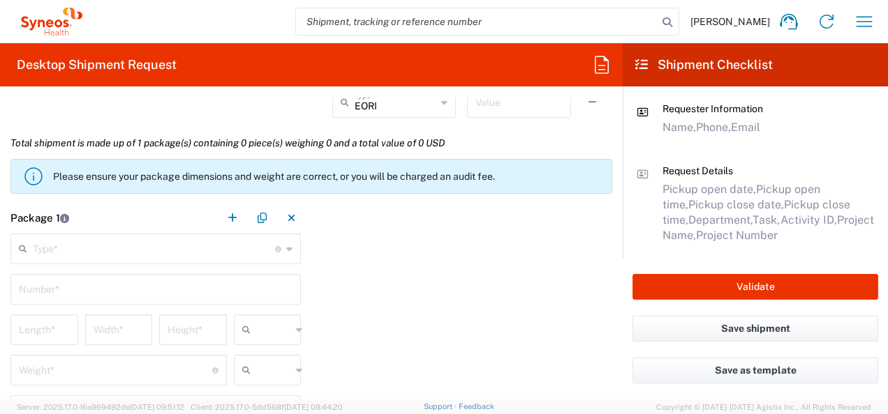
type input "[EMAIL_ADDRESS][DOMAIN_NAME]"
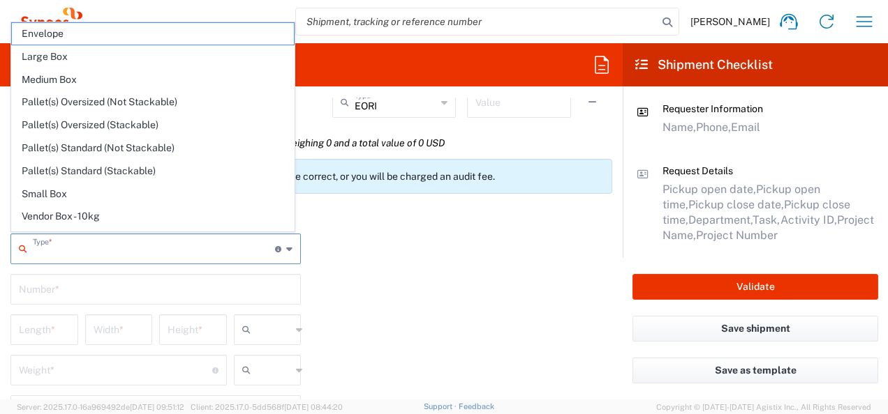
click at [108, 254] on input "text" at bounding box center [154, 248] width 242 height 24
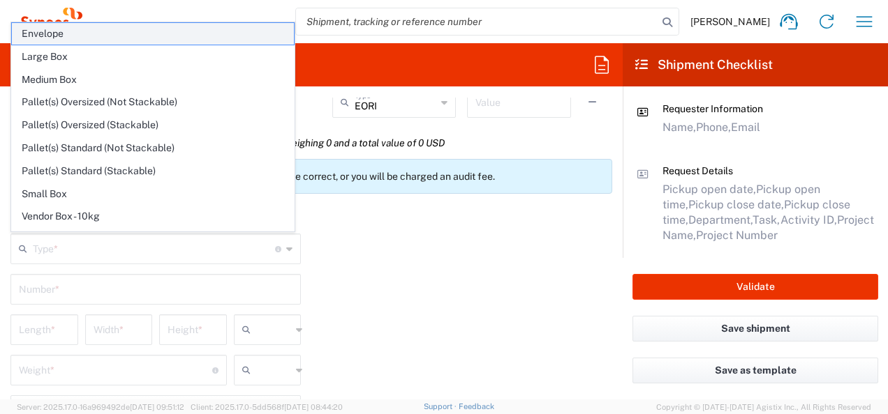
click at [46, 32] on span "Envelope" at bounding box center [153, 34] width 282 height 22
type input "Envelope"
type input "1"
type input "9.5"
type input "12.5"
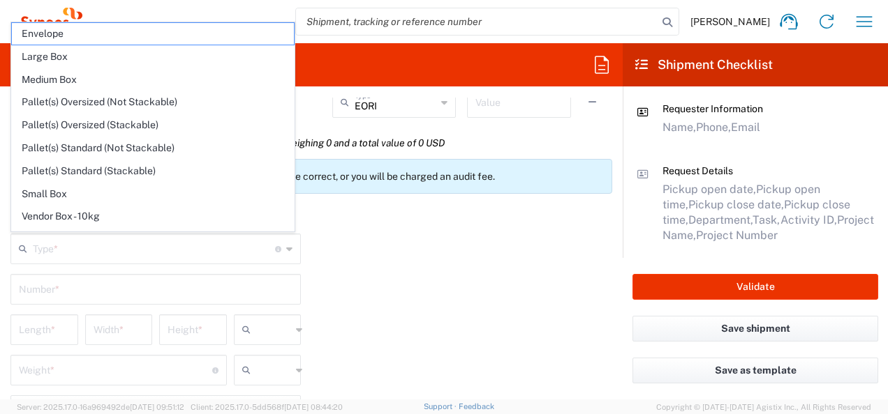
type input "0.25"
type input "in"
type input "0.45"
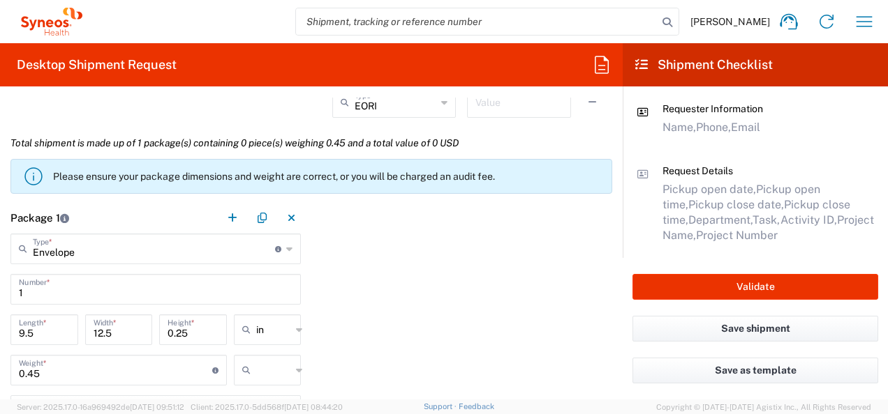
click at [296, 330] on icon at bounding box center [299, 330] width 6 height 22
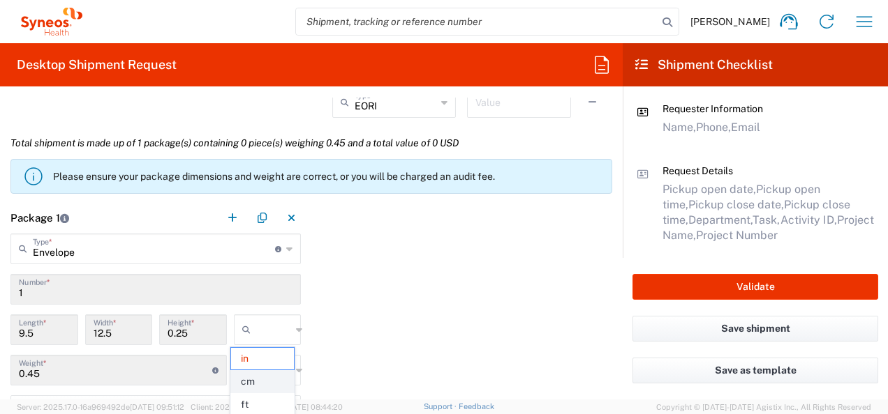
click at [254, 378] on span "cm" at bounding box center [262, 382] width 63 height 22
type input "24.13"
type input "31.75"
type input "0.64"
type input "cm"
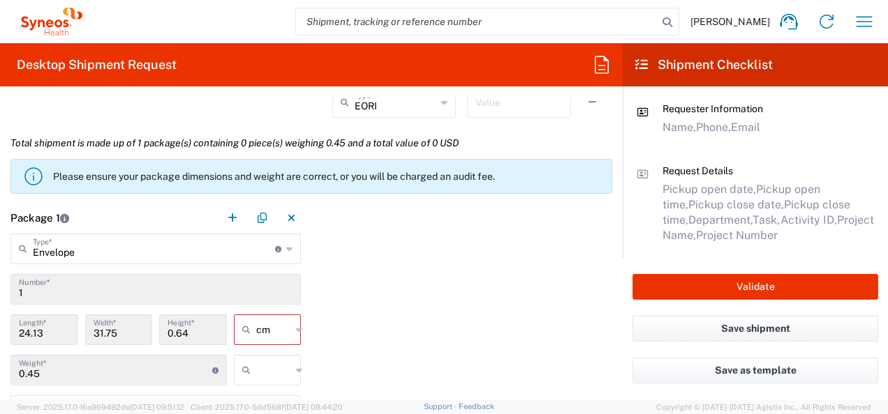
click at [290, 364] on div at bounding box center [268, 370] width 68 height 31
click at [255, 320] on span "kgs" at bounding box center [262, 319] width 63 height 22
type input "kgs"
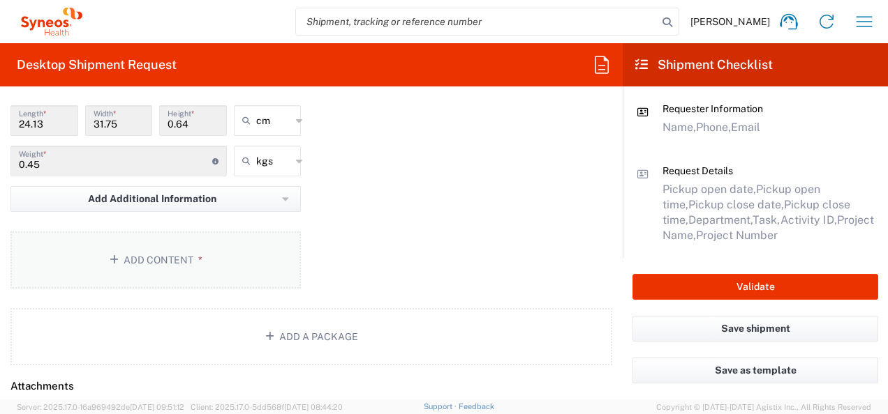
click at [179, 255] on button "Add Content *" at bounding box center [155, 260] width 290 height 57
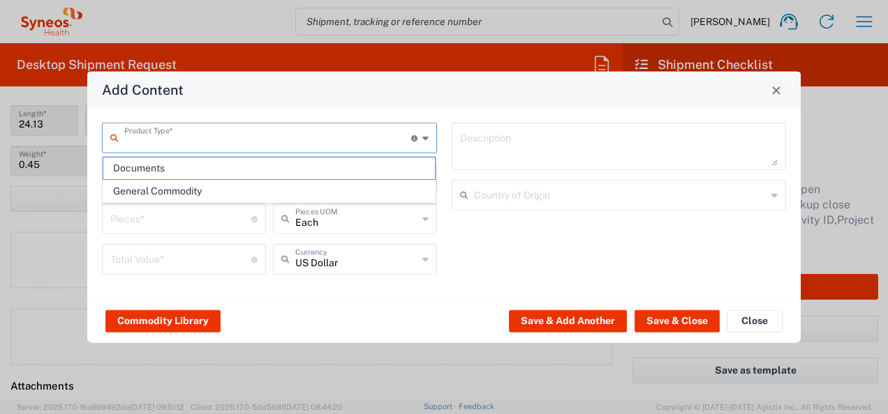
click at [207, 137] on input "text" at bounding box center [267, 137] width 287 height 24
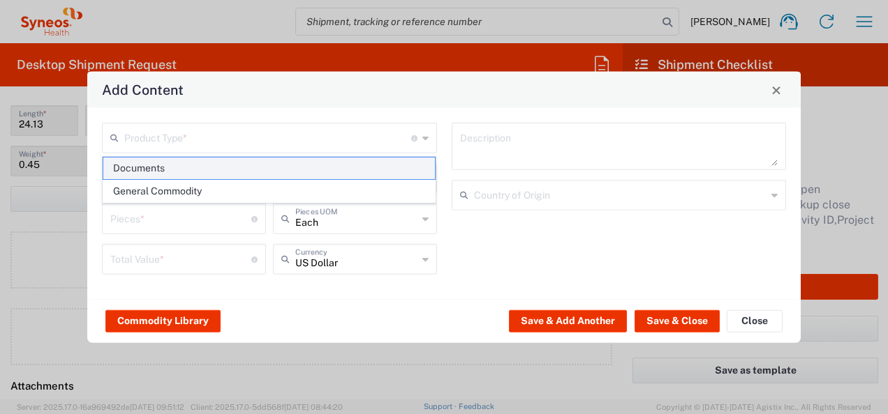
click at [147, 172] on span "Documents" at bounding box center [269, 169] width 332 height 22
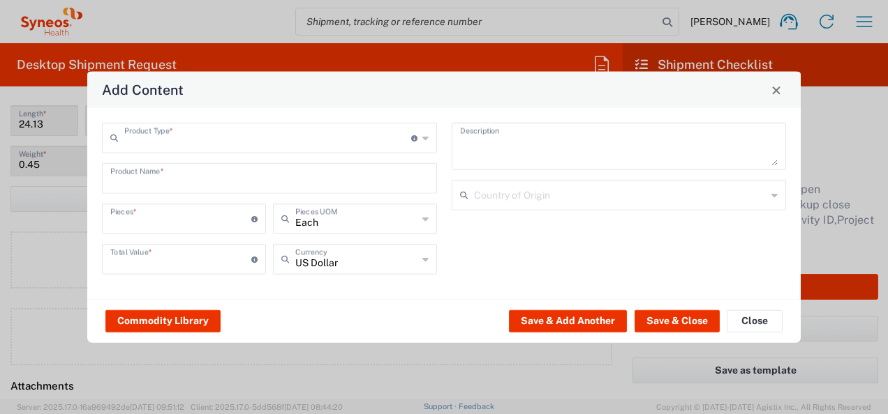
type input "Documents"
type input "1"
type textarea "Documents"
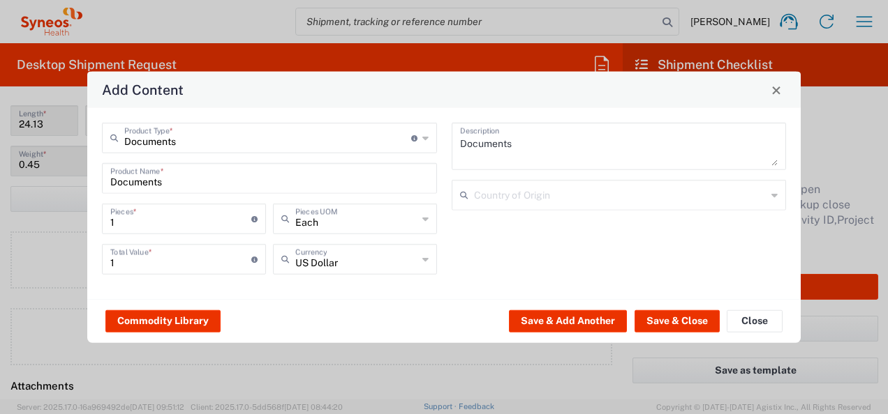
click at [419, 260] on div "US Dollar Currency" at bounding box center [355, 259] width 164 height 31
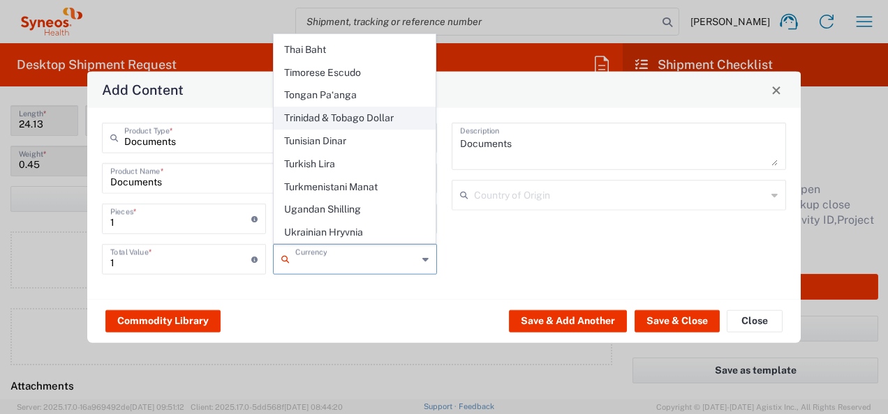
scroll to position [3559, 0]
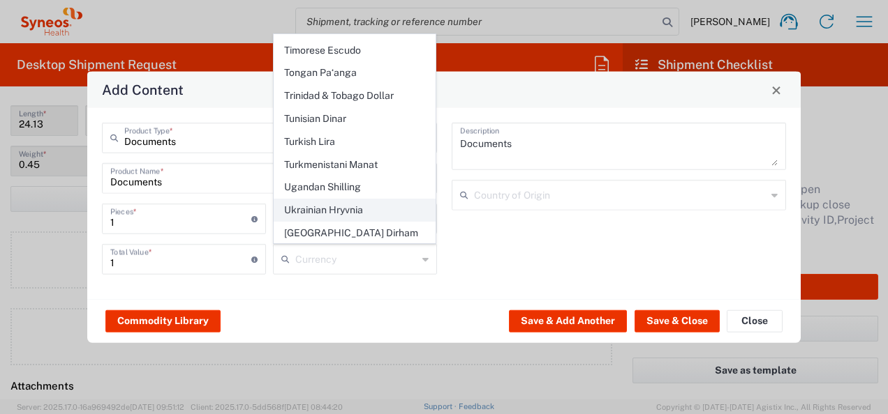
click at [321, 200] on span "Ukrainian Hryvnia" at bounding box center [354, 211] width 161 height 22
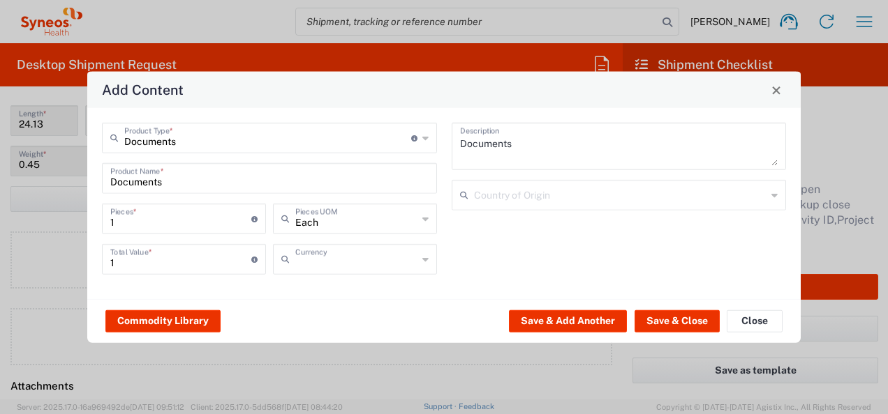
type input "Ukrainian Hryvnia"
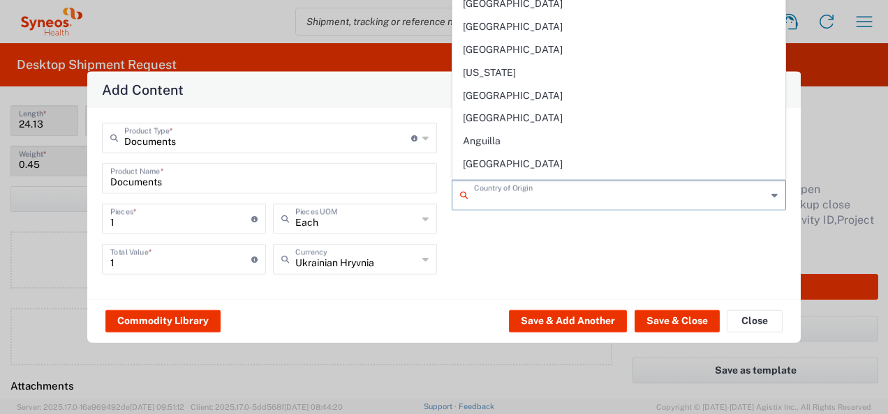
click at [497, 195] on input "text" at bounding box center [620, 194] width 293 height 24
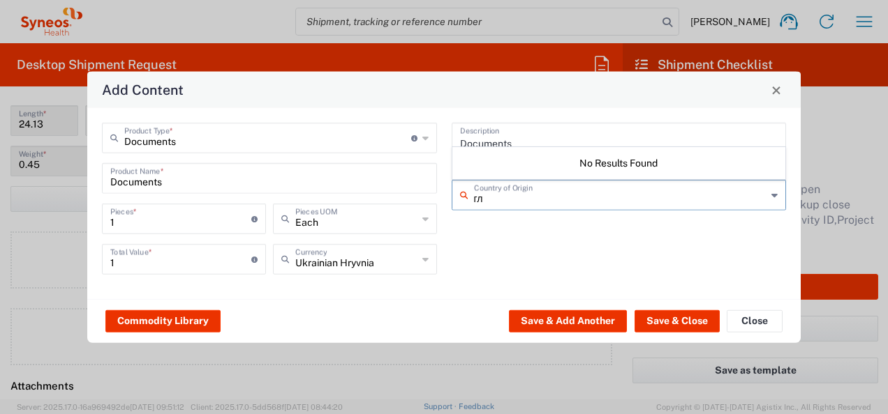
type input "г"
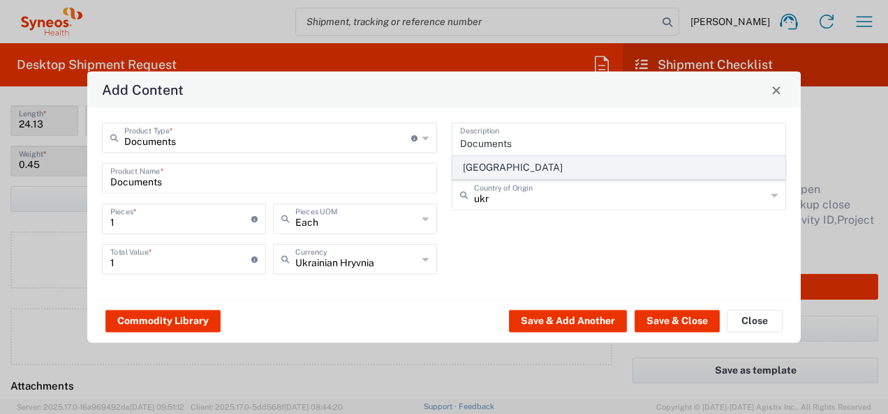
click at [486, 165] on span "[GEOGRAPHIC_DATA]" at bounding box center [619, 168] width 332 height 22
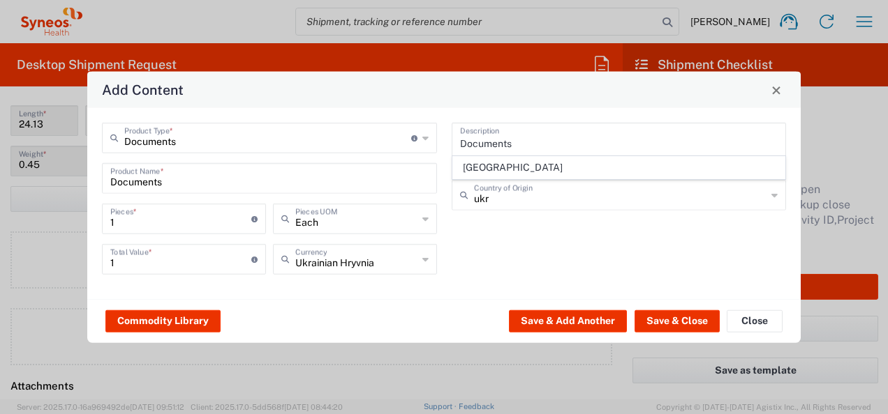
type input "[GEOGRAPHIC_DATA]"
click at [659, 321] on button "Save & Close" at bounding box center [676, 321] width 85 height 22
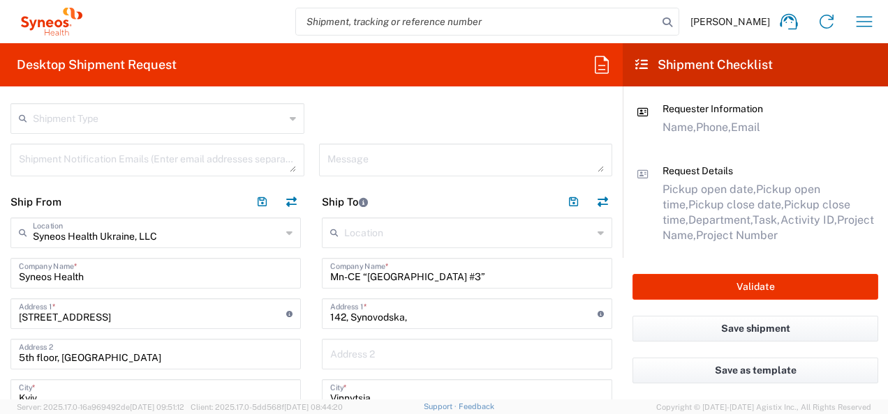
scroll to position [419, 0]
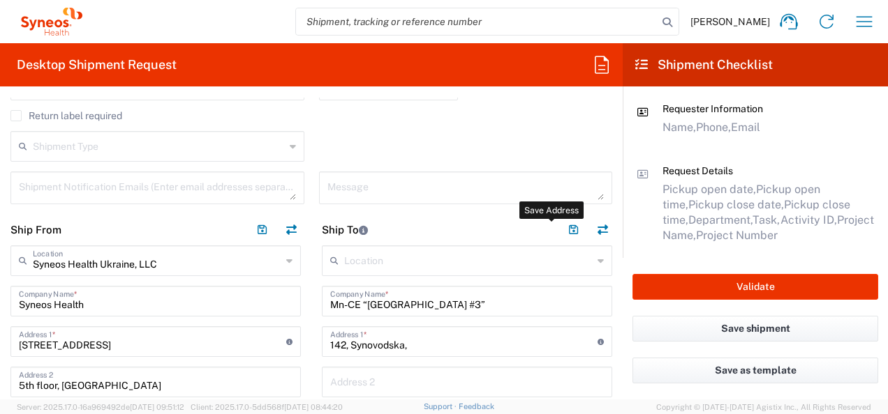
drag, startPoint x: 562, startPoint y: 232, endPoint x: 459, endPoint y: 247, distance: 104.4
click at [563, 230] on button "button" at bounding box center [573, 231] width 20 height 20
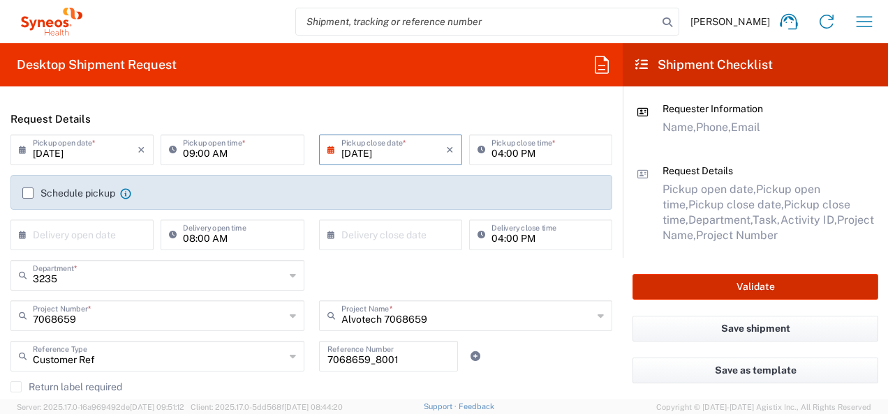
scroll to position [209, 0]
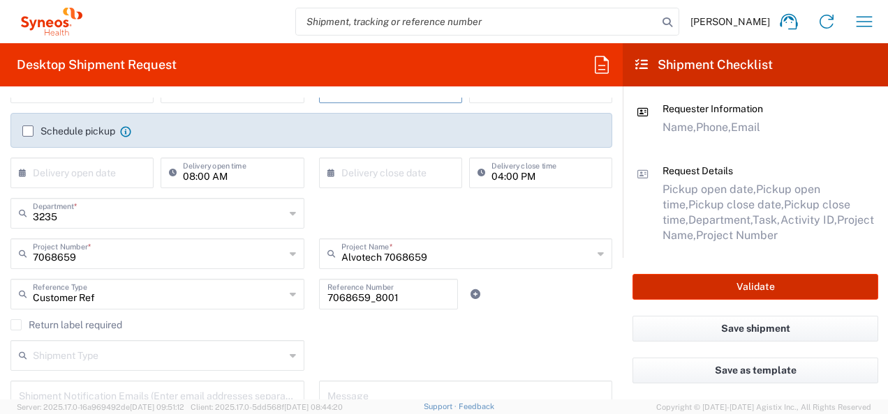
click at [738, 287] on button "Validate" at bounding box center [755, 287] width 246 height 26
type input "7068659"
